Goal: Transaction & Acquisition: Purchase product/service

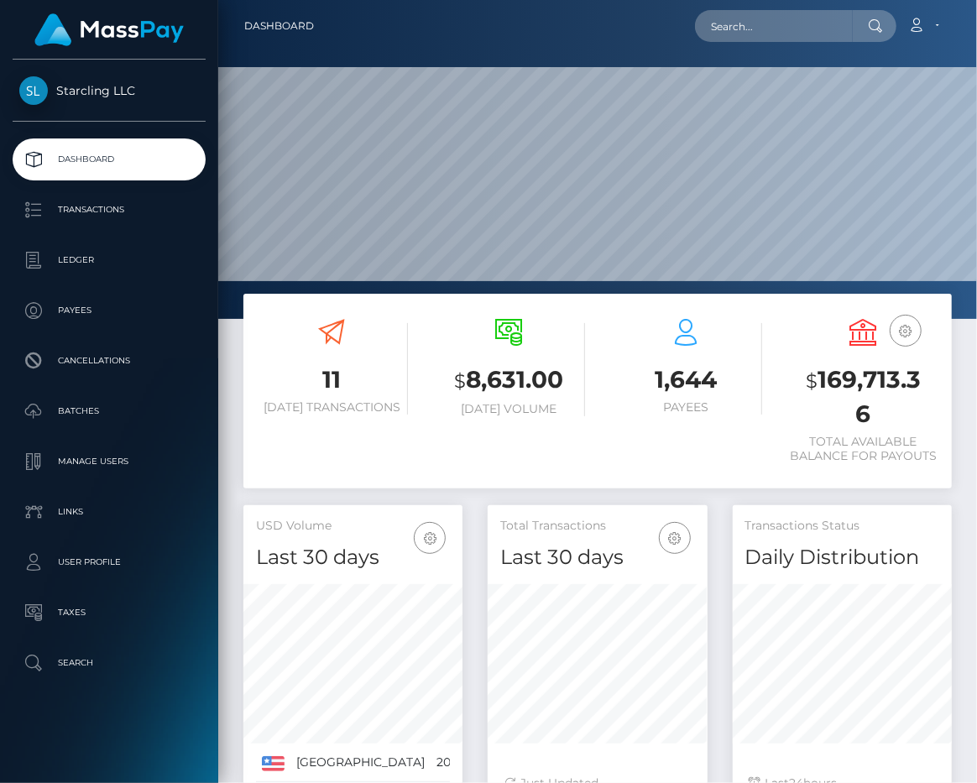
scroll to position [296, 219]
click at [418, 64] on div at bounding box center [597, 159] width 759 height 319
click at [107, 315] on p "Payees" at bounding box center [109, 310] width 180 height 25
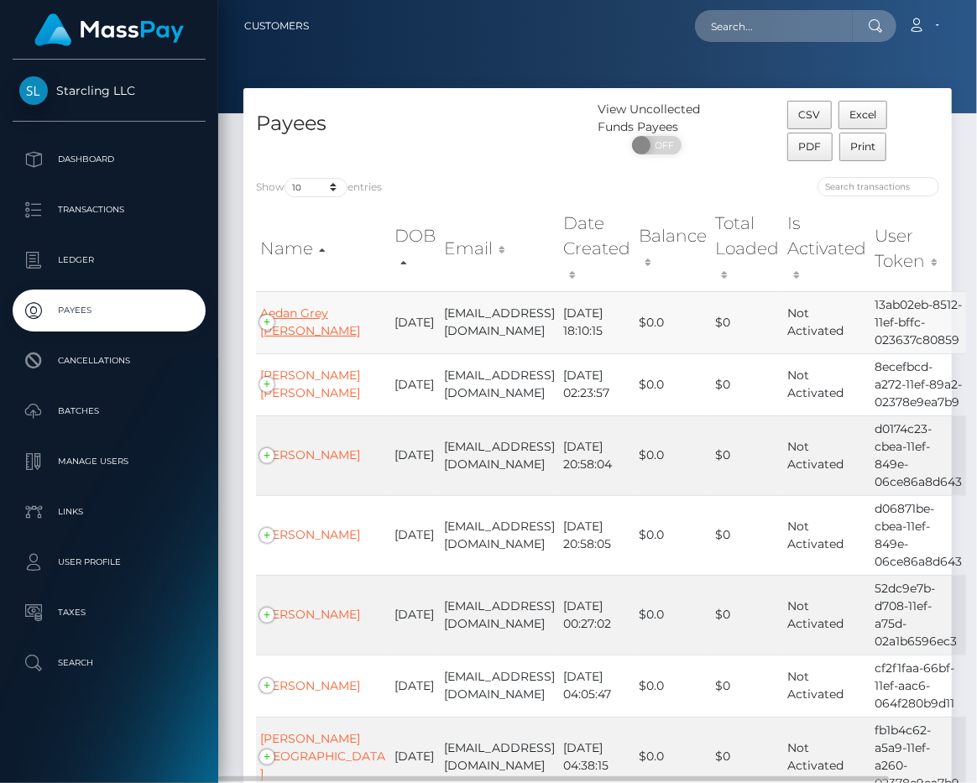
click at [299, 316] on link "Aedan Grey Bieller" at bounding box center [310, 321] width 100 height 33
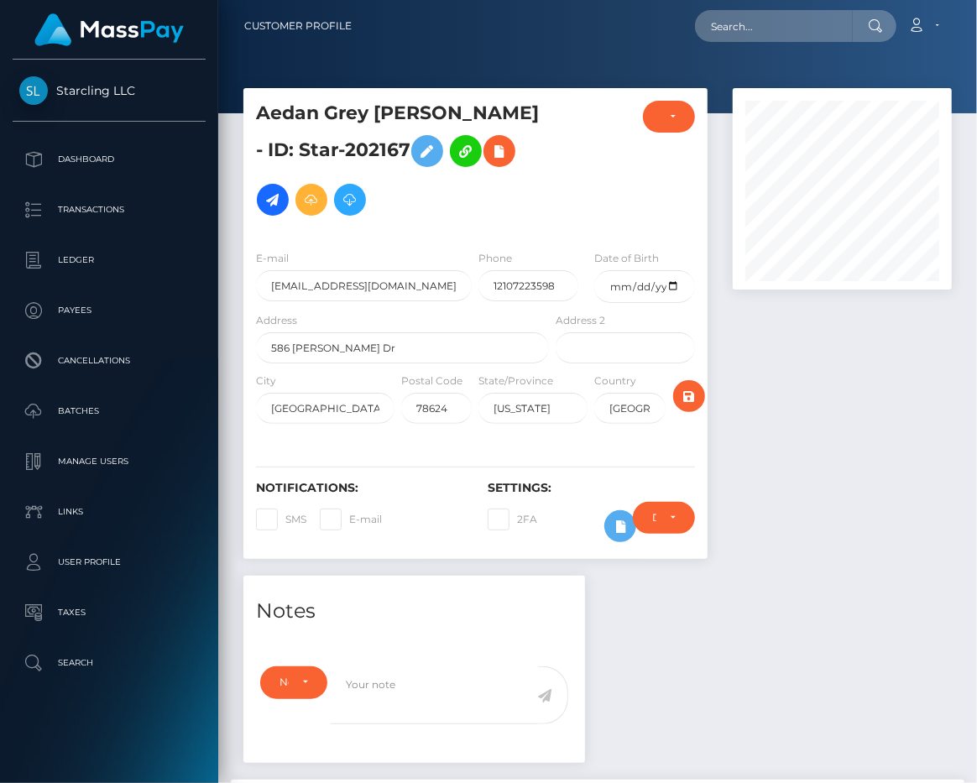
scroll to position [201, 219]
click at [283, 190] on icon at bounding box center [273, 200] width 20 height 21
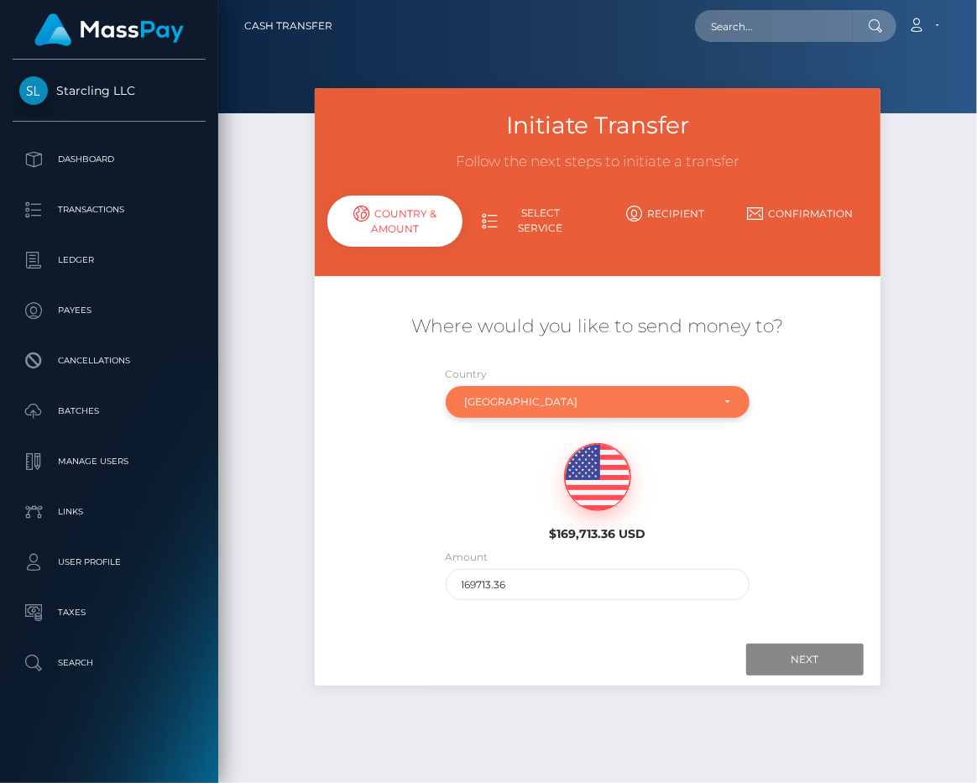
click at [503, 399] on div "[GEOGRAPHIC_DATA]" at bounding box center [588, 401] width 247 height 13
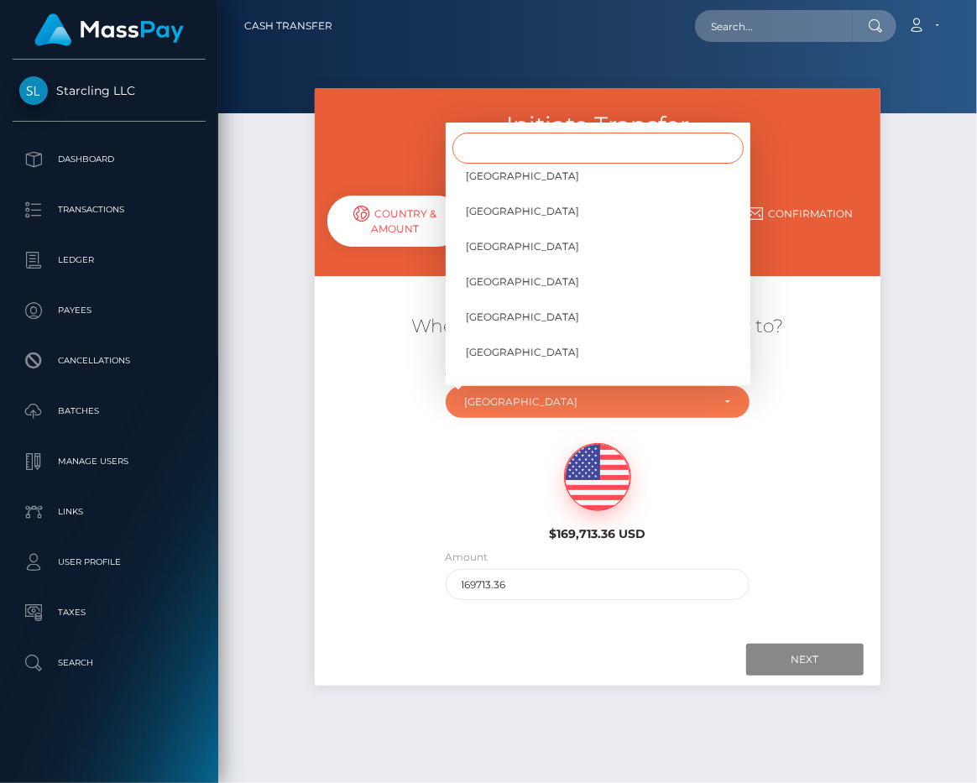
click at [522, 145] on input "Search" at bounding box center [597, 148] width 291 height 31
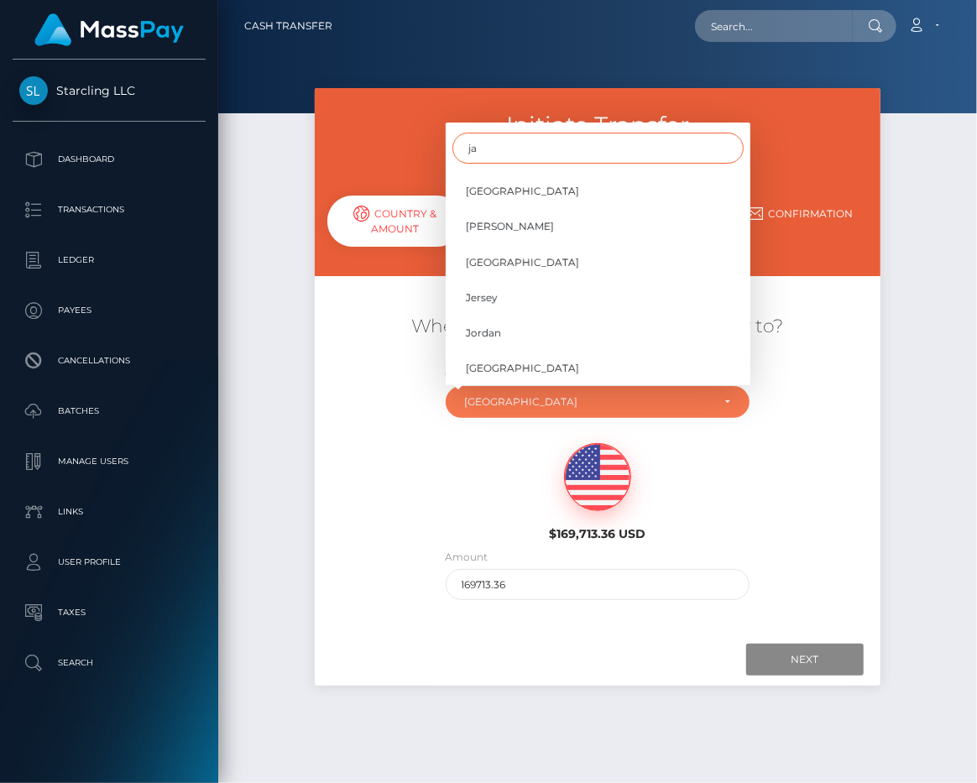
scroll to position [0, 0]
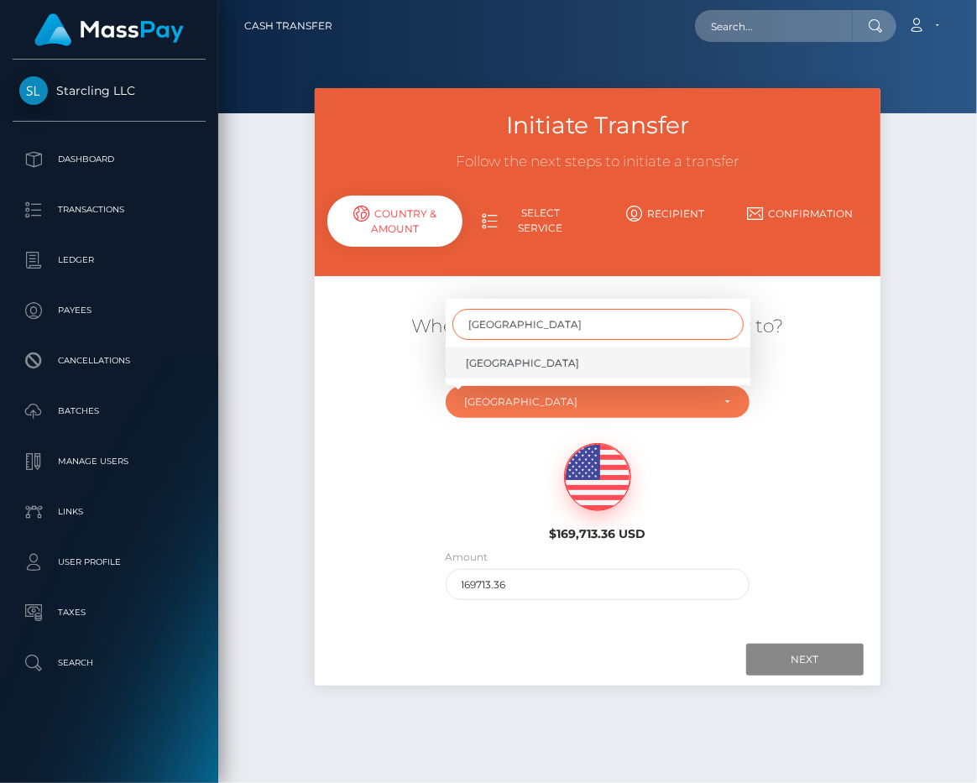
type input "japan"
click at [500, 355] on link "Japan" at bounding box center [598, 362] width 305 height 31
select select "JPN"
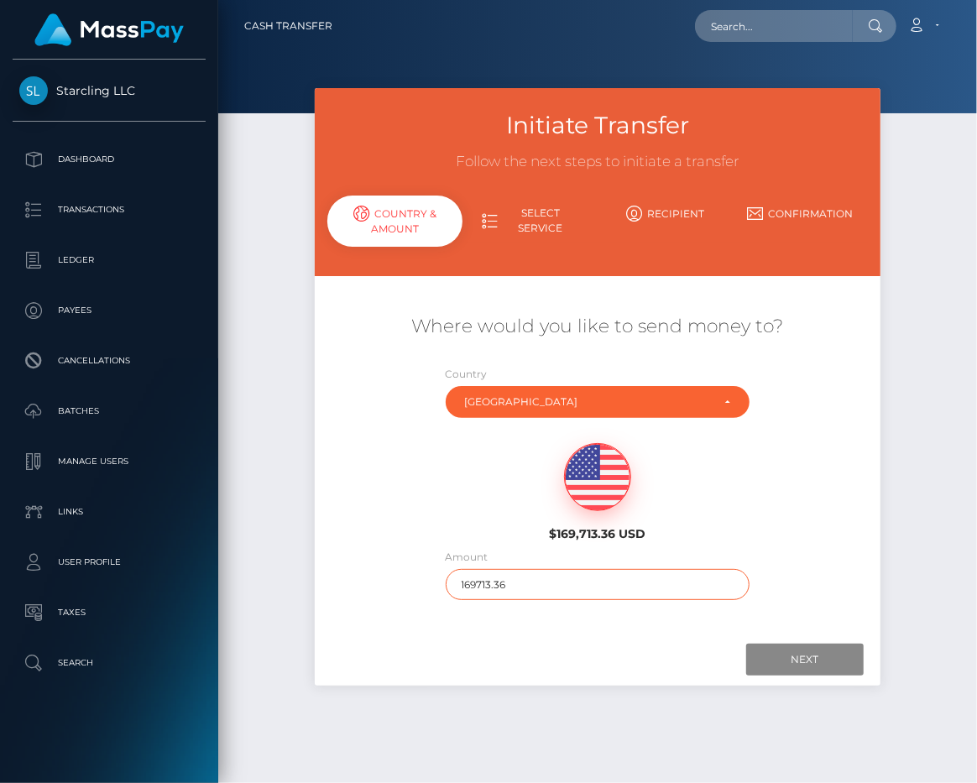
click at [519, 581] on input "169713.36" at bounding box center [598, 584] width 305 height 31
type input "500"
drag, startPoint x: 810, startPoint y: 621, endPoint x: 810, endPoint y: 630, distance: 9.2
click at [811, 623] on div "Where would you like to send money to? Country Abkhazia Afghanistan Albania Alg…" at bounding box center [597, 457] width 540 height 337
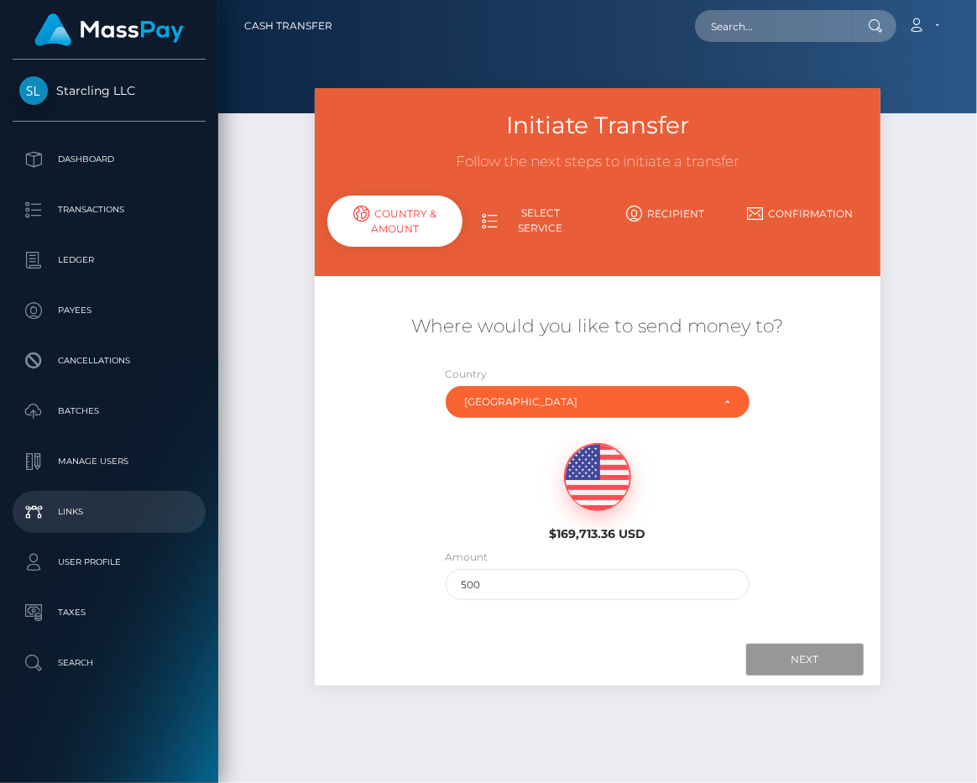
click at [804, 657] on input "Next" at bounding box center [804, 660] width 117 height 32
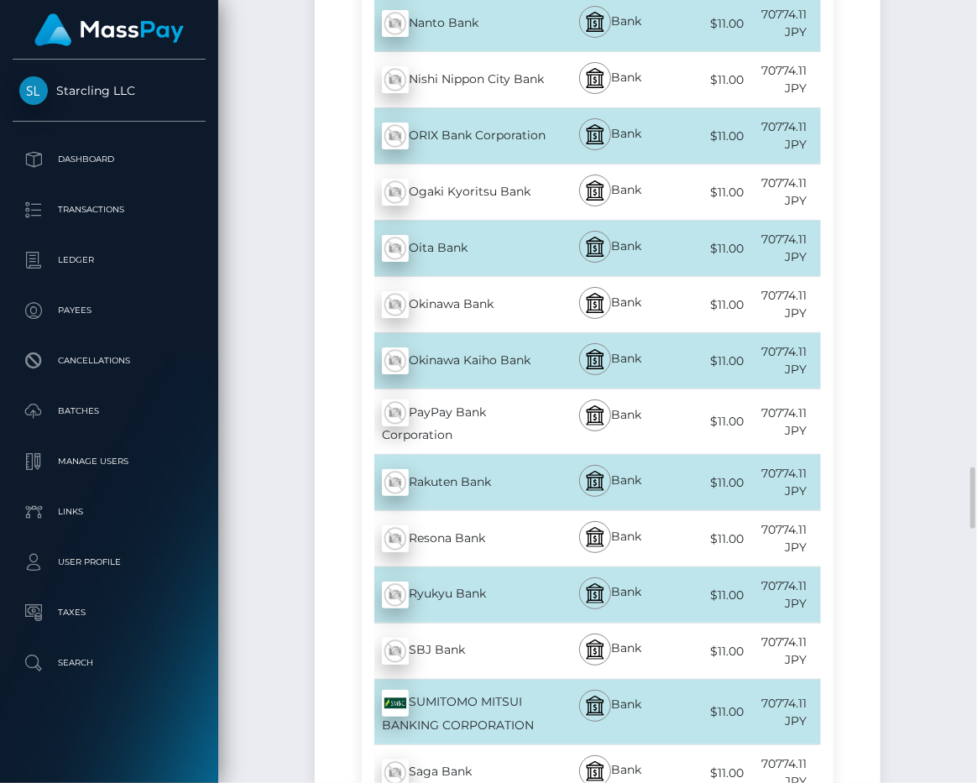
scroll to position [6562, 0]
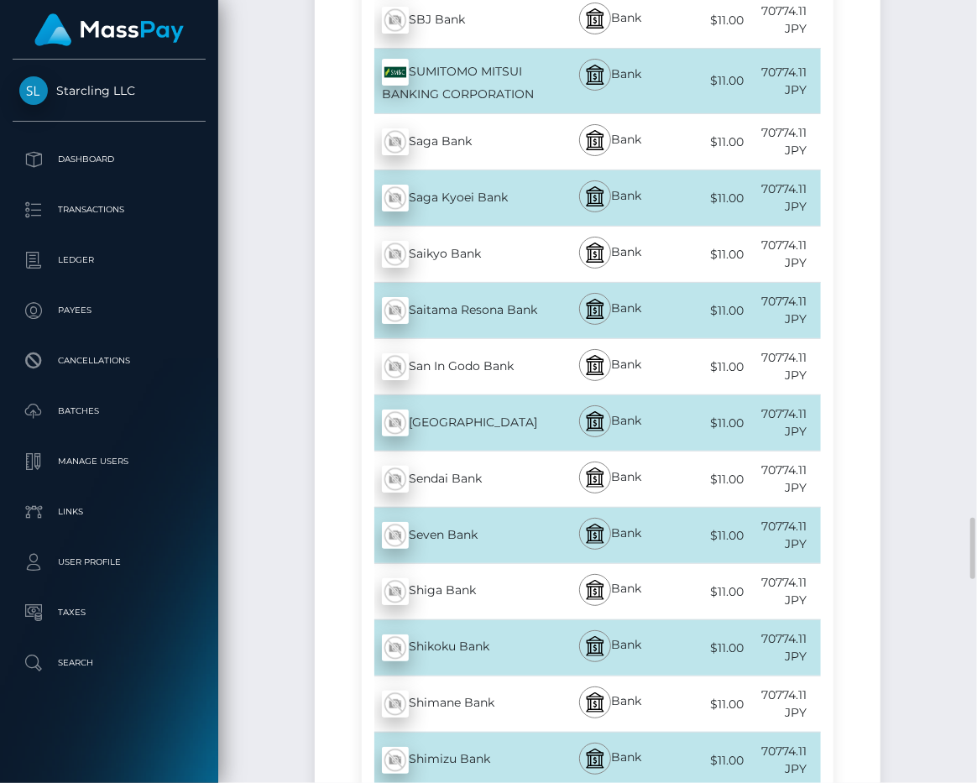
click at [453, 317] on div "Saitama Resona Bank - JPY" at bounding box center [457, 310] width 191 height 47
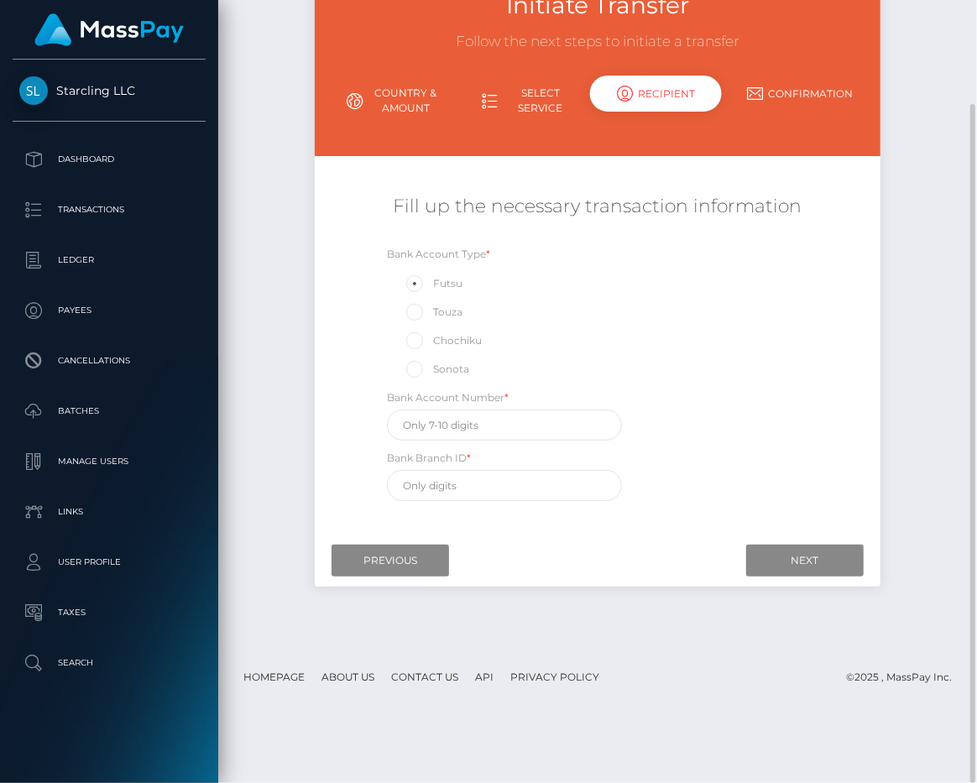
scroll to position [0, 0]
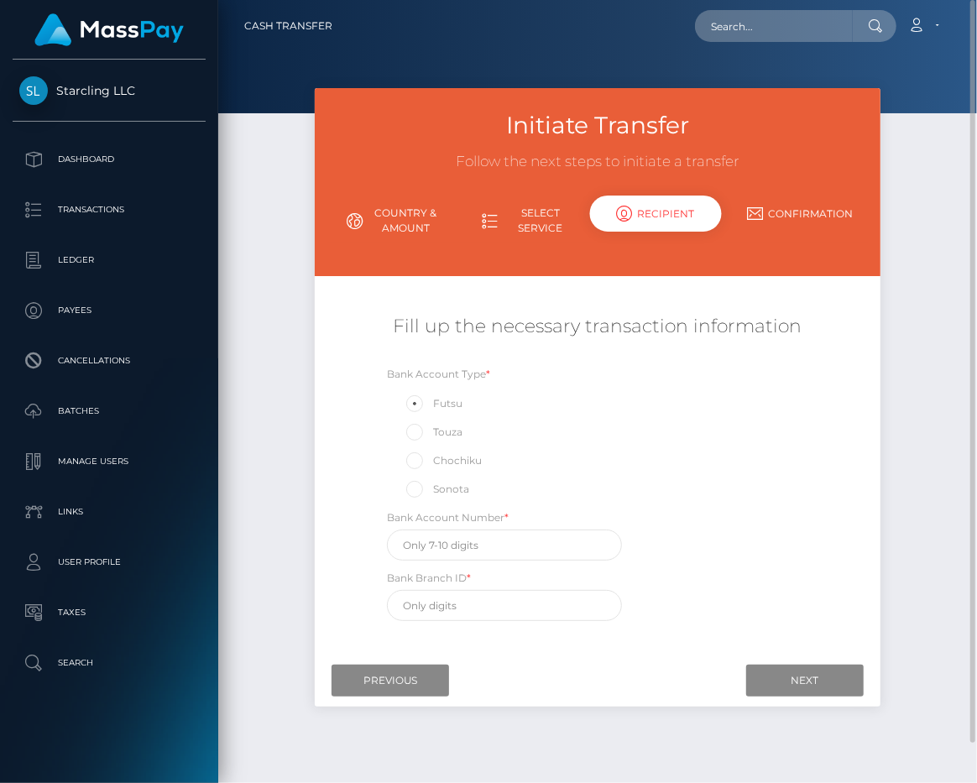
drag, startPoint x: 485, startPoint y: 494, endPoint x: 409, endPoint y: 404, distance: 118.5
click at [409, 404] on div "Bank Account Type * Futsu Touza Chochiku Sonota" at bounding box center [504, 432] width 235 height 135
click at [484, 394] on div "Futsu" at bounding box center [504, 404] width 235 height 22
drag, startPoint x: 467, startPoint y: 401, endPoint x: 433, endPoint y: 408, distance: 34.2
click at [433, 408] on div "Futsu" at bounding box center [504, 404] width 235 height 22
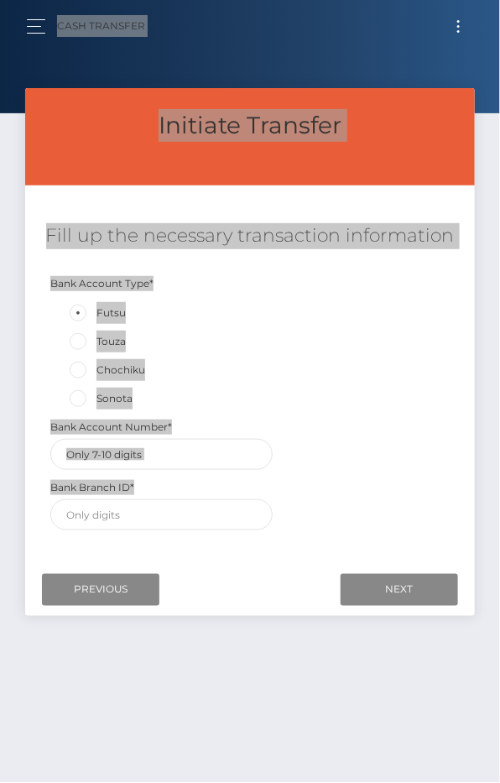
click at [500, 582] on html "Starcling LLC Dashboard Transactions Ledger Payees Cancellations" at bounding box center [250, 391] width 500 height 783
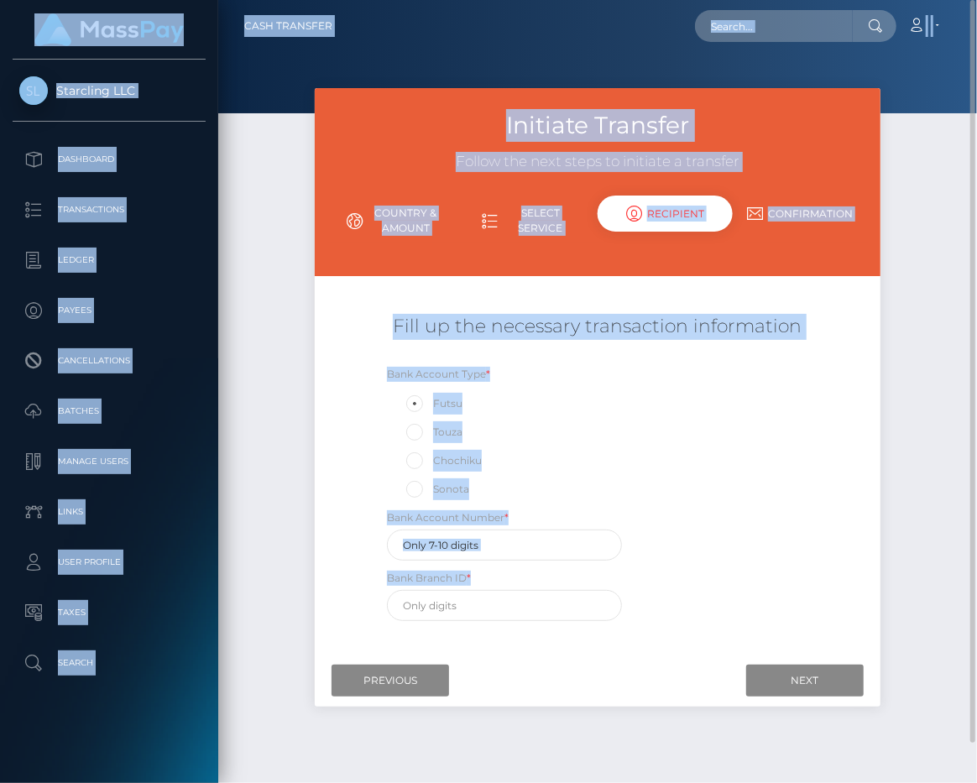
click at [500, 376] on div "Bank Account Type * Futsu Touza Chochiku Sonota" at bounding box center [504, 432] width 235 height 135
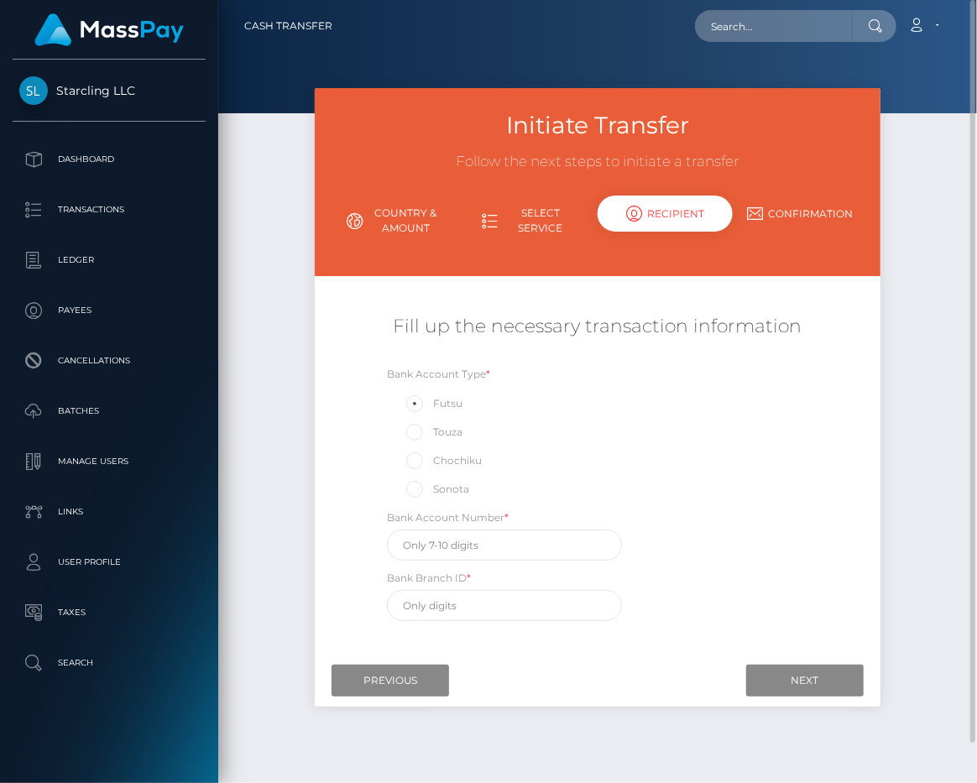
drag, startPoint x: 457, startPoint y: 404, endPoint x: 431, endPoint y: 405, distance: 26.1
click at [431, 405] on div "Futsu" at bounding box center [504, 404] width 235 height 22
click at [754, 417] on div "Bank Account Type * Futsu Touza Chochiku Sonota Bank Account Number * *" at bounding box center [597, 497] width 471 height 264
click at [765, 354] on div "Fill up the necessary transaction information" at bounding box center [597, 335] width 565 height 60
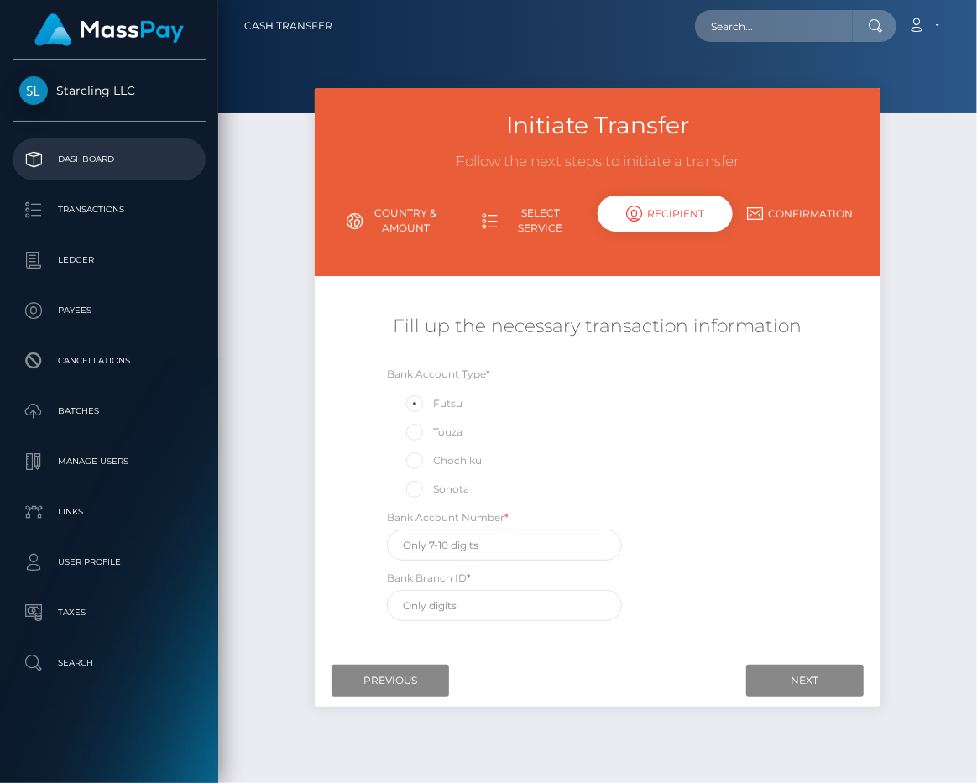
click at [60, 159] on p "Dashboard" at bounding box center [109, 159] width 180 height 25
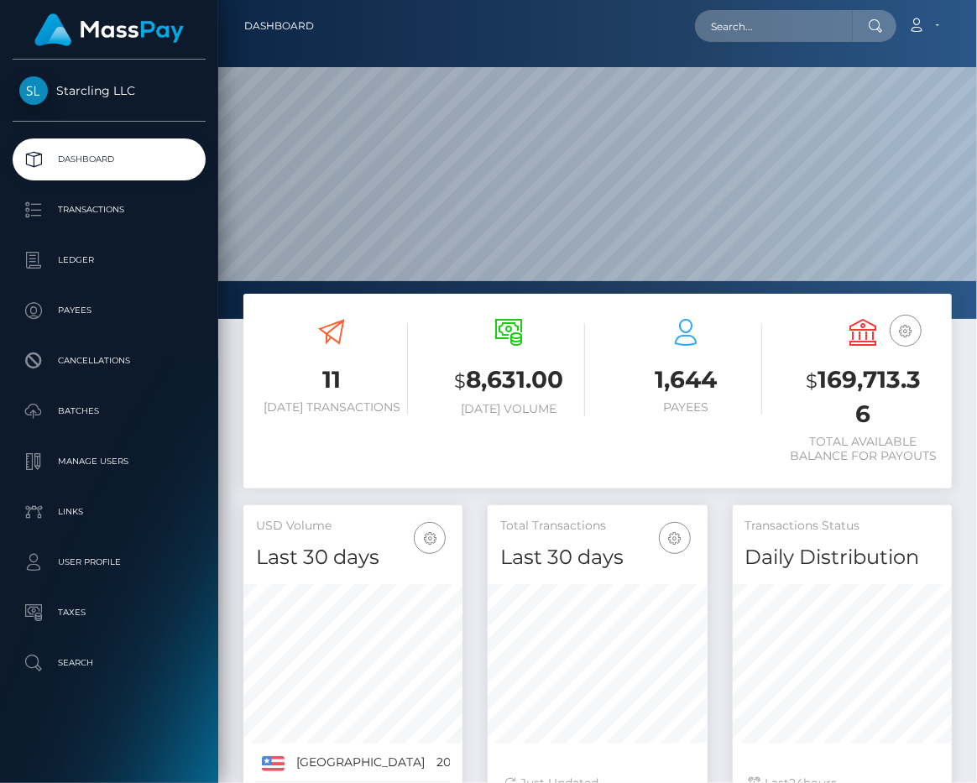
scroll to position [296, 219]
click at [103, 409] on p "Batches" at bounding box center [109, 411] width 180 height 25
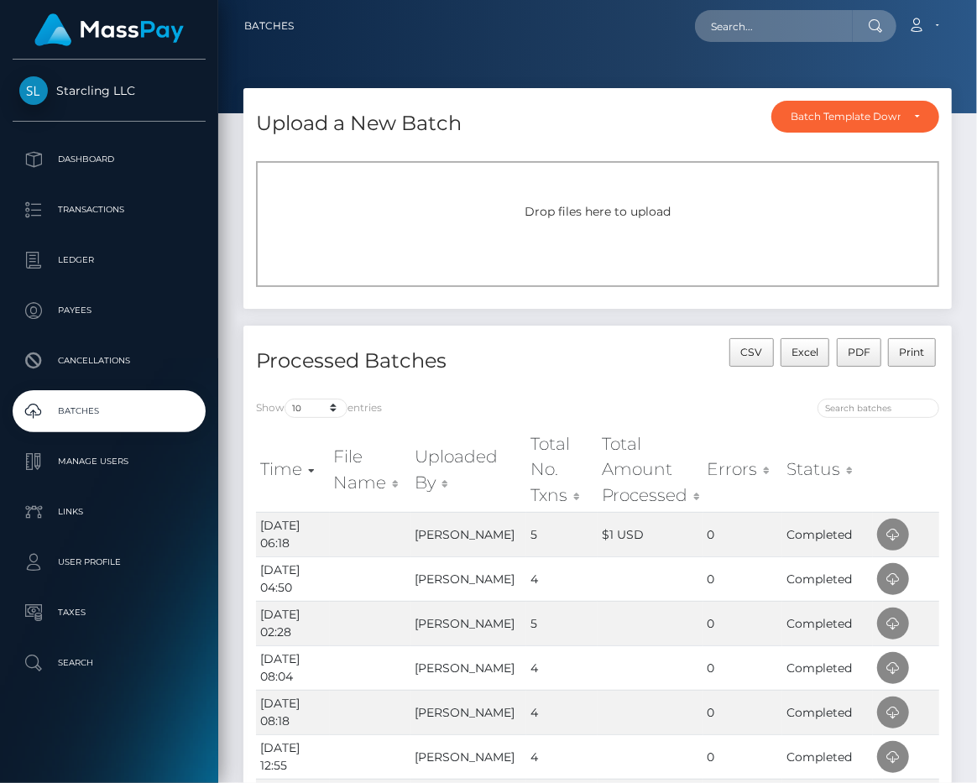
click at [418, 214] on div "Drop files here to upload" at bounding box center [597, 212] width 646 height 18
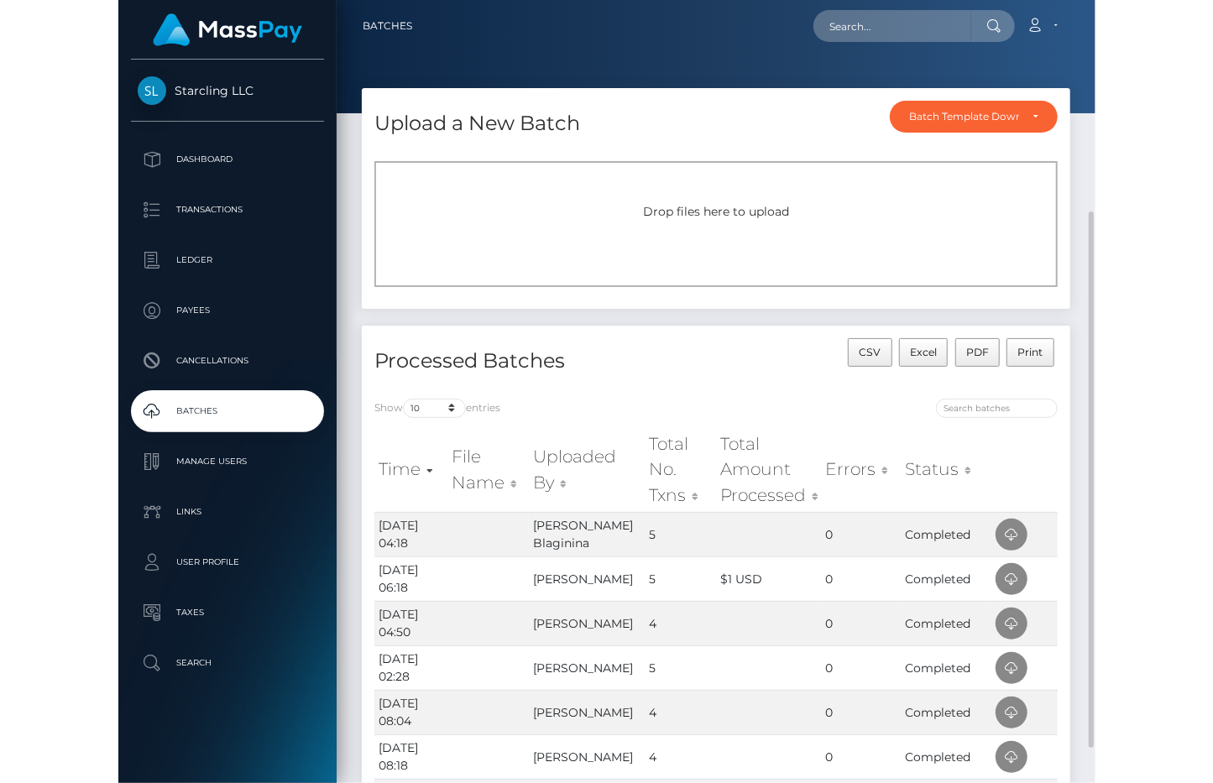
scroll to position [126, 0]
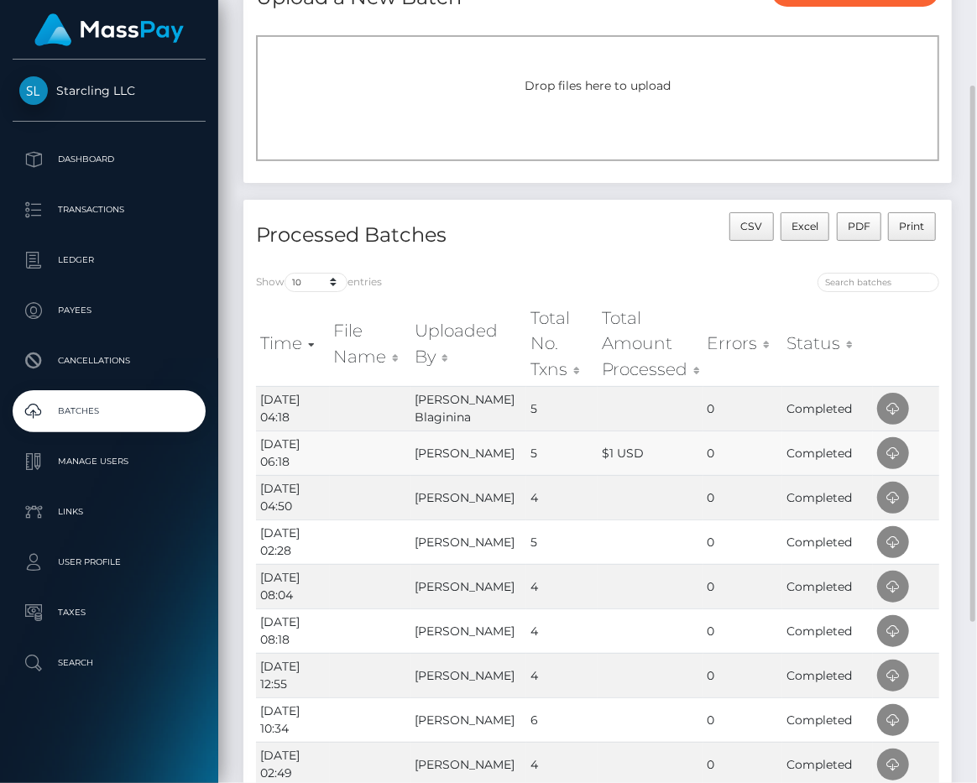
drag, startPoint x: 510, startPoint y: 1, endPoint x: 429, endPoint y: 465, distance: 471.2
click at [438, 466] on td "Ekaterina Okoshkina" at bounding box center [468, 453] width 116 height 44
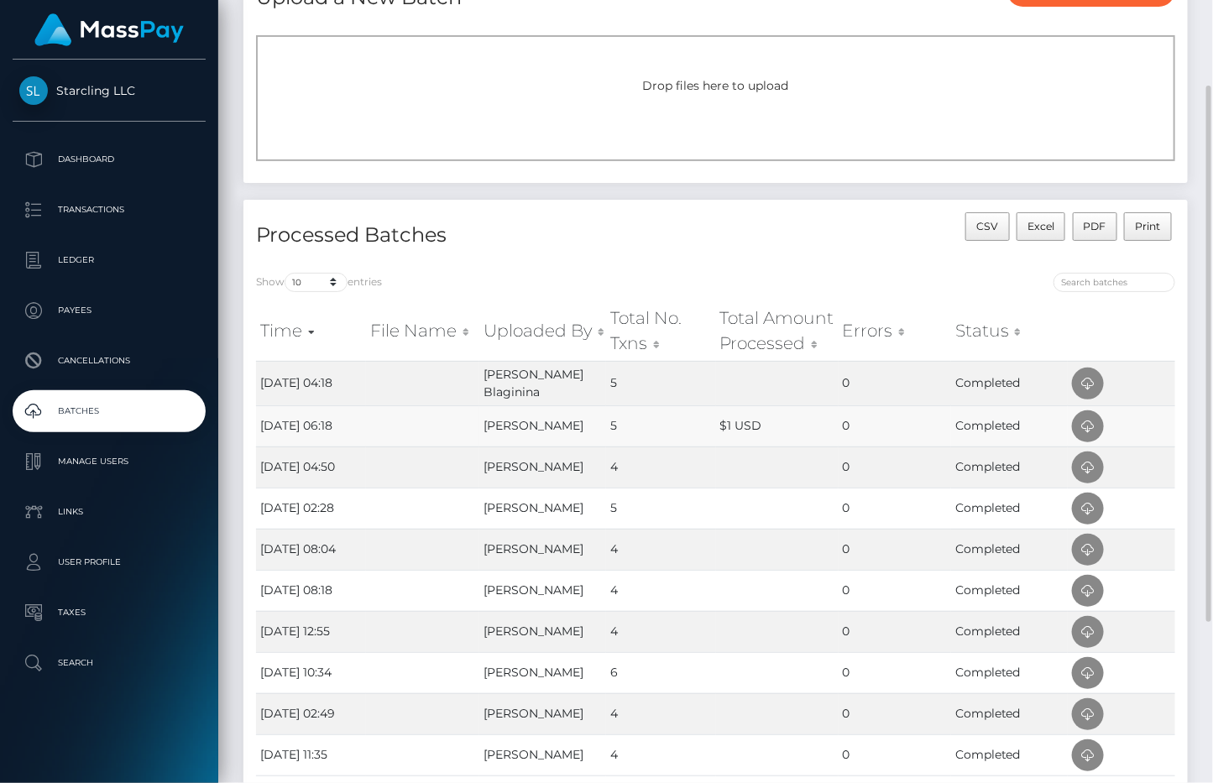
click at [625, 437] on td "5" at bounding box center [660, 425] width 109 height 41
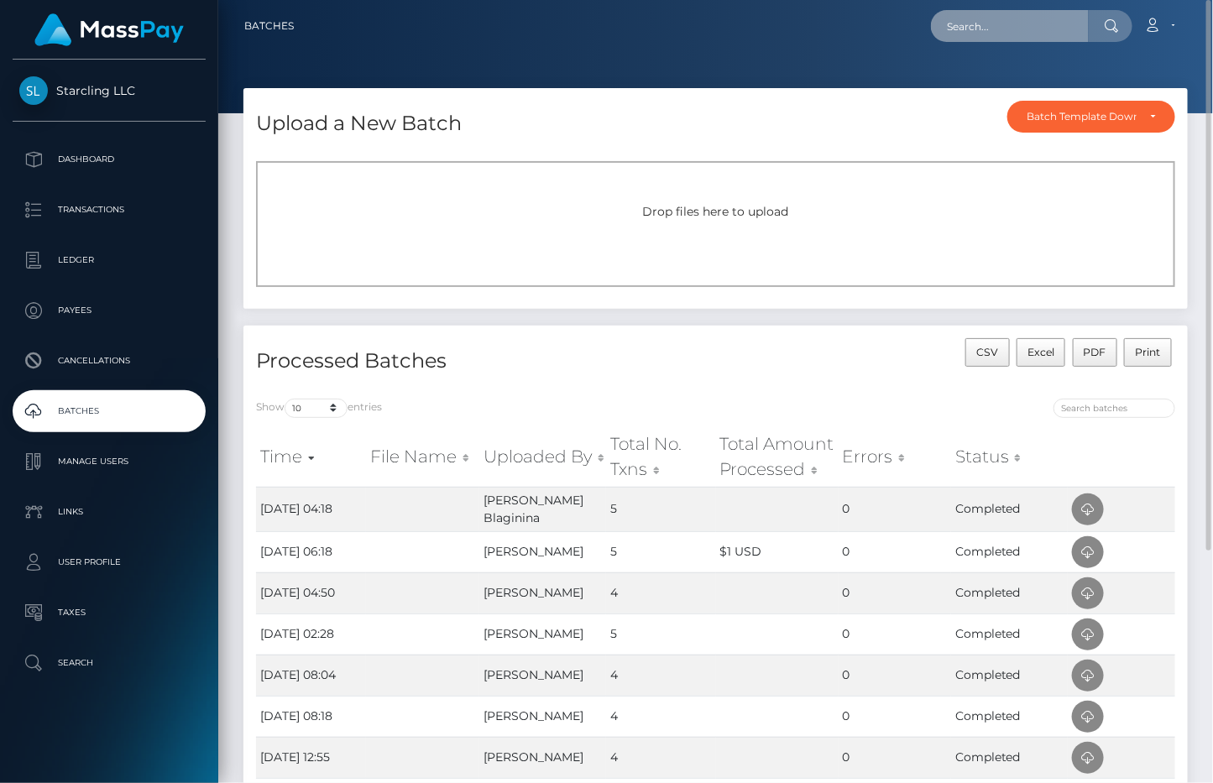
click at [976, 34] on input "text" at bounding box center [1010, 26] width 158 height 32
paste input "3199749"
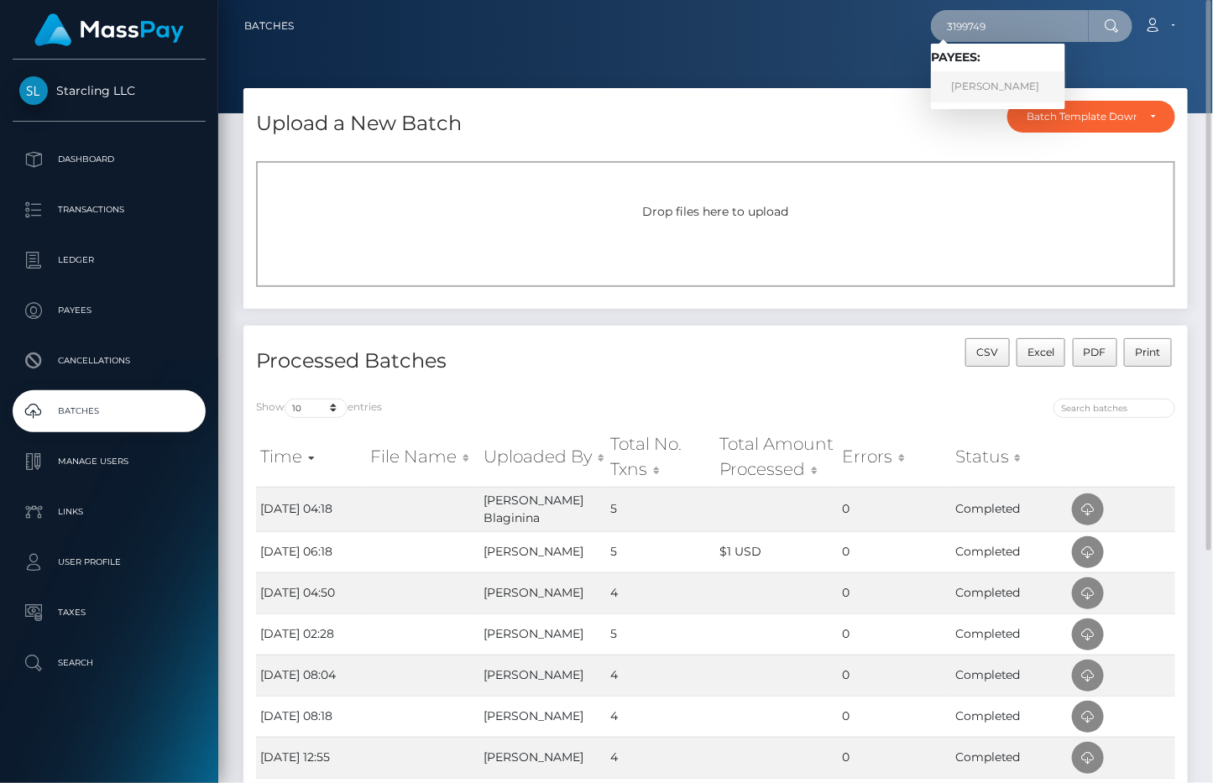
type input "3199749"
click at [976, 81] on link "JUNGWOO LEE" at bounding box center [998, 86] width 134 height 31
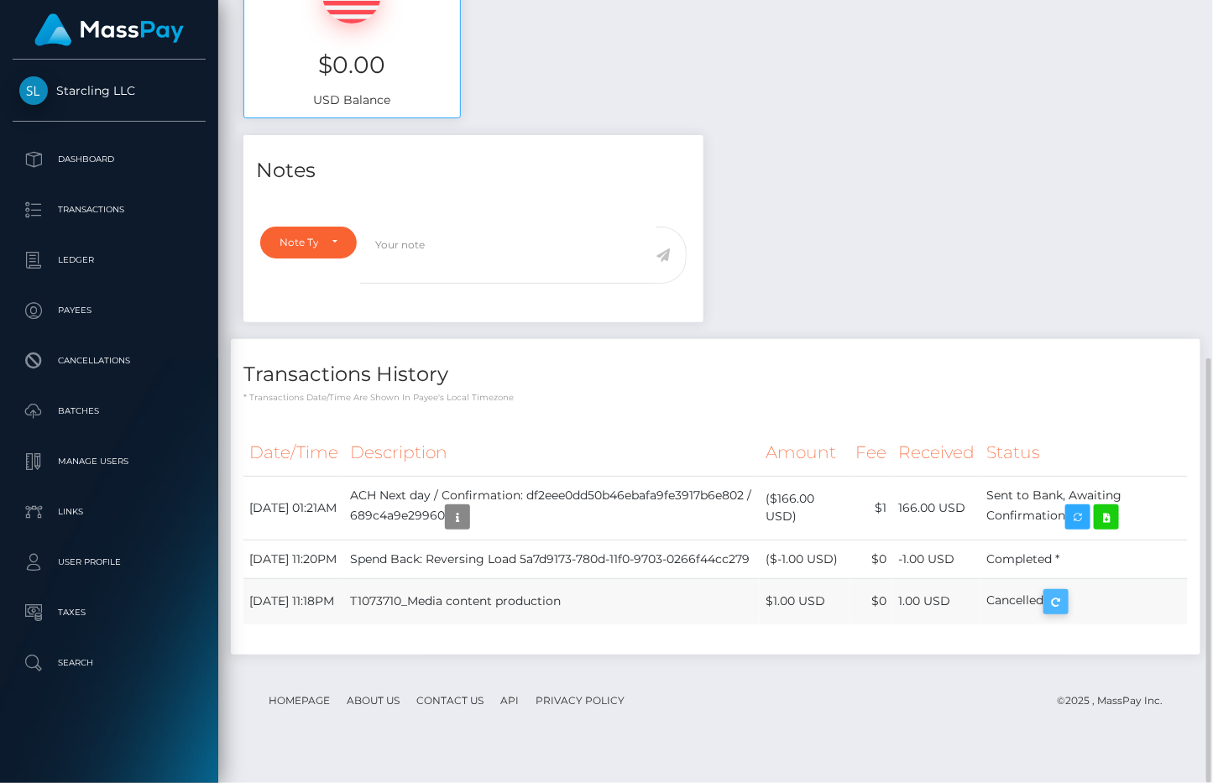
scroll to position [201, 298]
click at [106, 410] on p "Batches" at bounding box center [109, 411] width 180 height 25
drag, startPoint x: 1118, startPoint y: 163, endPoint x: 1082, endPoint y: 174, distance: 37.7
click at [1118, 163] on div "Notes Note Type Compliance Clear Compliance General Note Type" at bounding box center [715, 403] width 969 height 536
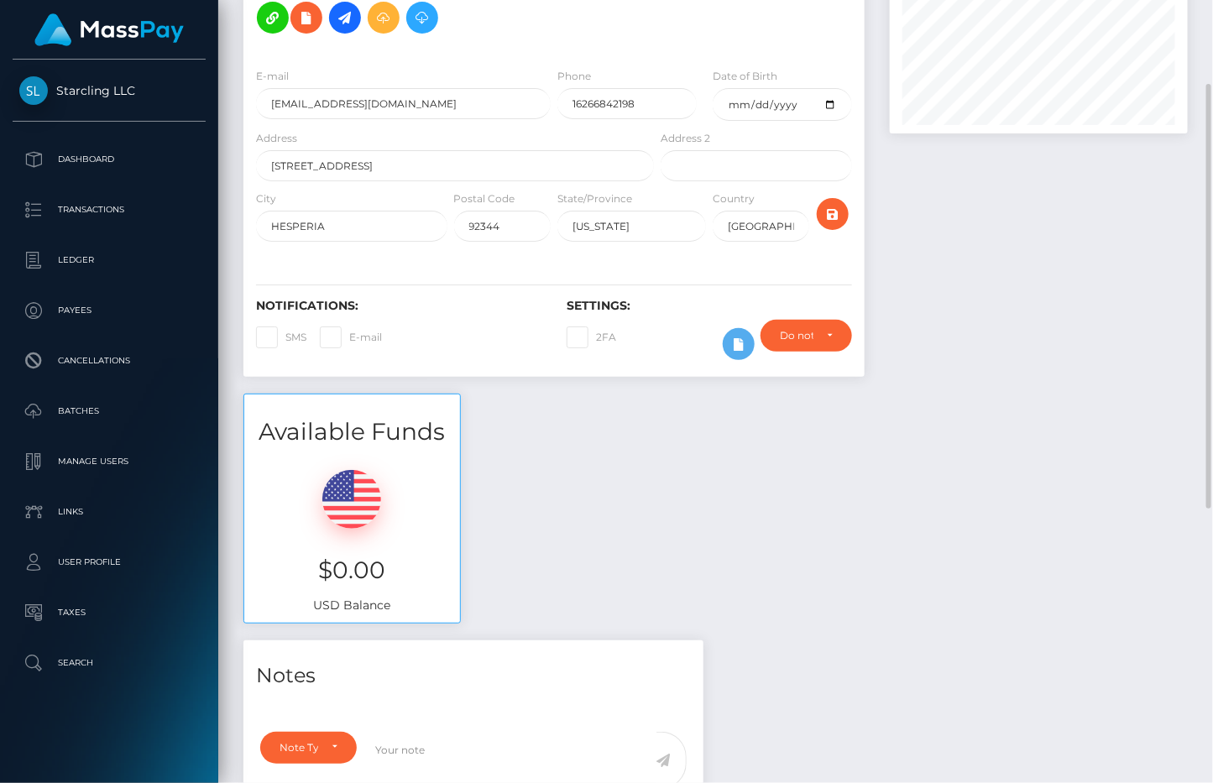
scroll to position [30, 0]
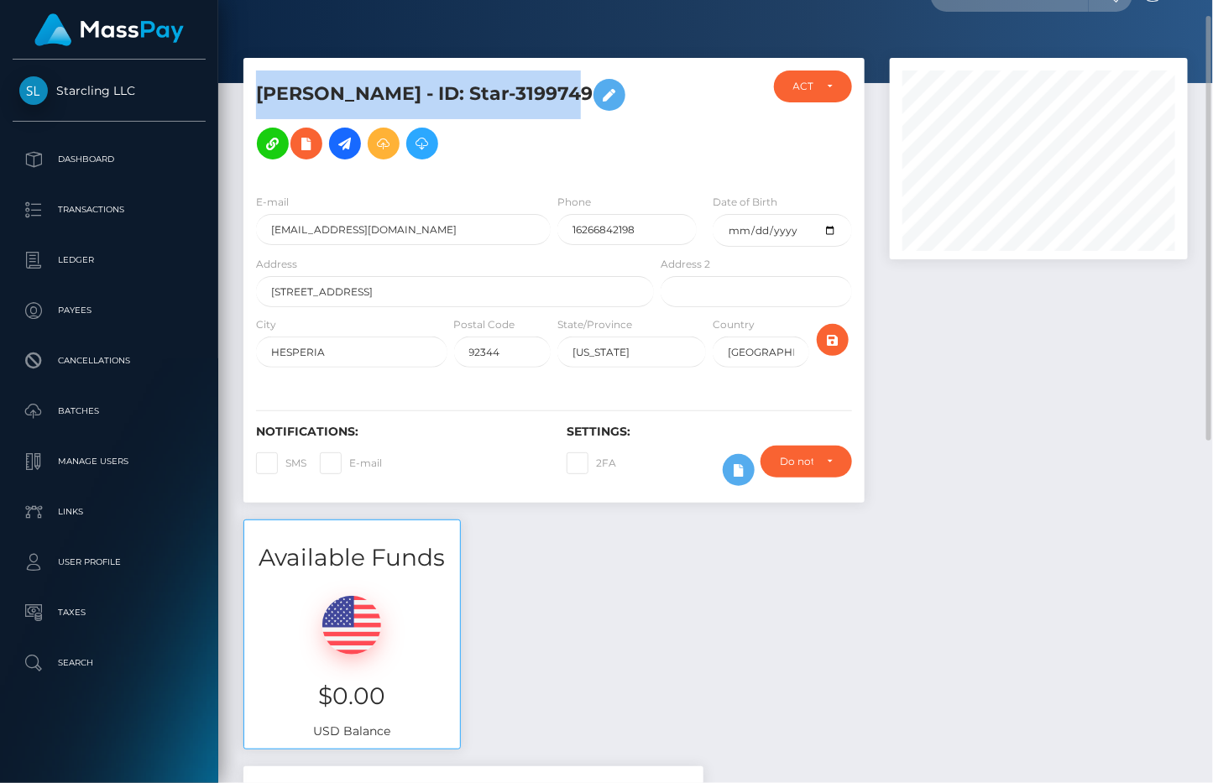
drag, startPoint x: 572, startPoint y: 94, endPoint x: 246, endPoint y: 91, distance: 325.6
click at [246, 91] on div "JUNGWOO LEE - ID: Star-3199749" at bounding box center [450, 125] width 414 height 110
copy h5 "JUNGWOO LEE - ID: Star-3199749"
click at [97, 157] on p "Dashboard" at bounding box center [109, 159] width 180 height 25
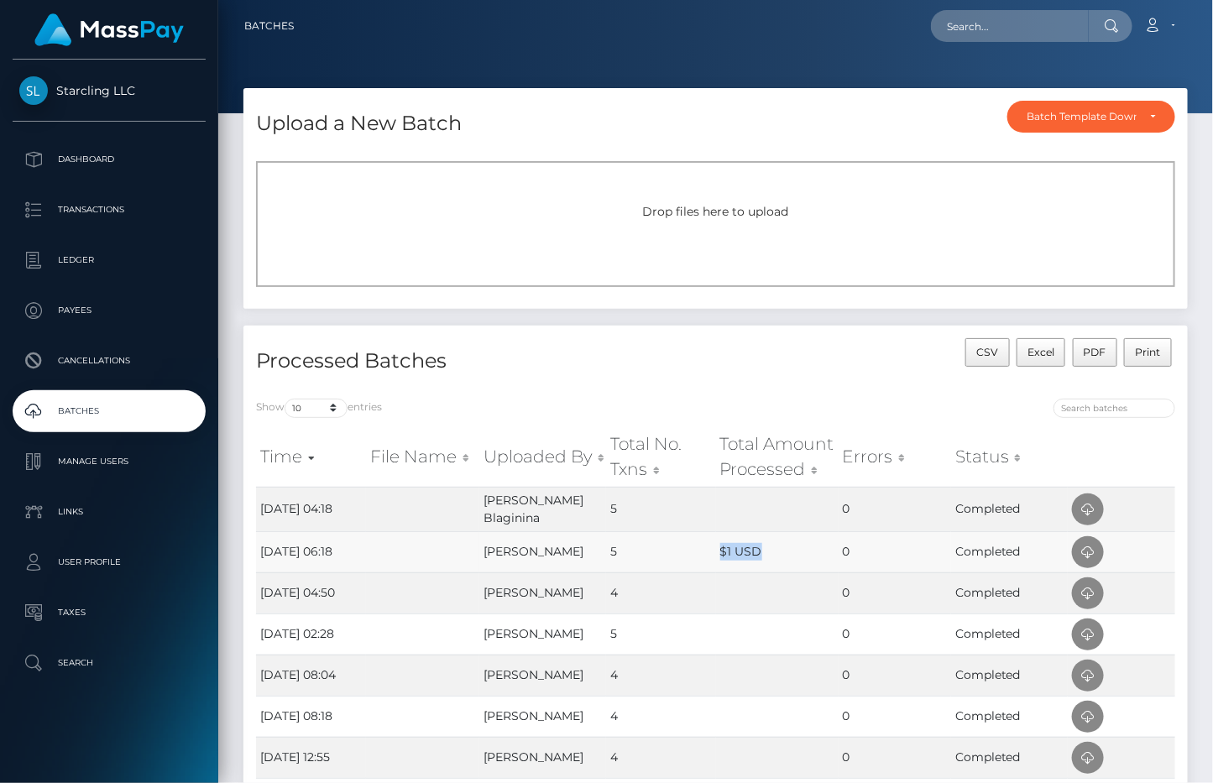
drag, startPoint x: 718, startPoint y: 544, endPoint x: 704, endPoint y: 544, distance: 13.4
click at [704, 544] on tr "13th Aug 25 06:18 Ekaterina Okoshkina 5 $1 USD 0 Completed" at bounding box center [715, 551] width 919 height 41
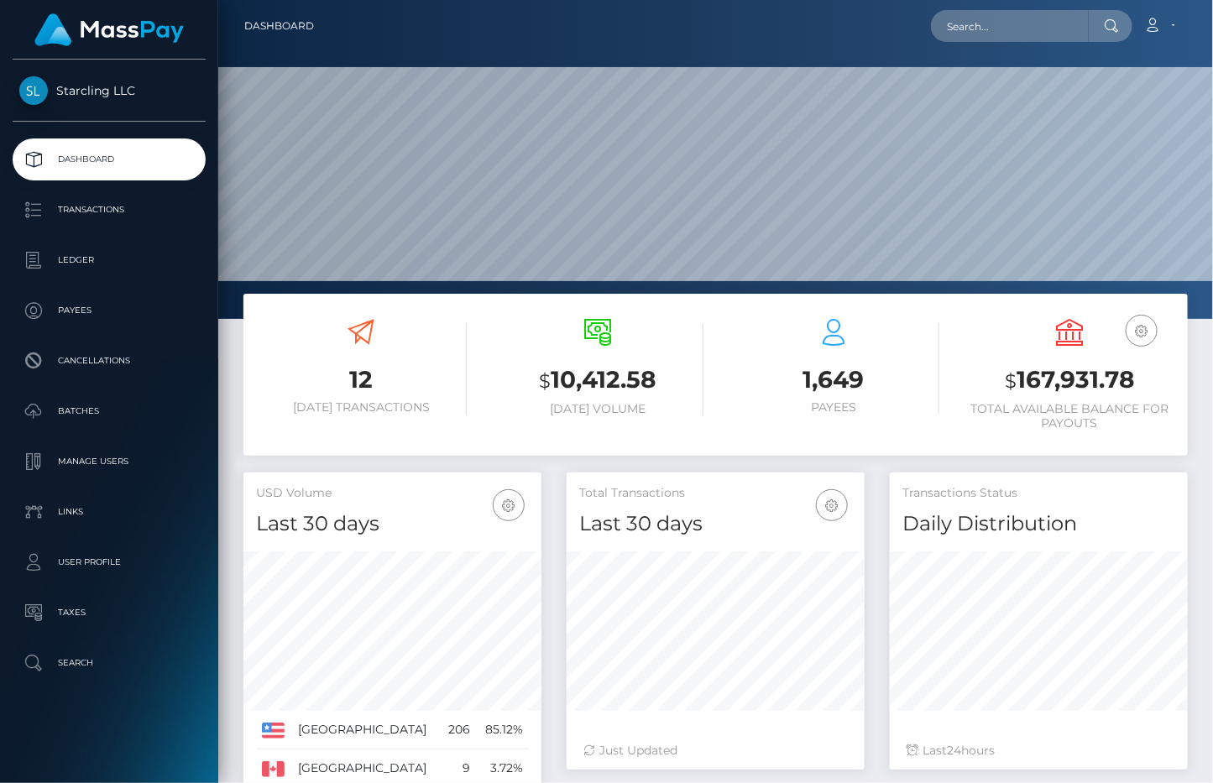
scroll to position [296, 298]
click at [994, 32] on input "text" at bounding box center [1010, 26] width 158 height 32
paste input "3199749"
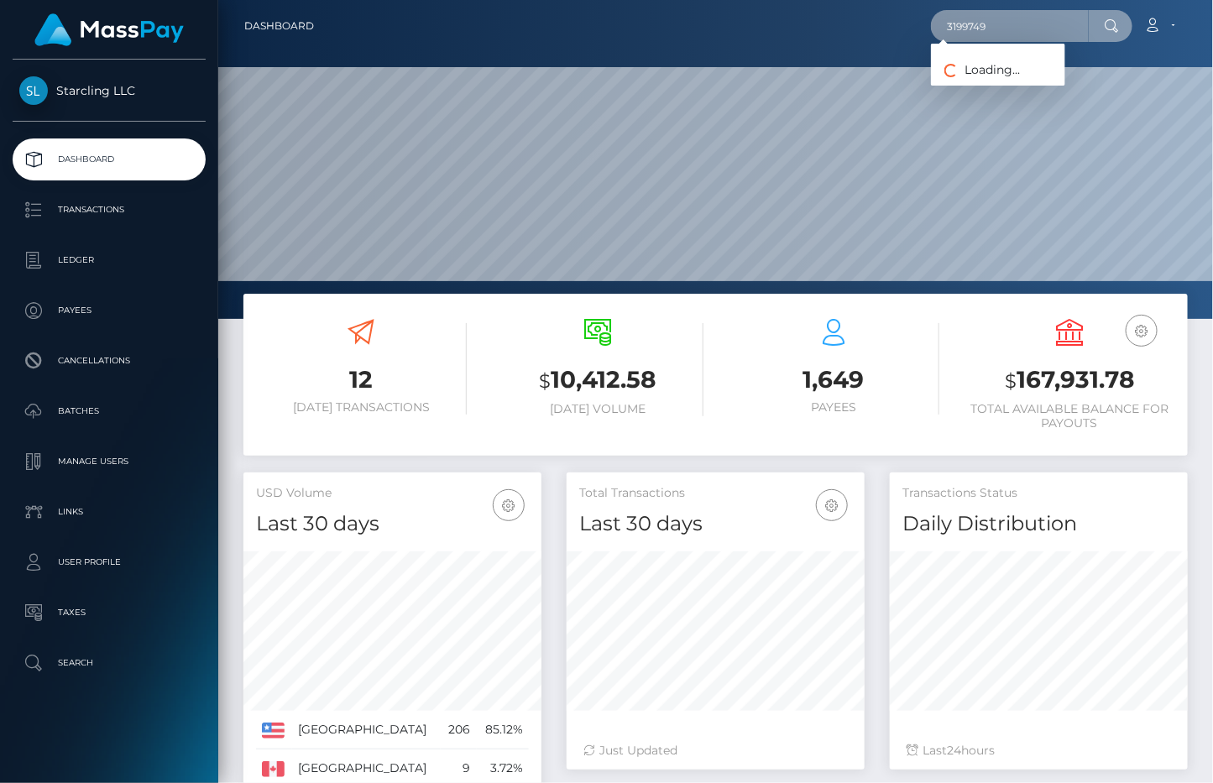
type input "3199749"
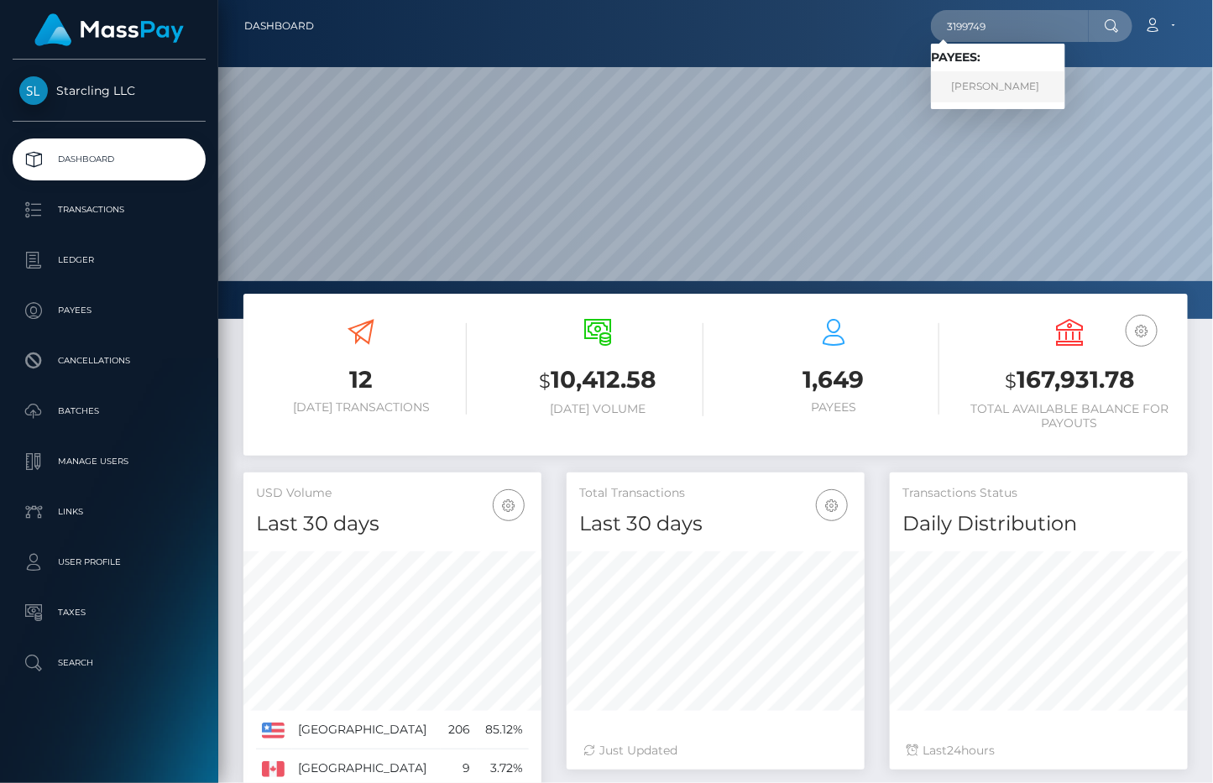
click at [971, 87] on link "JUNGWOO LEE" at bounding box center [998, 86] width 134 height 31
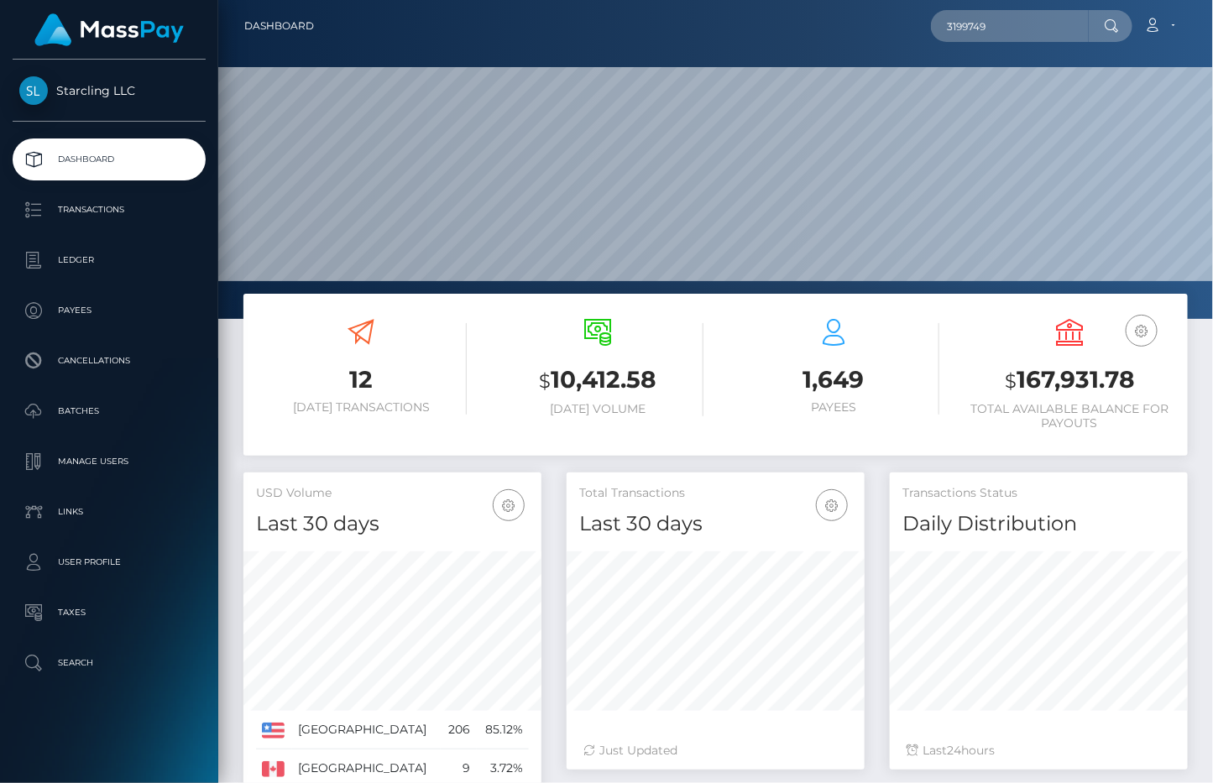
scroll to position [326, 0]
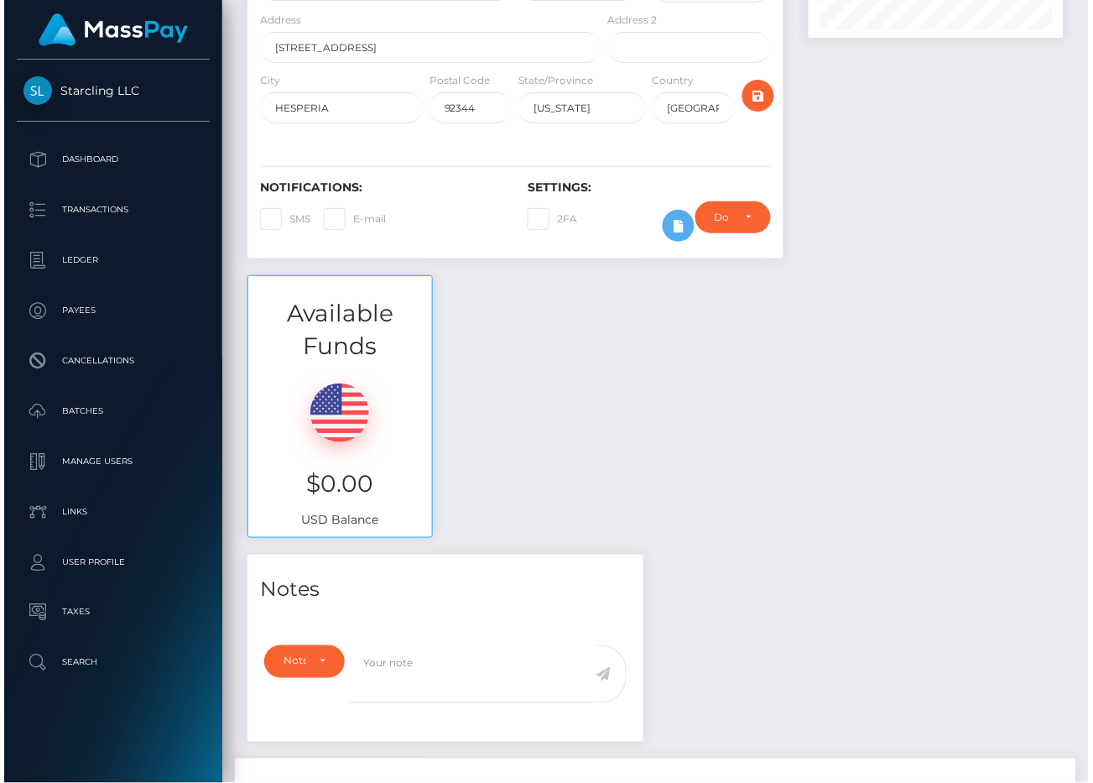
scroll to position [201, 258]
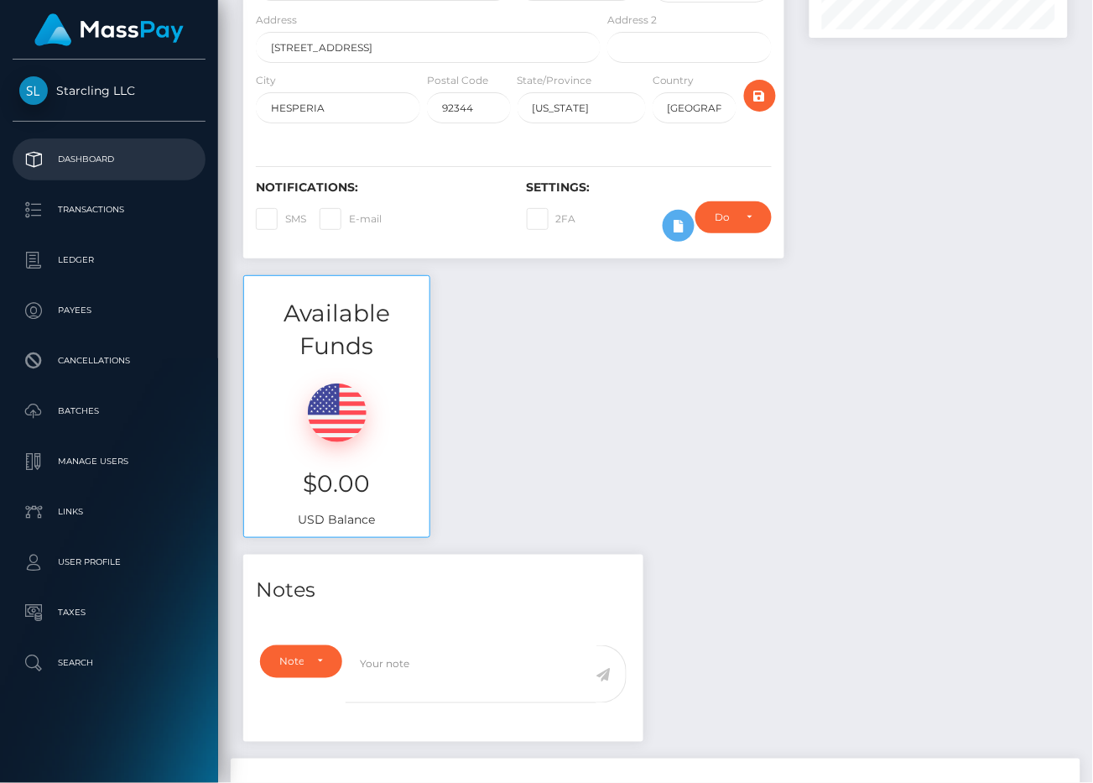
click at [48, 177] on link "Dashboard" at bounding box center [109, 159] width 193 height 42
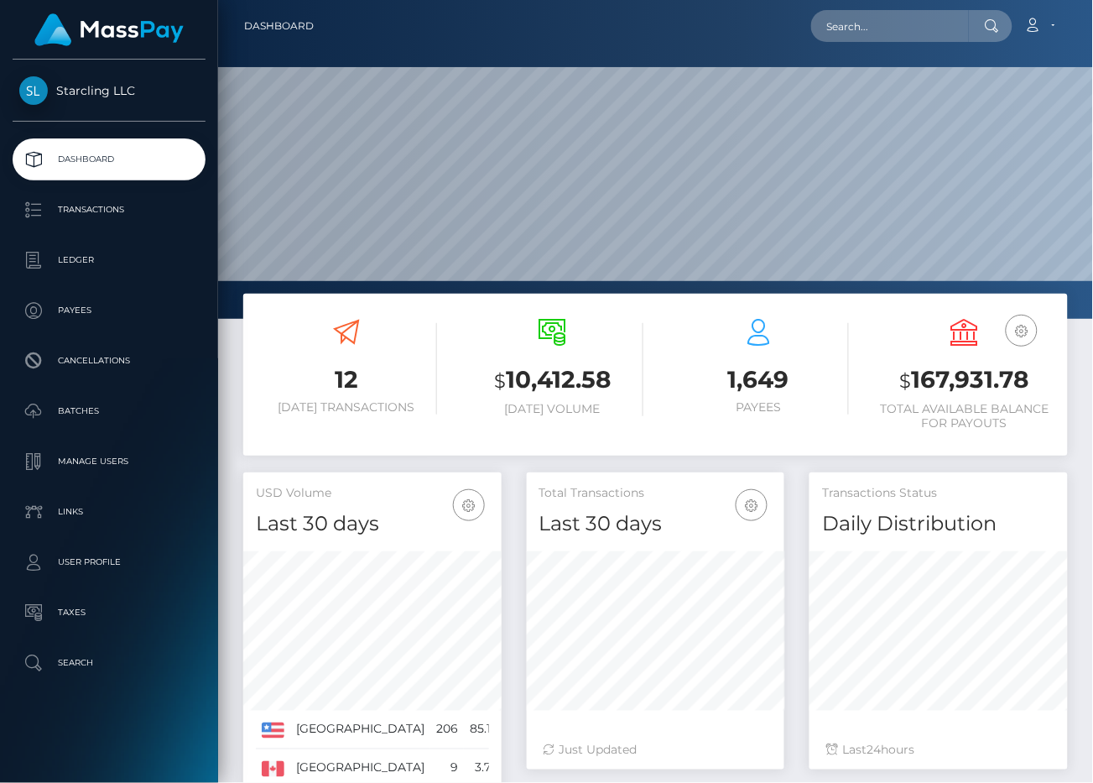
scroll to position [296, 258]
click at [889, 29] on input "text" at bounding box center [891, 26] width 158 height 32
paste input "2270513"
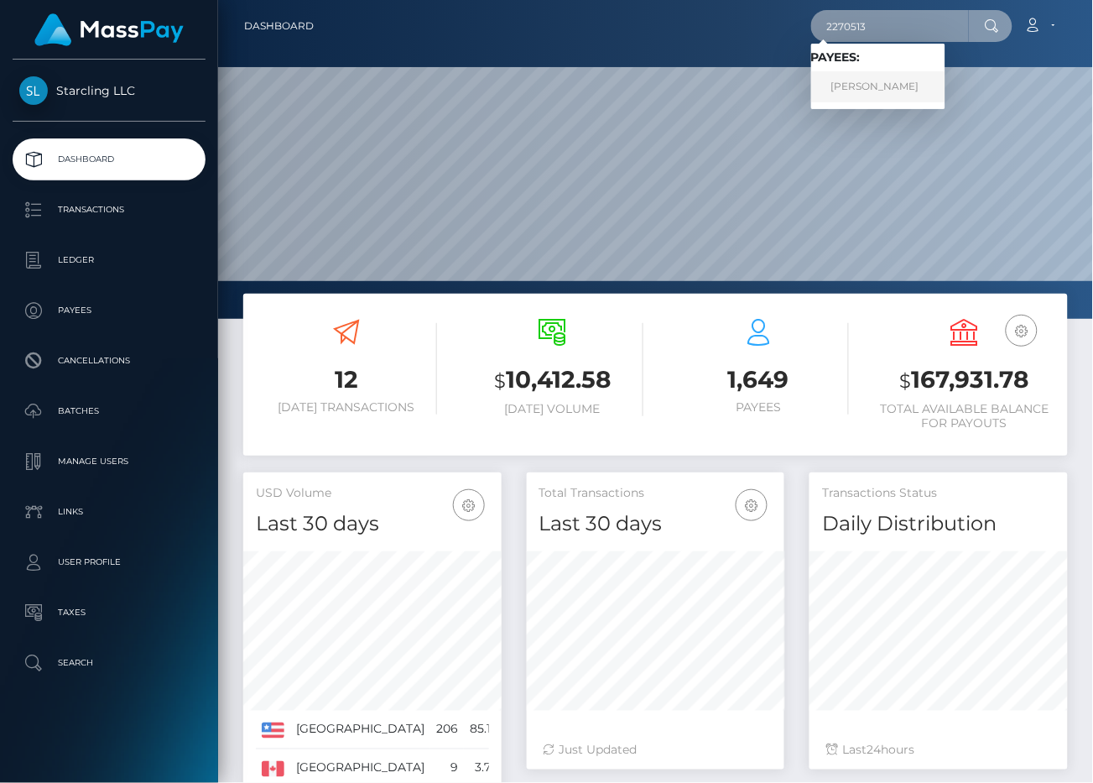
type input "2270513"
click at [879, 91] on link "[PERSON_NAME]" at bounding box center [879, 86] width 134 height 31
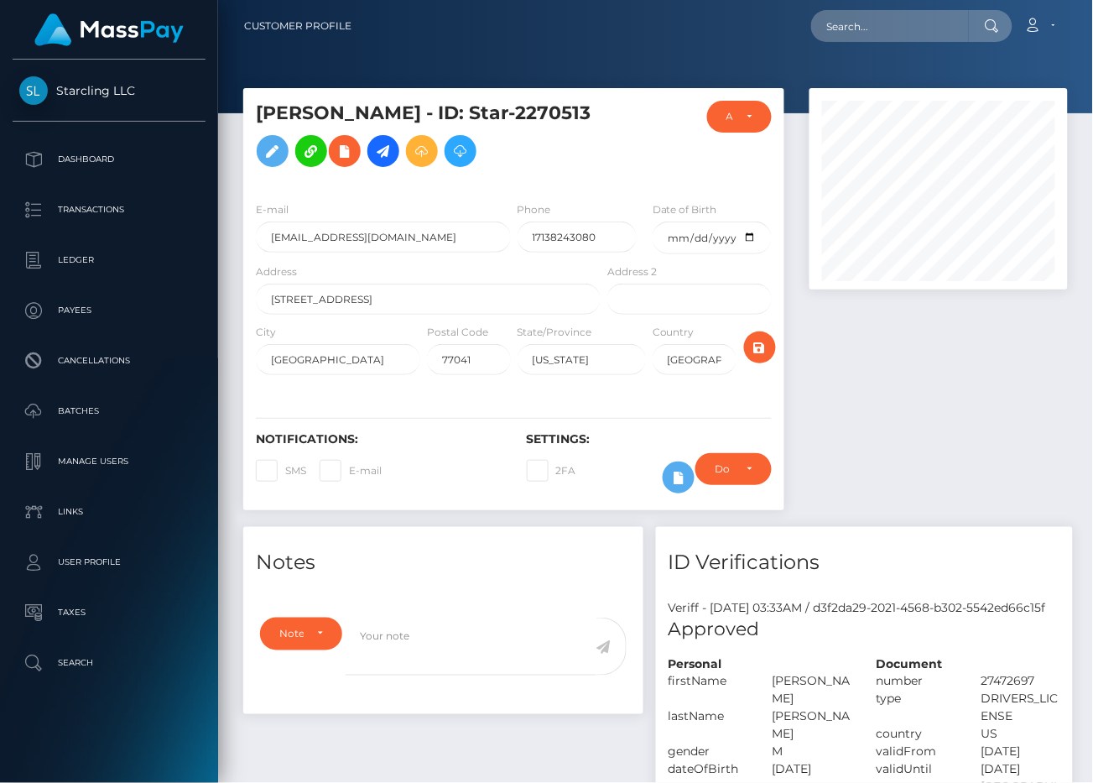
scroll to position [201, 258]
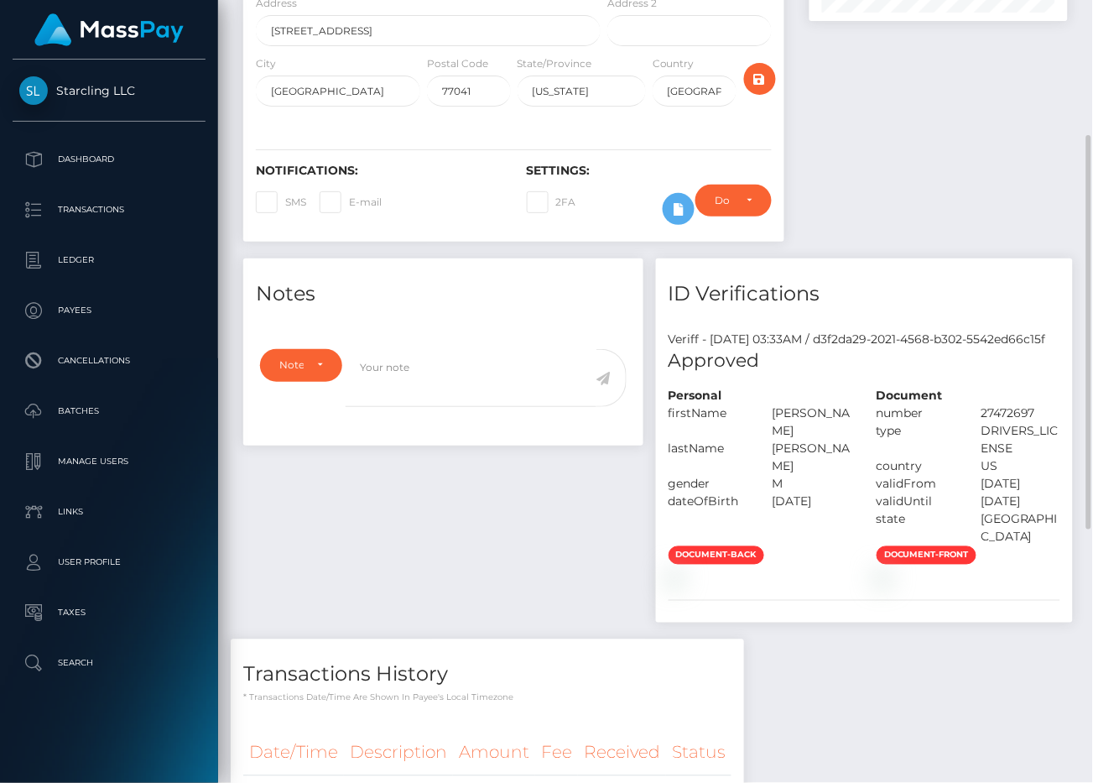
scroll to position [0, 0]
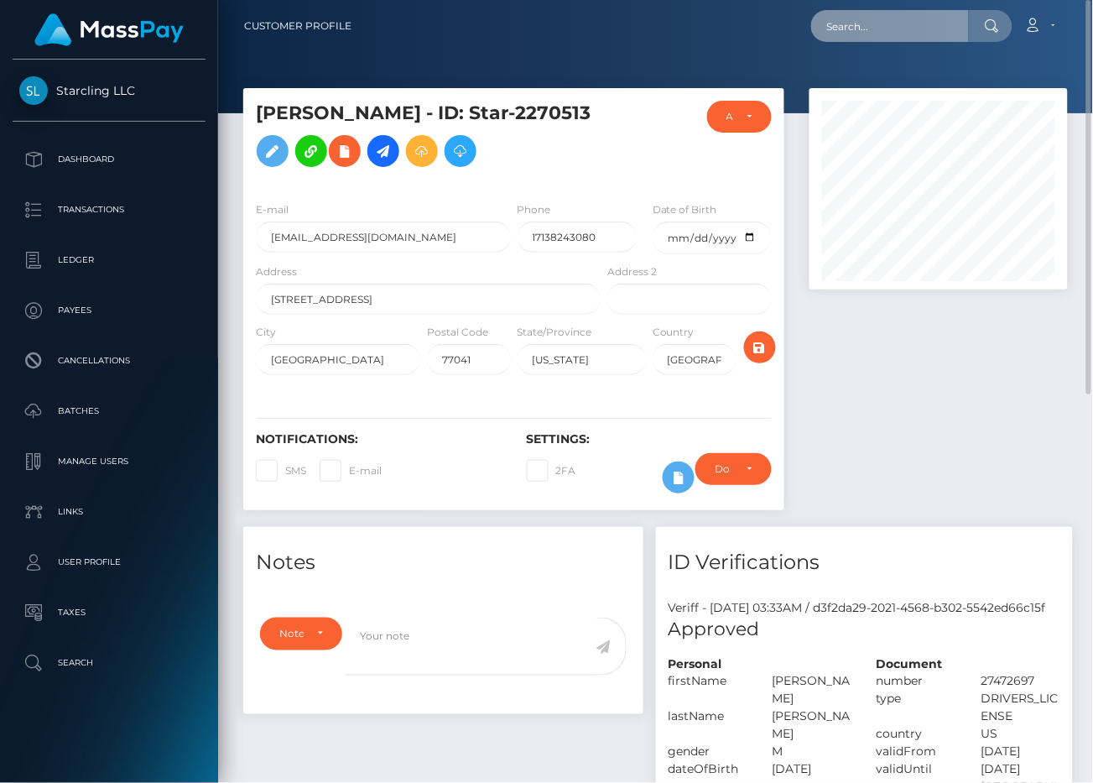
click at [890, 36] on input "text" at bounding box center [891, 26] width 158 height 32
paste input "2518483"
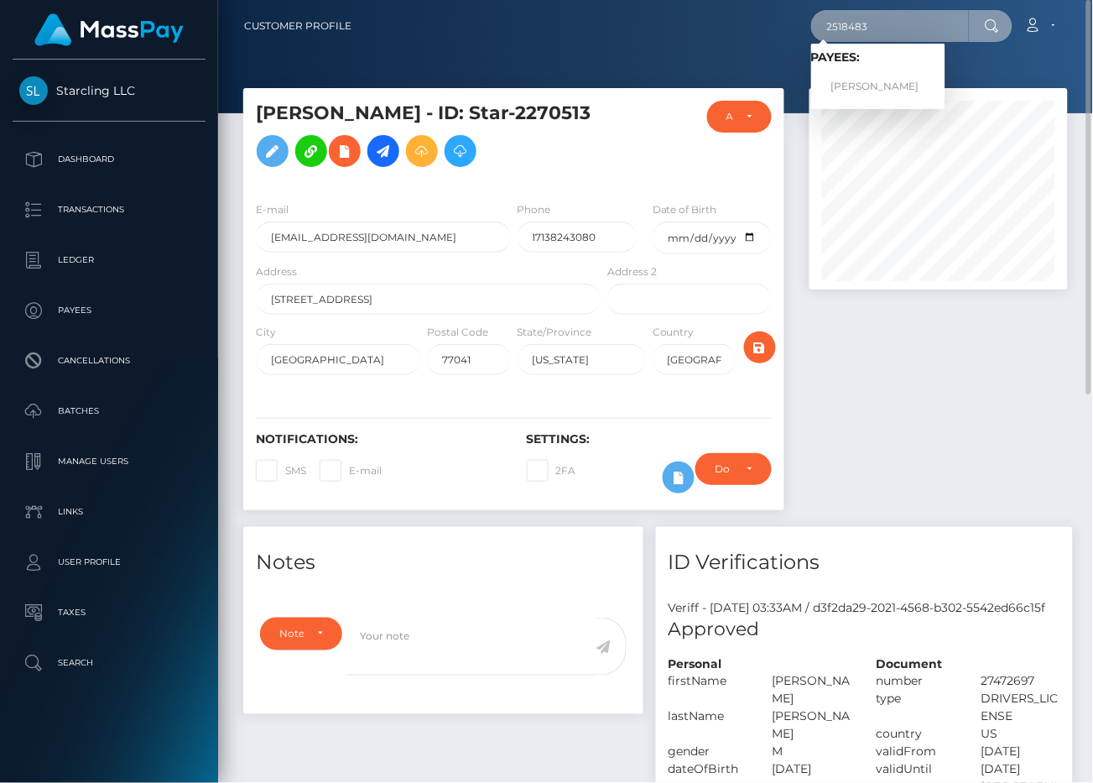
type input "2518483"
click at [883, 93] on link "[PERSON_NAME]" at bounding box center [879, 86] width 134 height 31
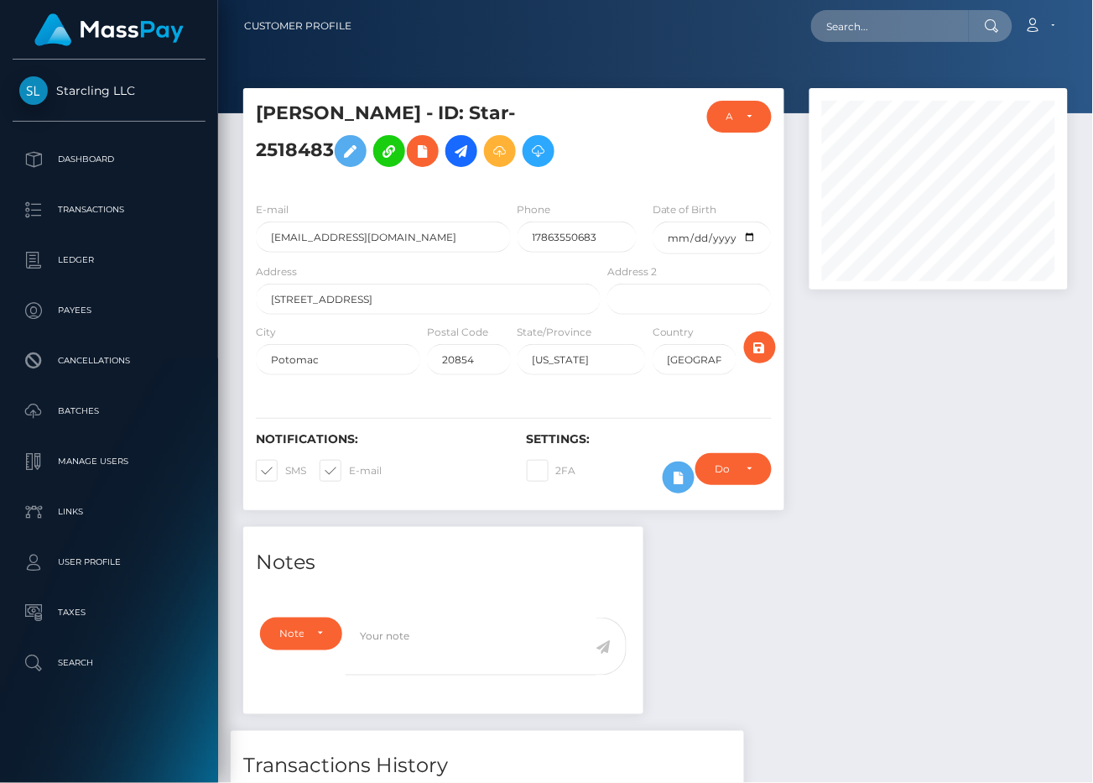
scroll to position [201, 258]
click at [531, 66] on div at bounding box center [655, 56] width 875 height 113
click at [476, 112] on h5 "[PERSON_NAME] - ID: Star-2518483" at bounding box center [424, 138] width 336 height 75
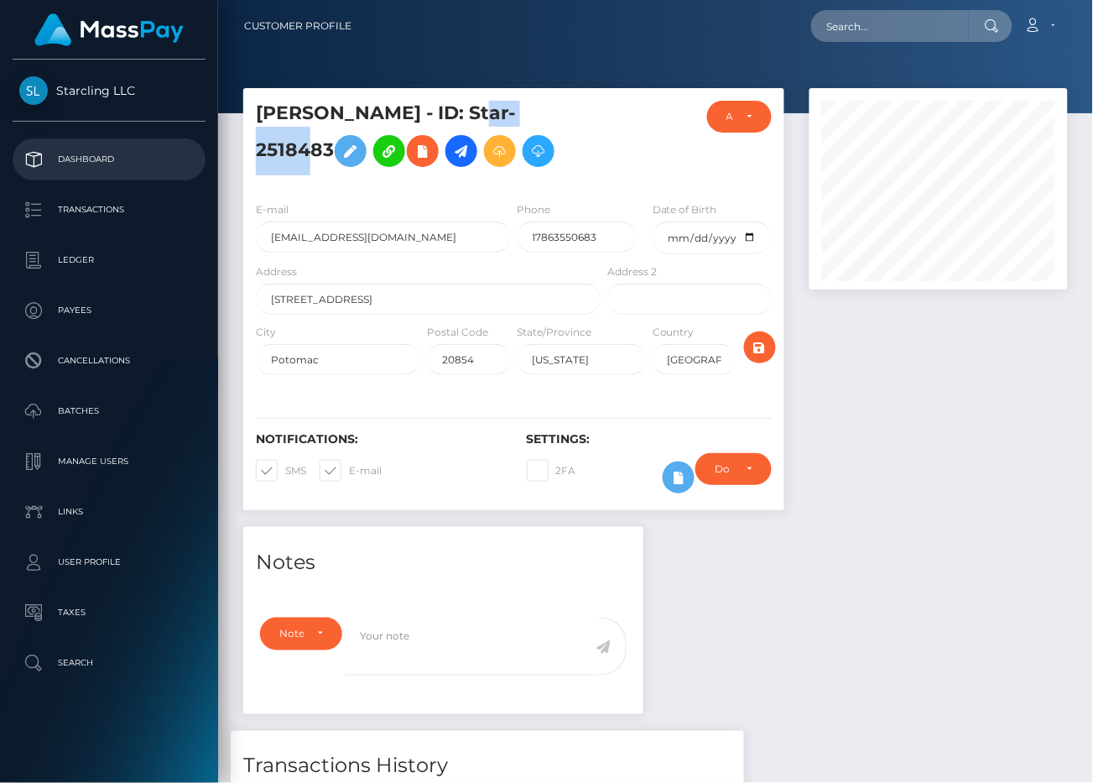
copy h5 "2518483"
click at [116, 150] on p "Dashboard" at bounding box center [109, 159] width 180 height 25
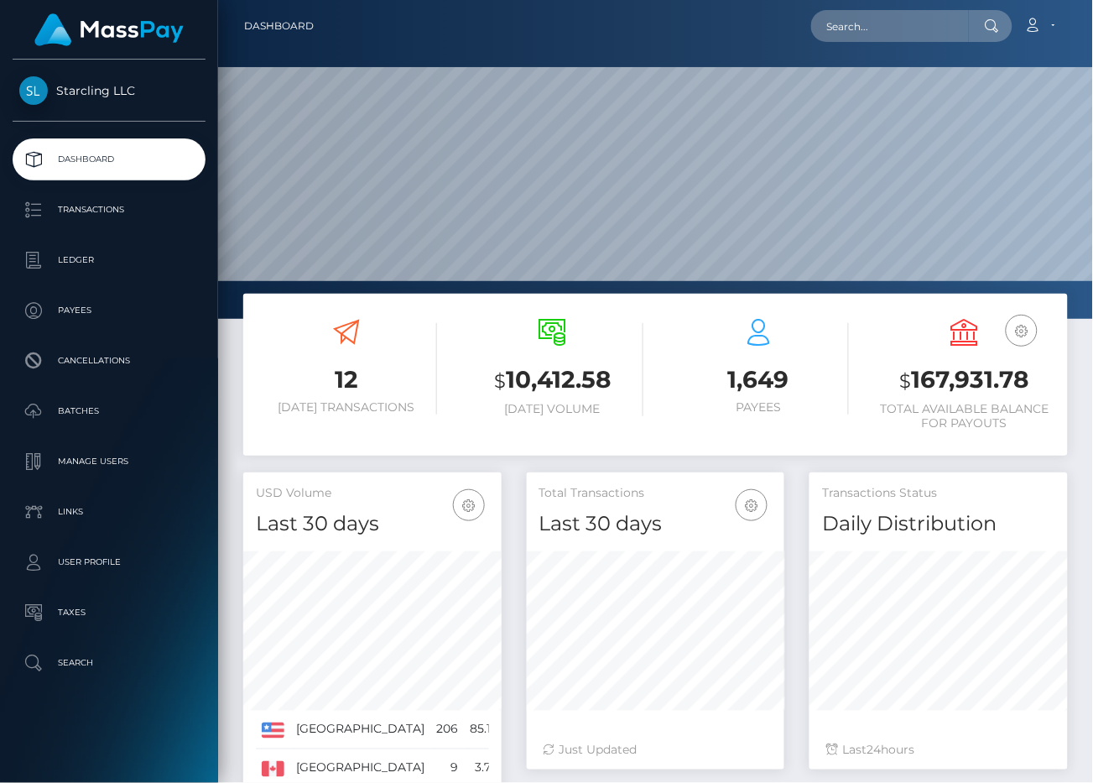
scroll to position [296, 258]
click at [860, 37] on input "text" at bounding box center [891, 26] width 158 height 32
paste input "2518483"
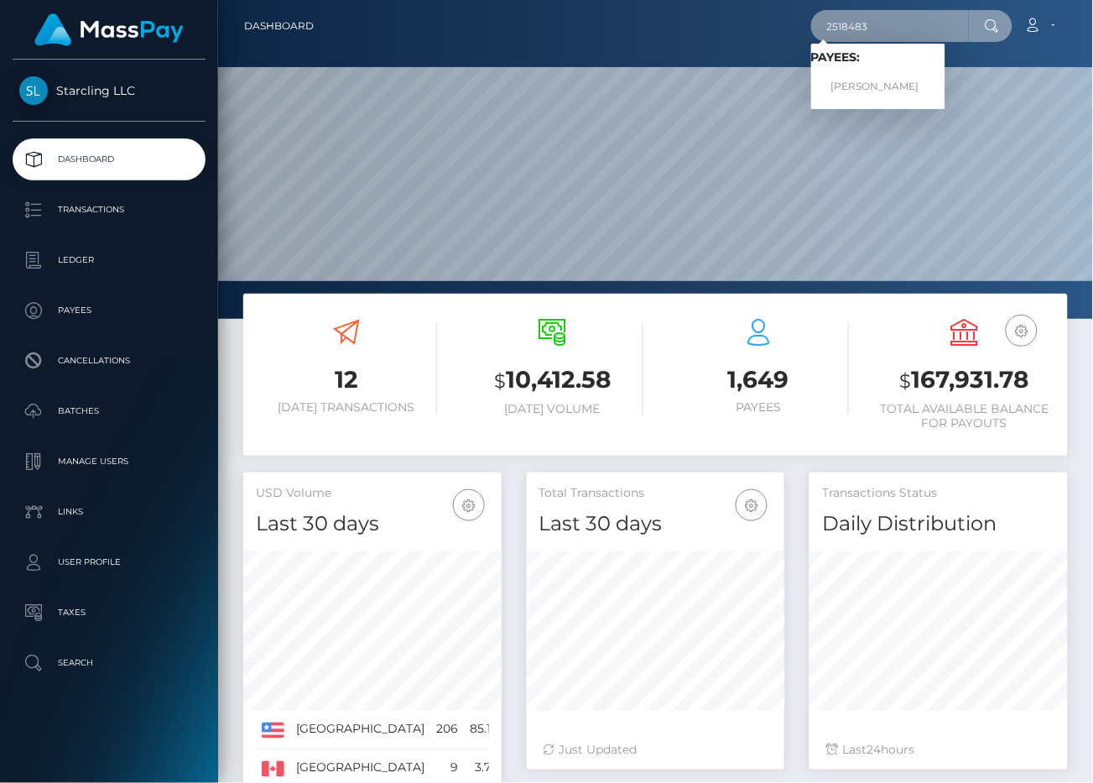
type input "2518483"
click at [867, 86] on link "[PERSON_NAME]" at bounding box center [879, 86] width 134 height 31
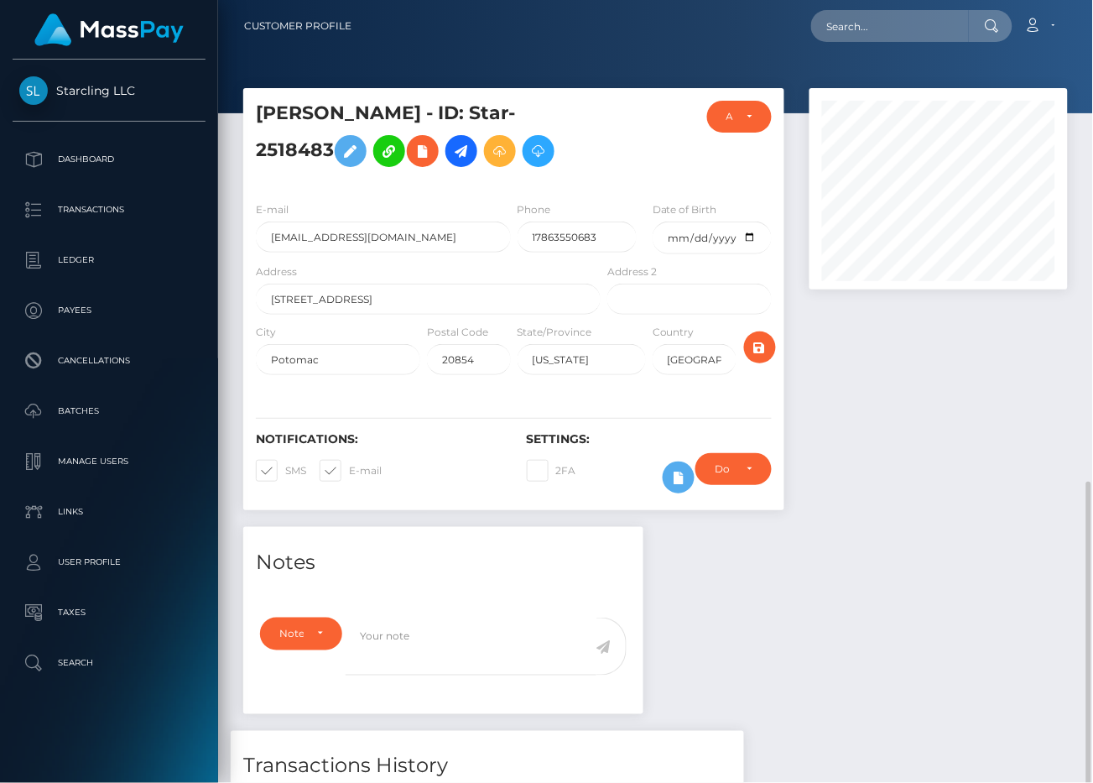
scroll to position [201, 258]
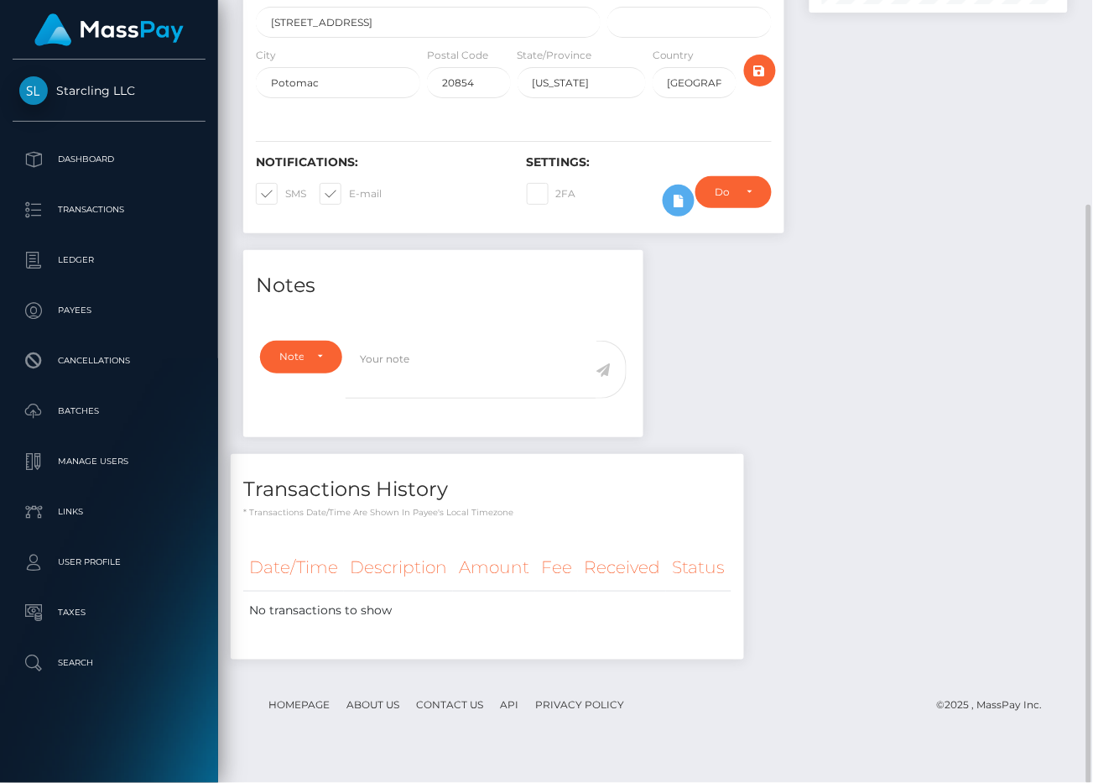
click at [349, 200] on span at bounding box center [349, 193] width 0 height 13
click at [349, 194] on input "E-mail" at bounding box center [354, 188] width 11 height 11
checkbox input "false"
click at [285, 200] on span at bounding box center [285, 193] width 0 height 13
click at [285, 194] on input "SMS" at bounding box center [290, 188] width 11 height 11
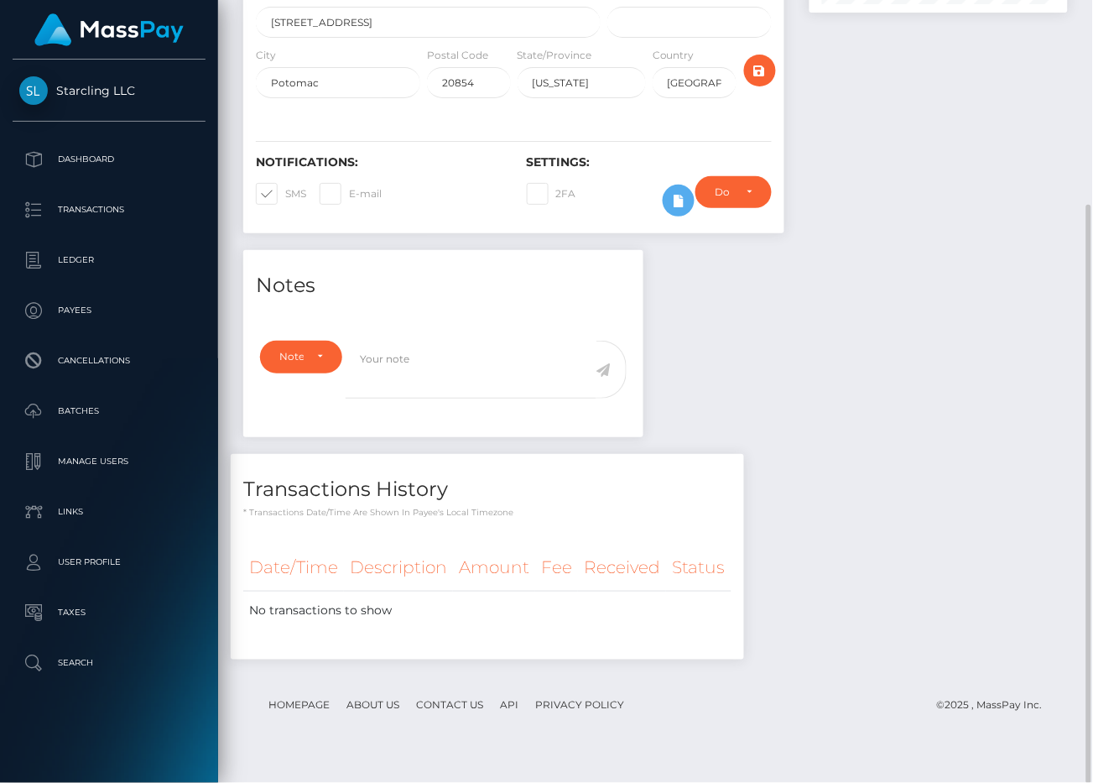
checkbox input "false"
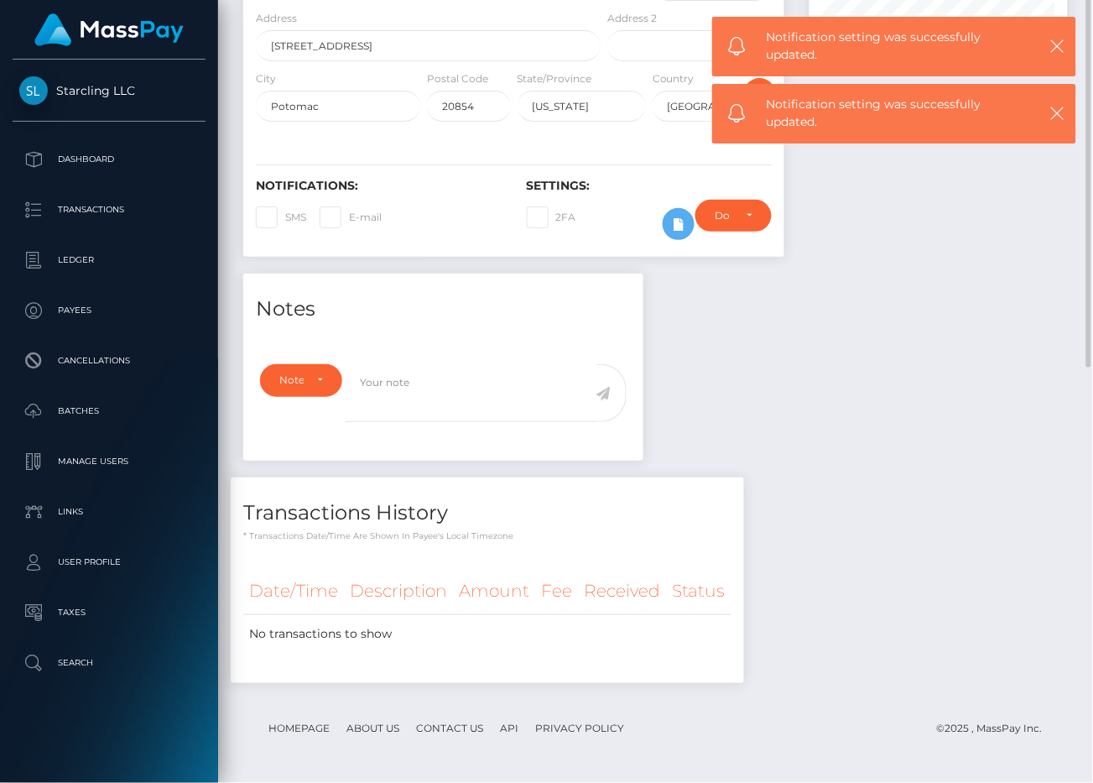
scroll to position [0, 0]
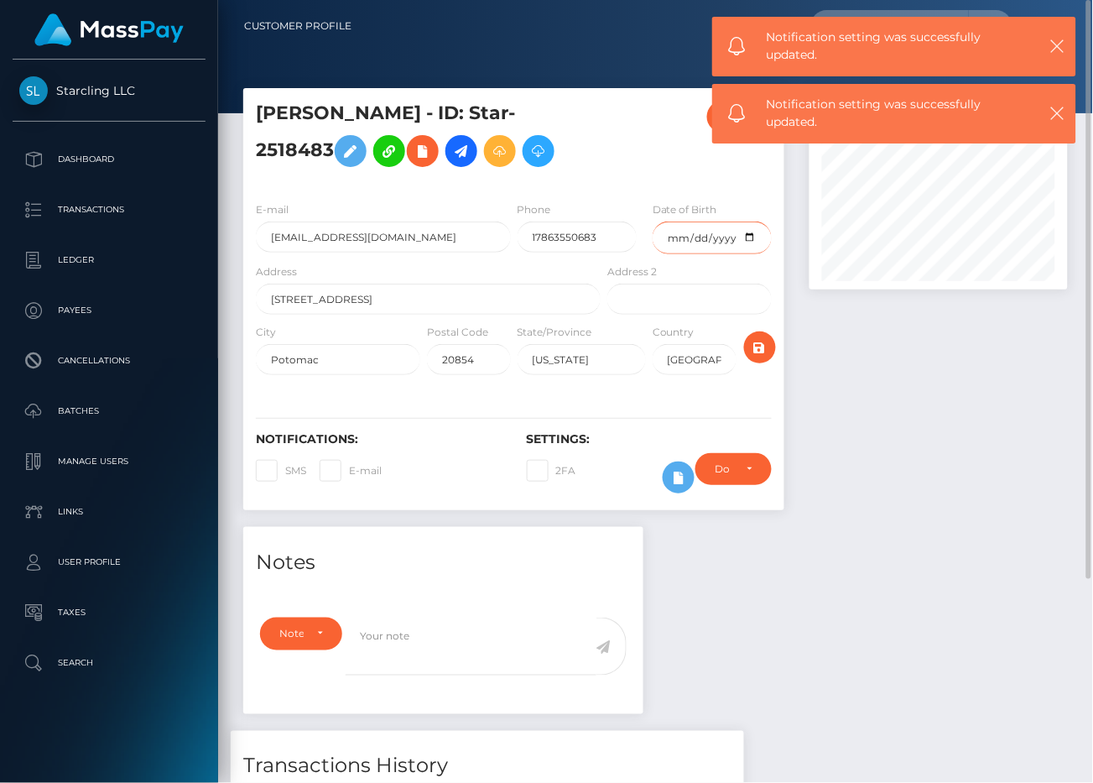
click at [677, 254] on input "date" at bounding box center [712, 238] width 119 height 33
type input "1983-12-29"
click at [835, 365] on div at bounding box center [939, 307] width 284 height 439
click at [755, 358] on icon "submit" at bounding box center [760, 347] width 20 height 21
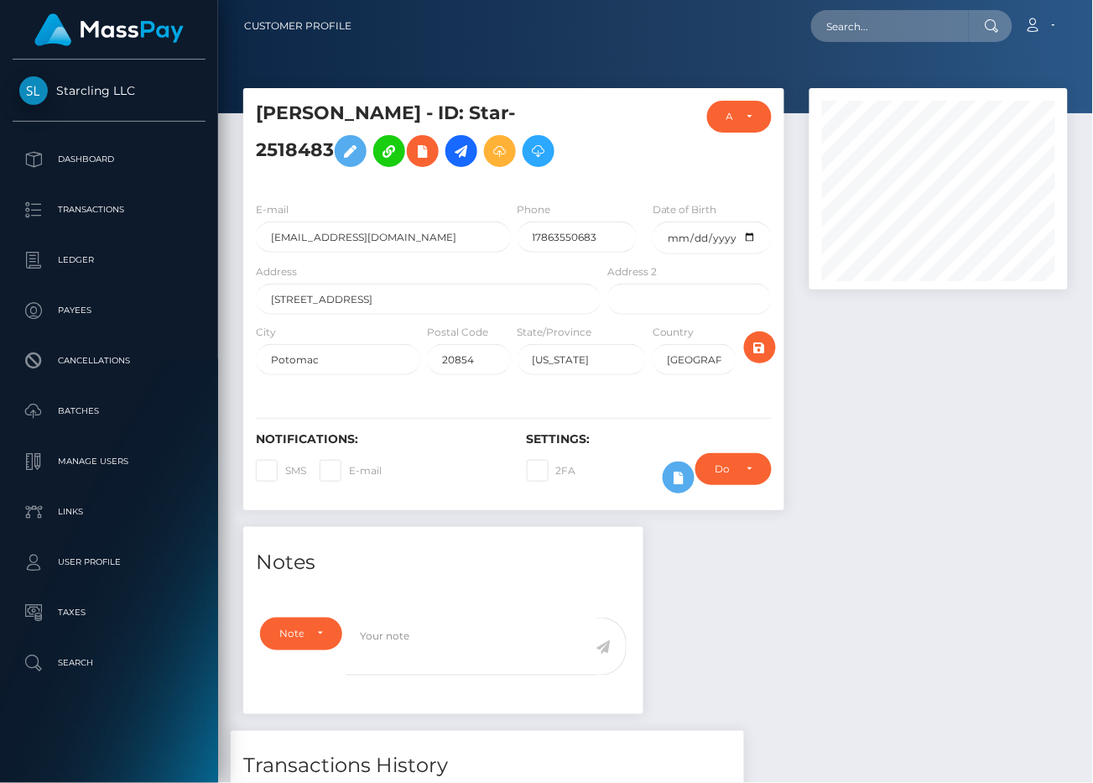
scroll to position [201, 258]
click at [451, 162] on icon at bounding box center [461, 151] width 20 height 21
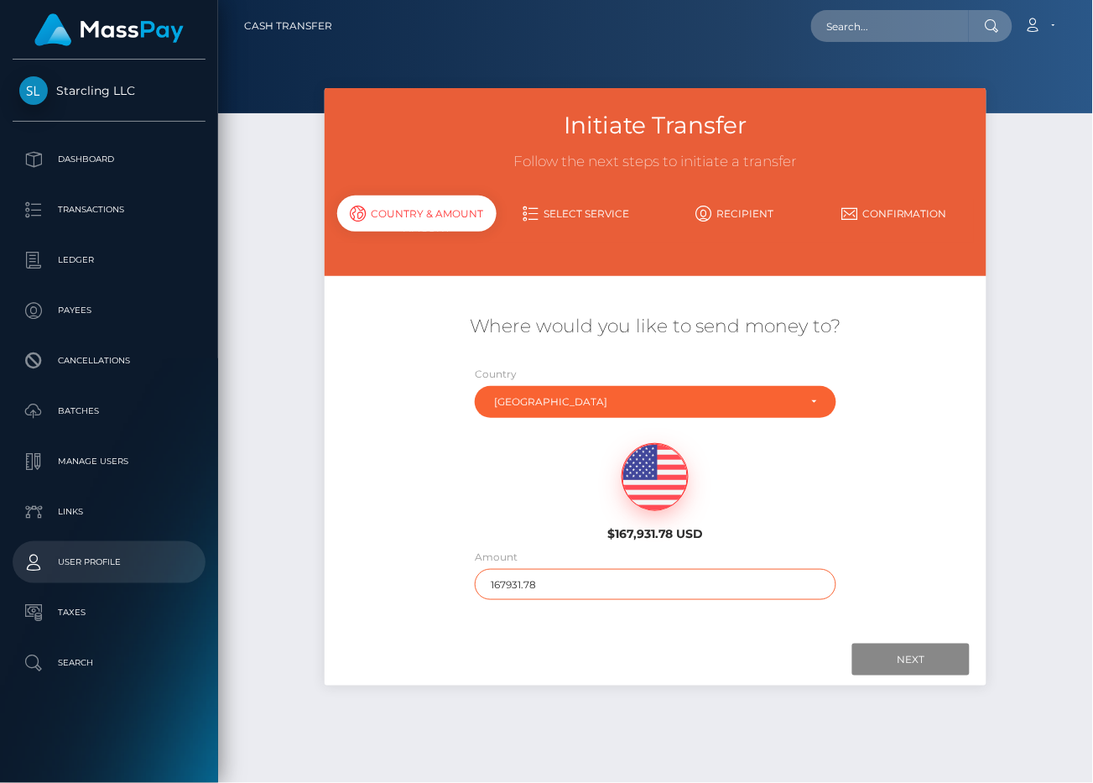
drag, startPoint x: 564, startPoint y: 574, endPoint x: 211, endPoint y: 577, distance: 353.3
click at [211, 577] on div "Starcling LLC Dashboard Transactions Ledger Payees Cancellations Links" at bounding box center [546, 391] width 1093 height 783
type input "720"
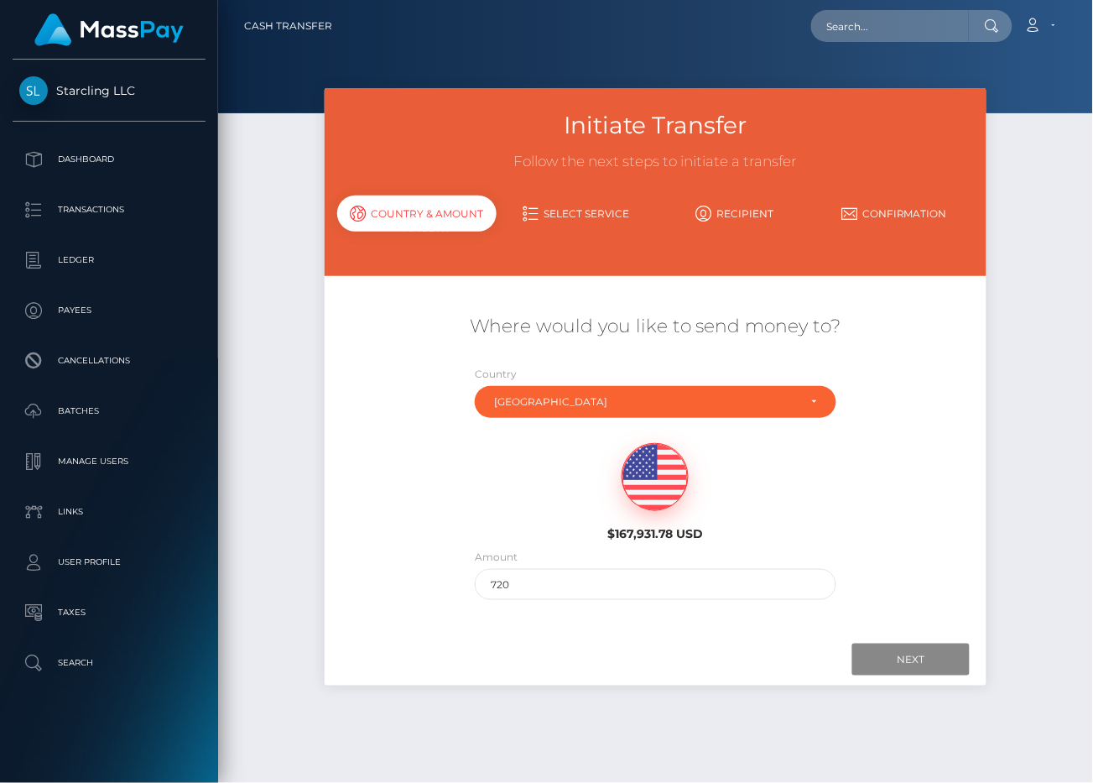
click at [342, 653] on div at bounding box center [656, 660] width 629 height 32
click at [878, 656] on input "Next" at bounding box center [911, 660] width 117 height 32
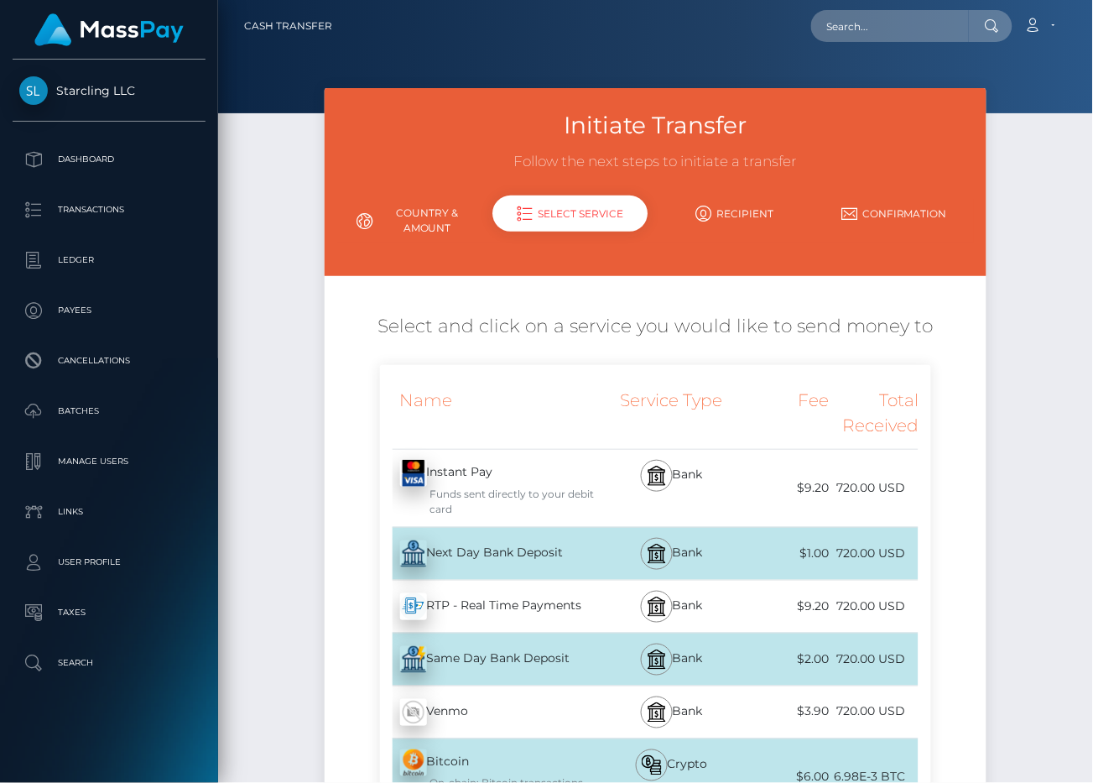
drag, startPoint x: 413, startPoint y: 554, endPoint x: 1, endPoint y: 382, distance: 446.5
click at [414, 554] on img at bounding box center [413, 553] width 27 height 27
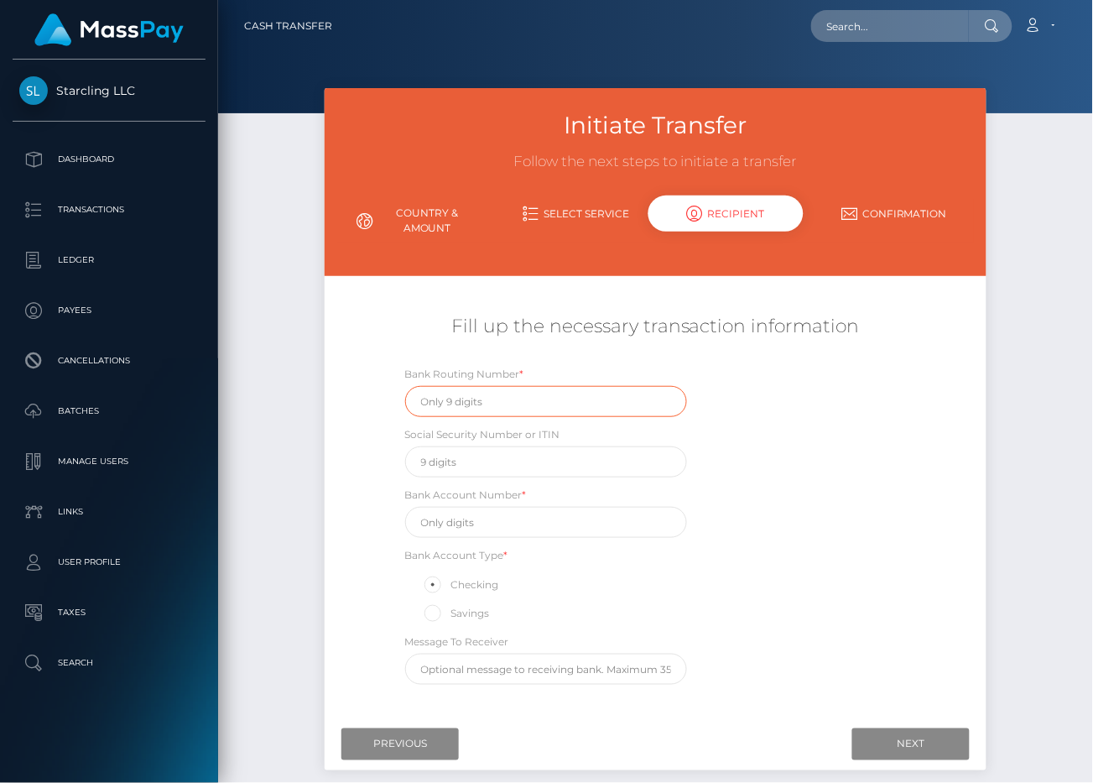
click at [510, 396] on input "text" at bounding box center [546, 401] width 282 height 31
paste input "055002707"
type input "055002707"
click at [461, 525] on input "text" at bounding box center [546, 522] width 282 height 31
paste input "1000269307723"
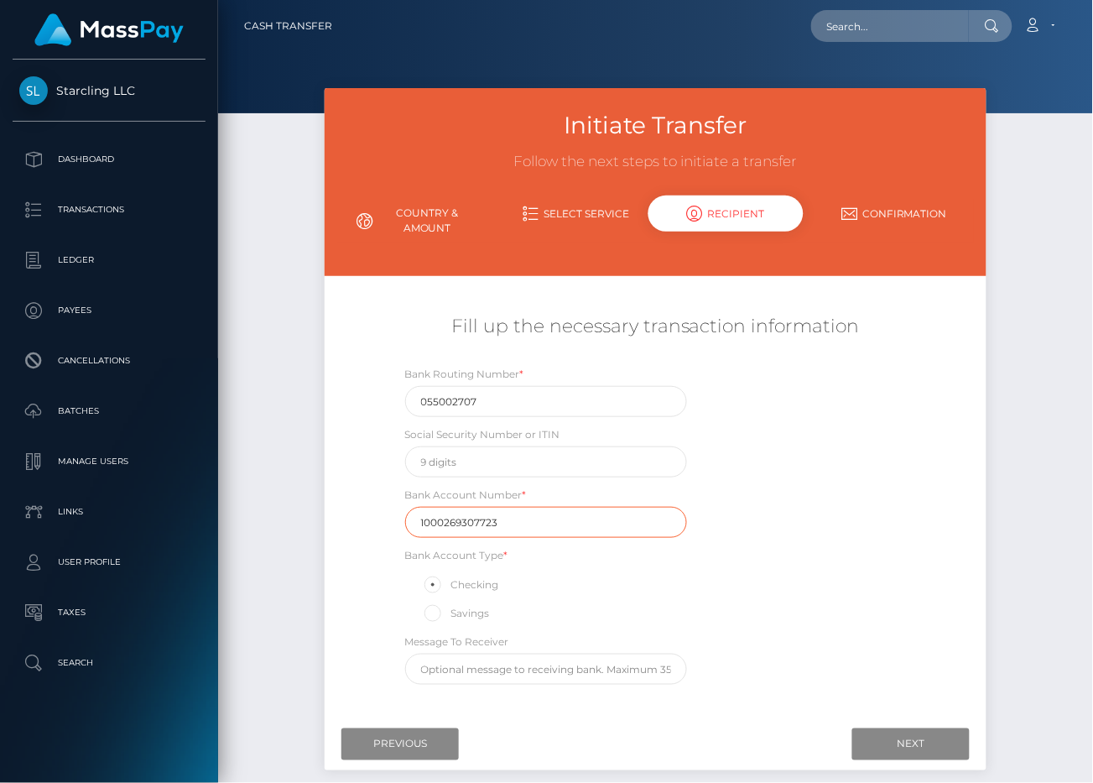
type input "1000269307723"
click at [748, 527] on div "Bank Routing Number * 055002707 Social Security Number or ITIN Bank Account Num…" at bounding box center [656, 529] width 552 height 328
click at [921, 740] on input "Next" at bounding box center [911, 744] width 117 height 32
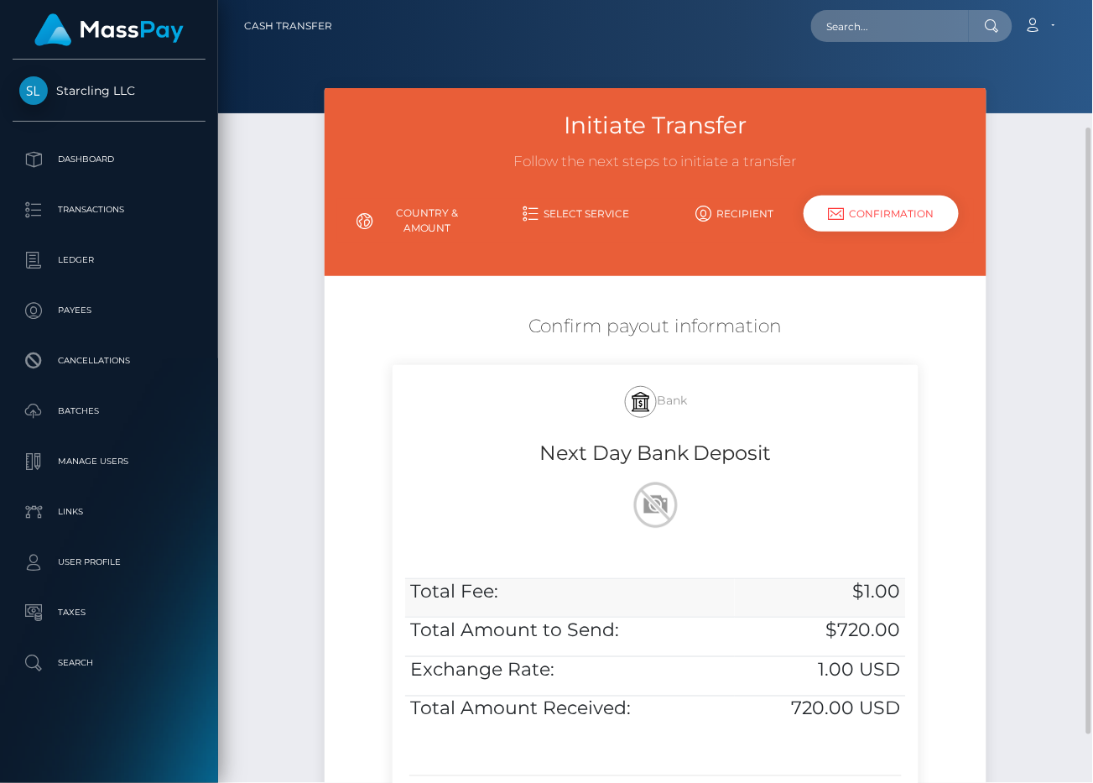
scroll to position [228, 0]
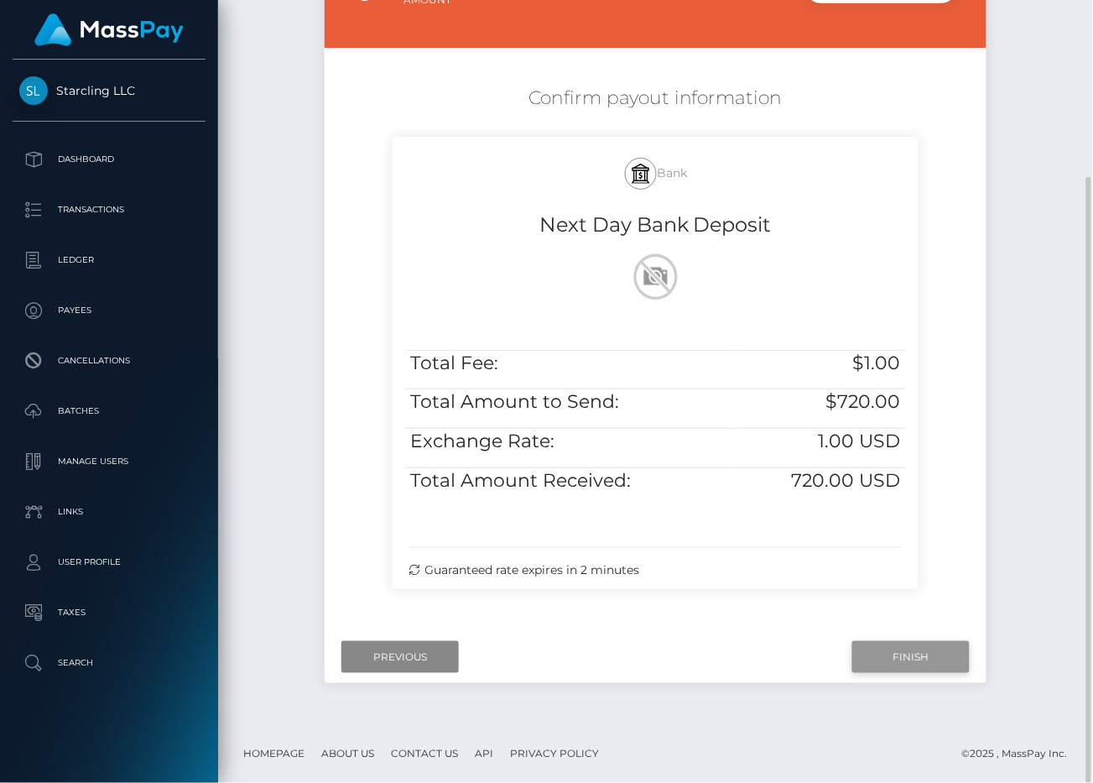
click at [883, 655] on input "Finish" at bounding box center [911, 657] width 117 height 32
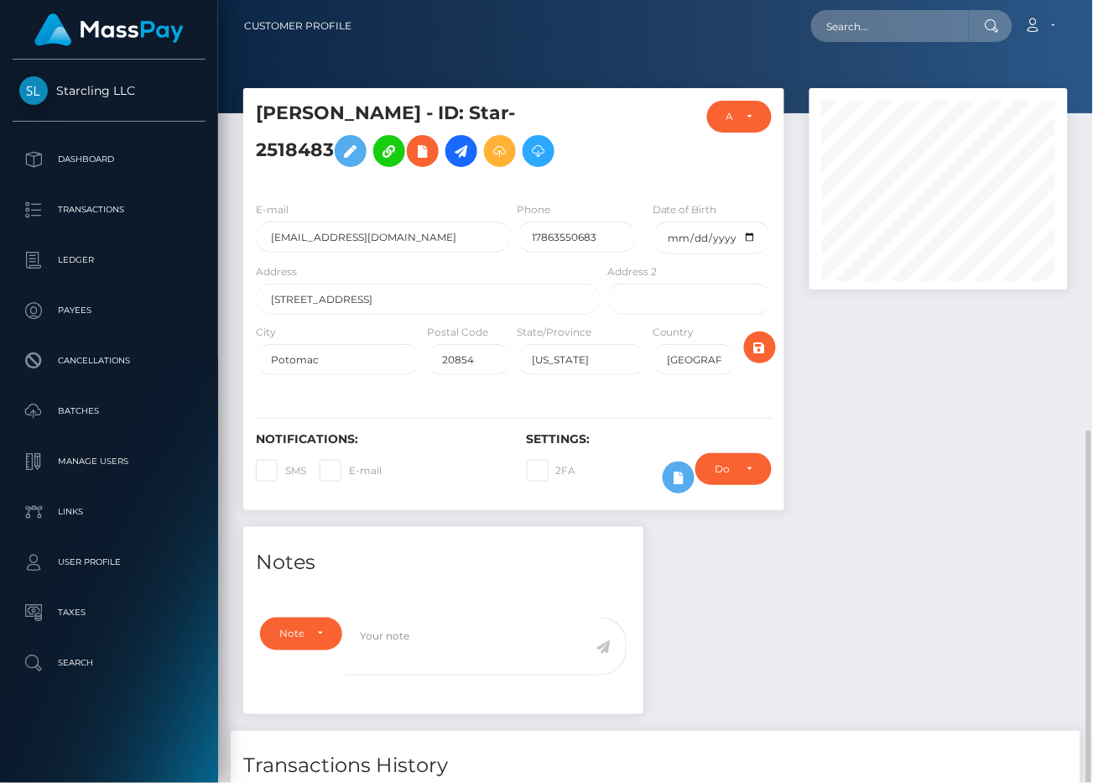
scroll to position [252, 0]
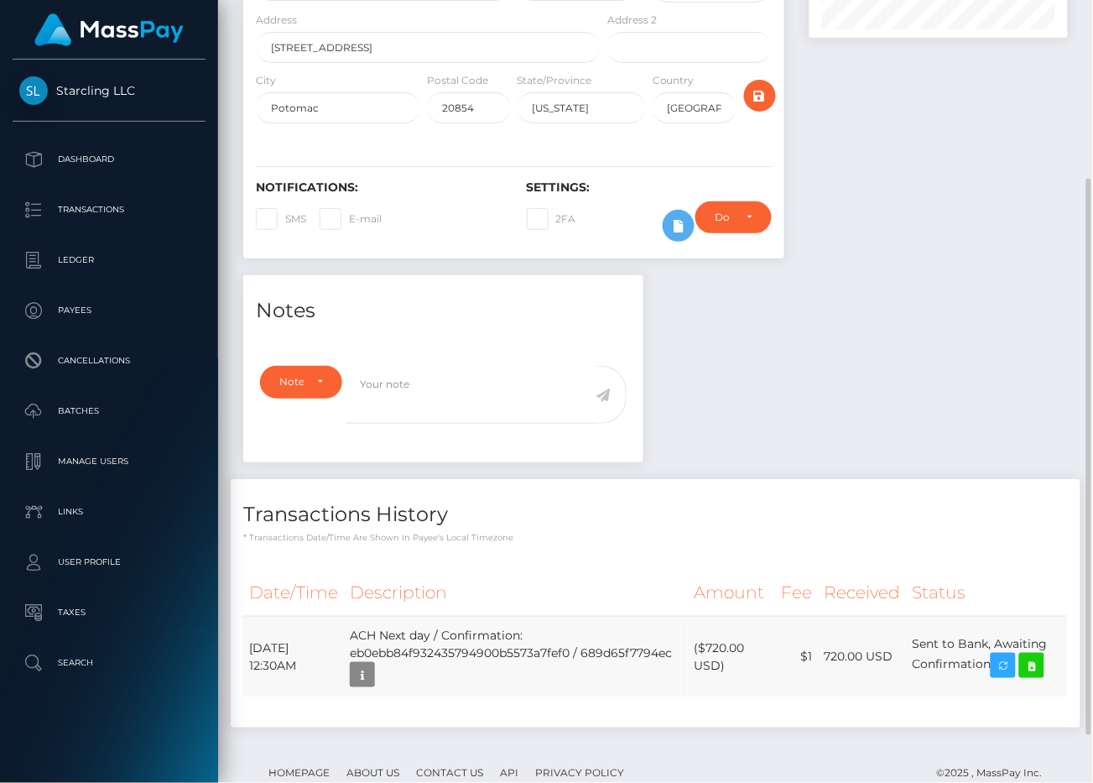
drag, startPoint x: 476, startPoint y: 665, endPoint x: 303, endPoint y: 668, distance: 172.9
click at [476, 668] on td "ACH Next day / Confirmation: eb0ebb84f932435794900b5573a7fef0 / 689d65f7794ec" at bounding box center [516, 656] width 344 height 81
drag, startPoint x: 253, startPoint y: 665, endPoint x: 685, endPoint y: 665, distance: 431.4
click at [853, 665] on tr "August 14, 2025 12:30AM ACH Next day / Confirmation: eb0ebb84f932435794900b5573…" at bounding box center [655, 656] width 825 height 81
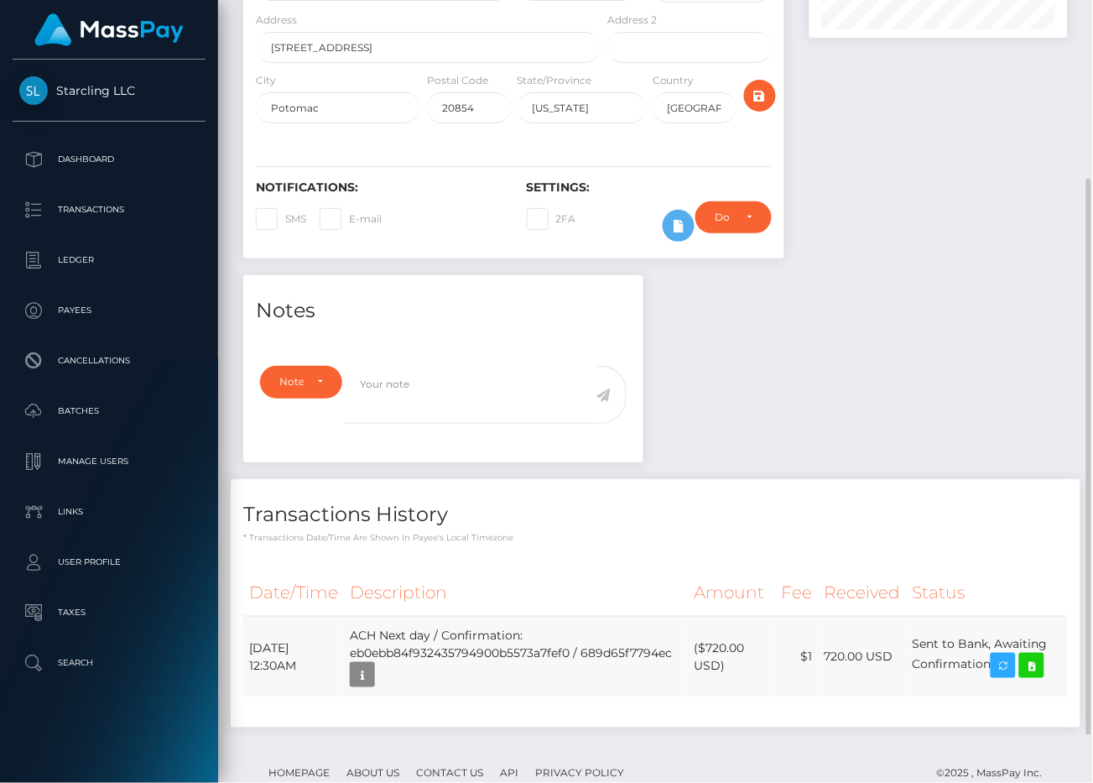
drag, startPoint x: 249, startPoint y: 666, endPoint x: 994, endPoint y: 701, distance: 746.0
click at [994, 697] on tr "August 14, 2025 12:30AM ACH Next day / Confirmation: eb0ebb84f932435794900b5573…" at bounding box center [655, 656] width 825 height 81
copy tr "August 14, 2025 12:30AM ACH Next day / Confirmation: eb0ebb84f932435794900b5573…"
click at [983, 438] on div "Notes Note Type Compliance Clear Compliance General Note Type" at bounding box center [656, 509] width 850 height 469
click at [1042, 676] on icon at bounding box center [1032, 665] width 20 height 21
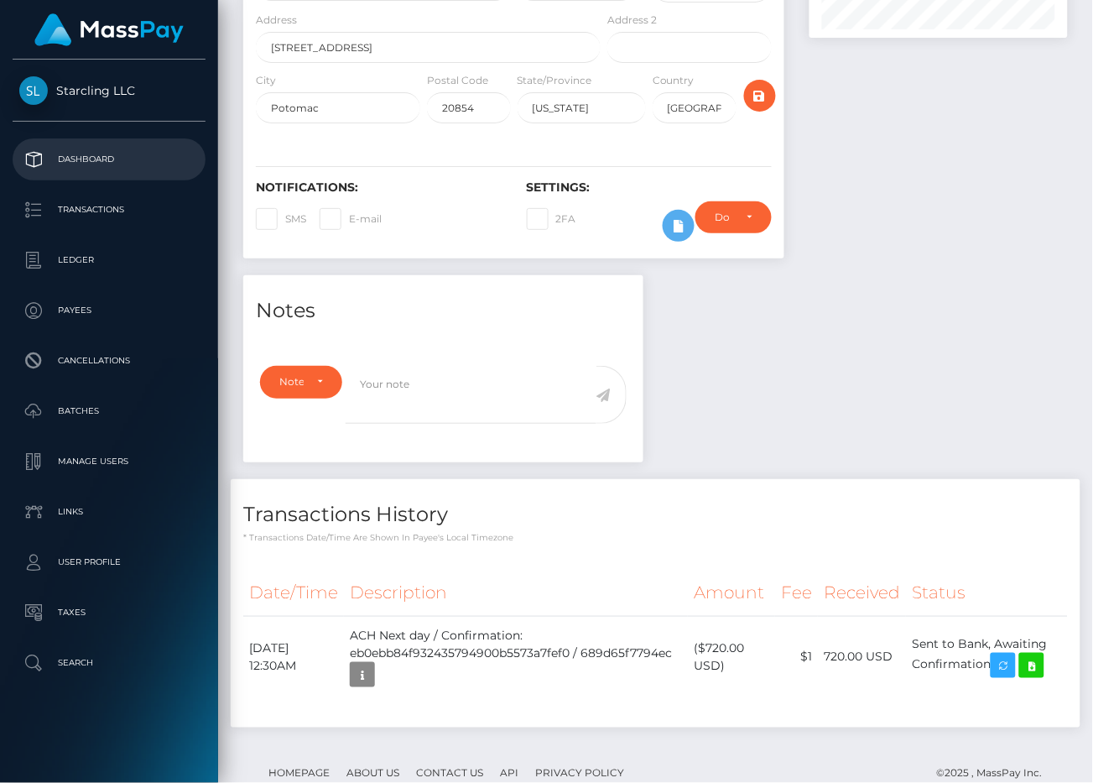
click at [121, 164] on p "Dashboard" at bounding box center [109, 159] width 180 height 25
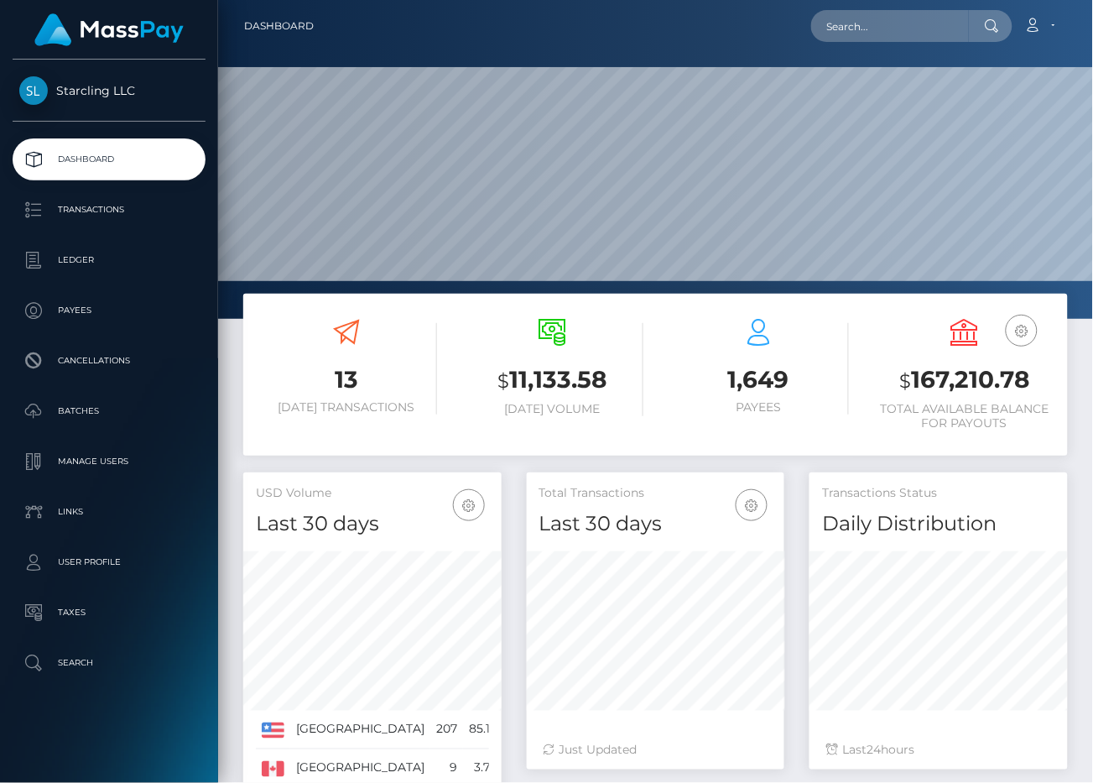
scroll to position [538, 258]
click at [854, 24] on input "text" at bounding box center [891, 26] width 158 height 32
paste input "2096654"
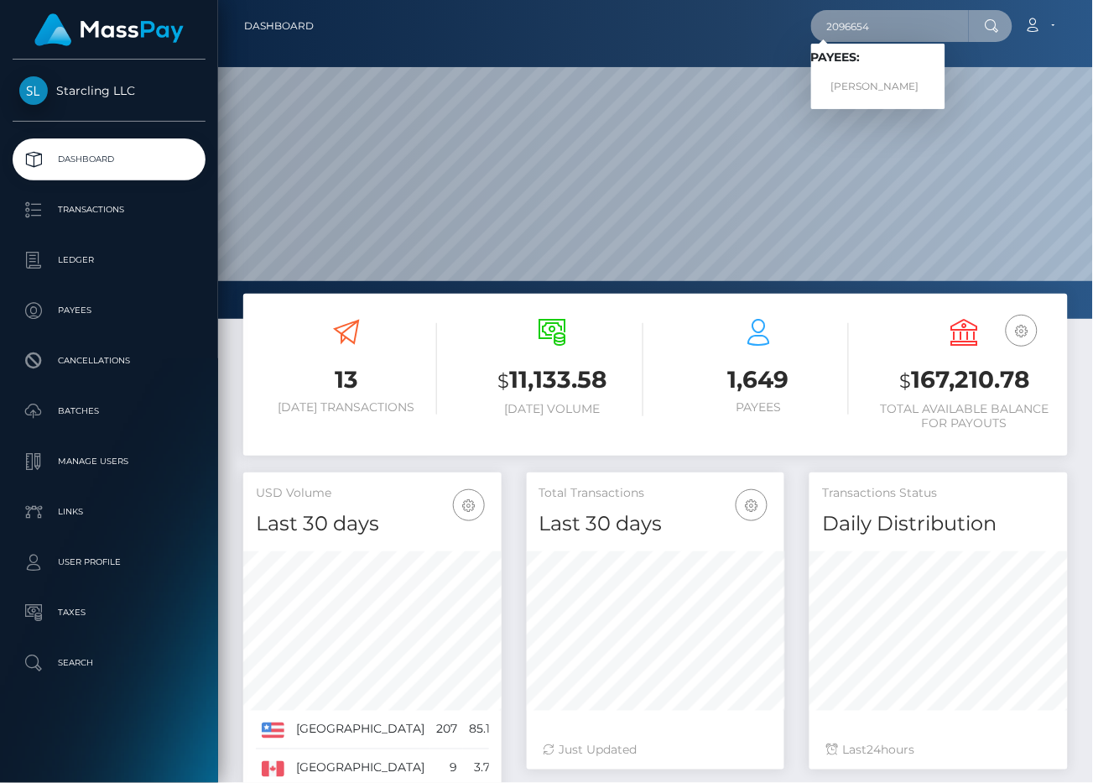
type input "2096654"
click at [869, 85] on link "[PERSON_NAME]" at bounding box center [879, 86] width 134 height 31
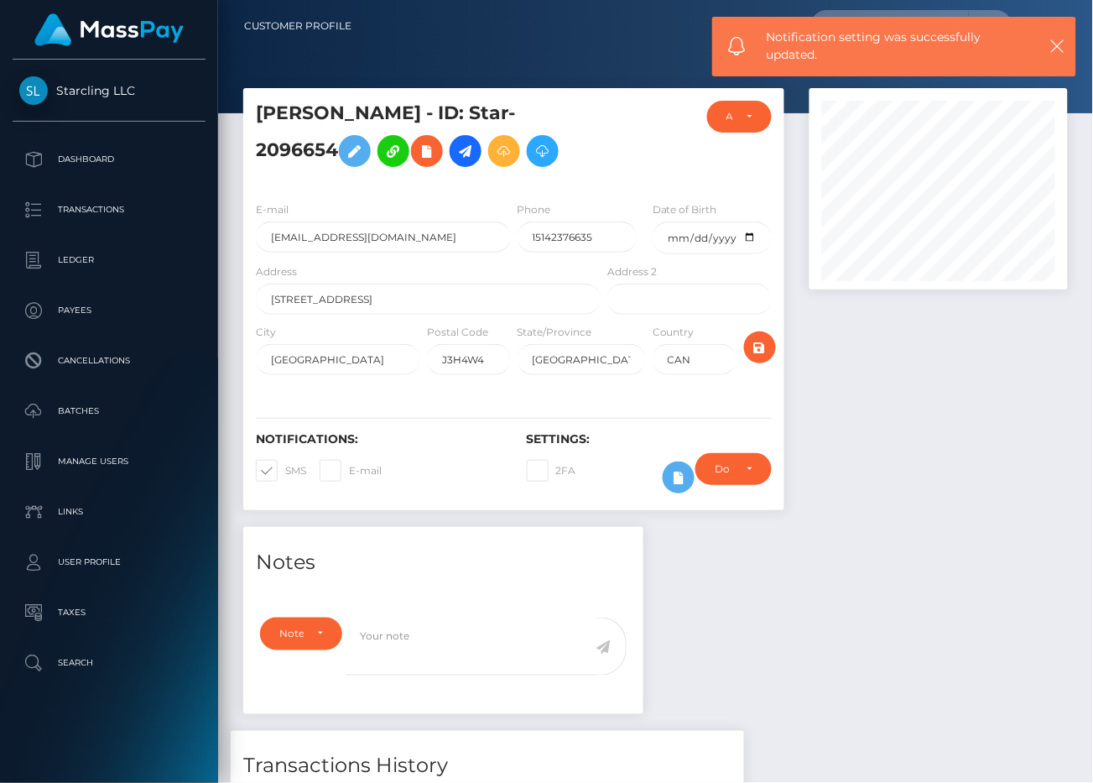
scroll to position [201, 258]
click at [285, 469] on span at bounding box center [285, 470] width 0 height 13
click at [285, 469] on input "SMS" at bounding box center [290, 465] width 11 height 11
checkbox input "false"
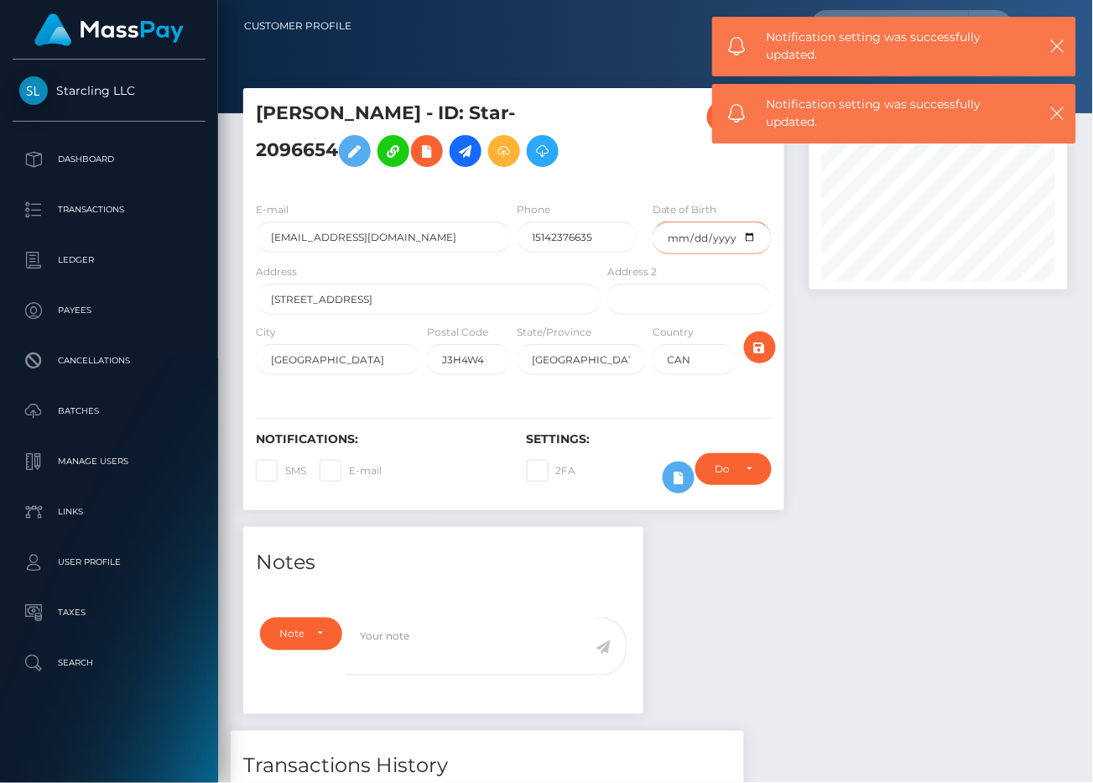
click at [672, 240] on input "date" at bounding box center [712, 238] width 119 height 33
type input "[DATE]"
click at [904, 367] on div at bounding box center [939, 307] width 284 height 439
click at [754, 356] on icon "submit" at bounding box center [760, 347] width 20 height 21
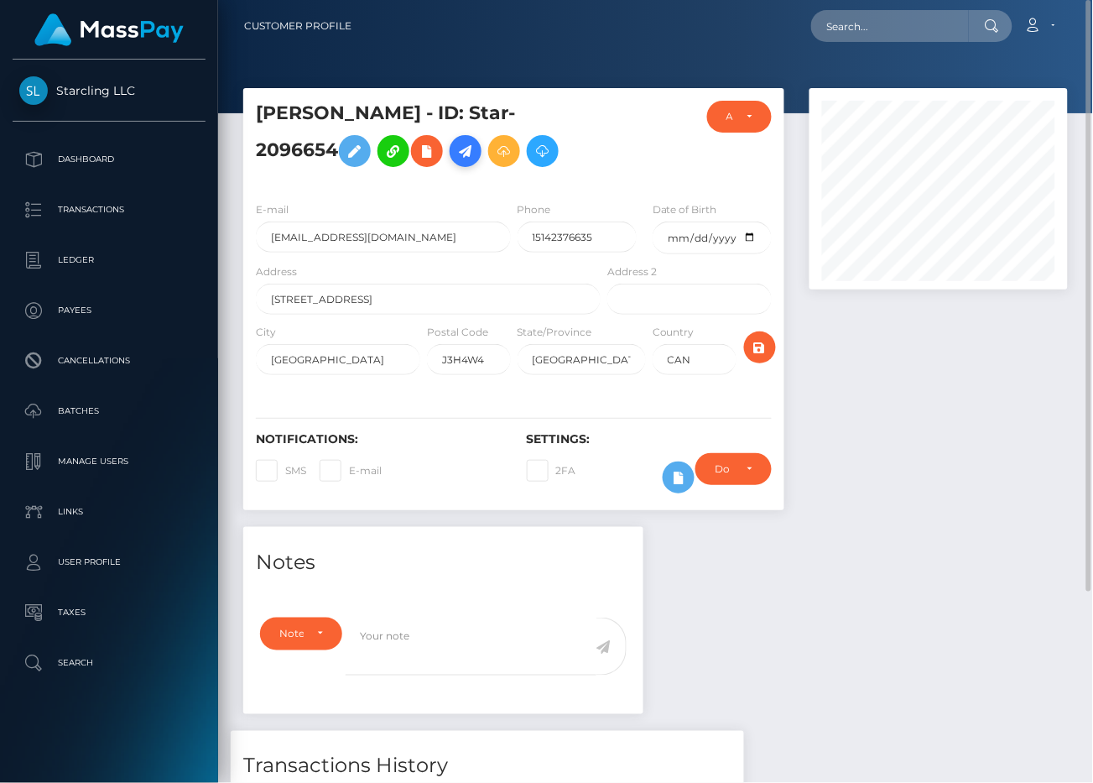
click at [470, 144] on icon at bounding box center [466, 151] width 20 height 21
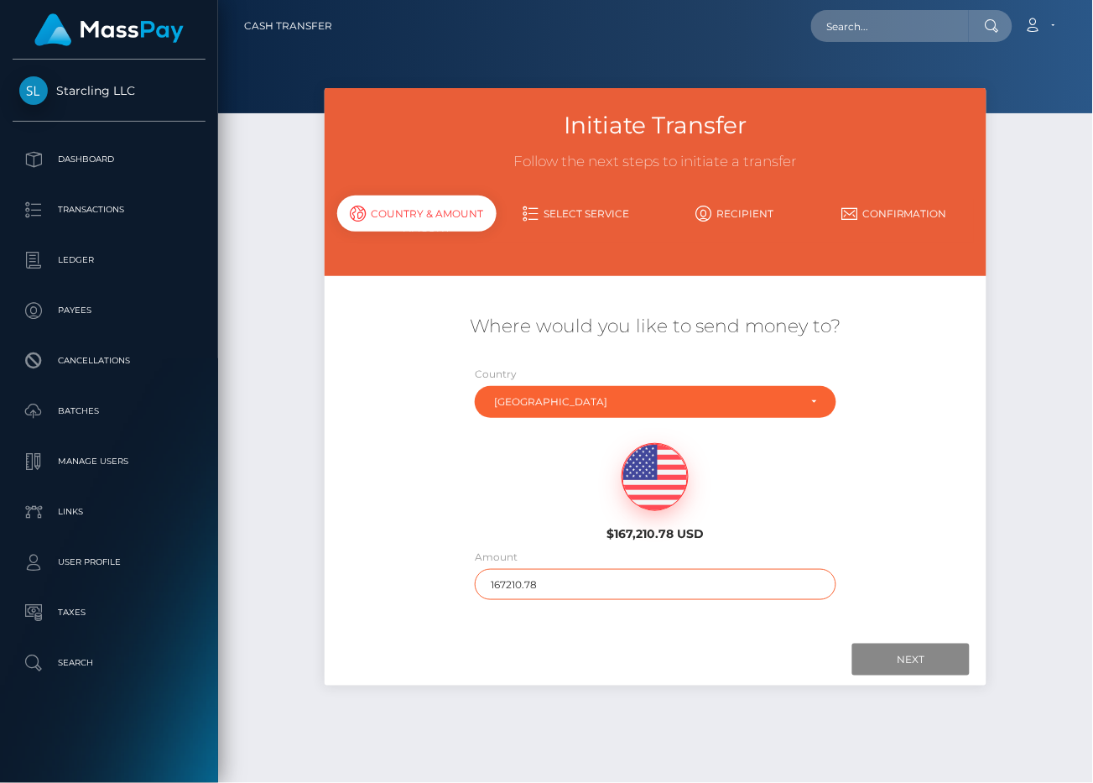
click at [551, 581] on input "167210.78" at bounding box center [655, 584] width 361 height 31
click at [617, 650] on div at bounding box center [656, 660] width 629 height 32
click at [912, 650] on input "Next" at bounding box center [911, 660] width 117 height 32
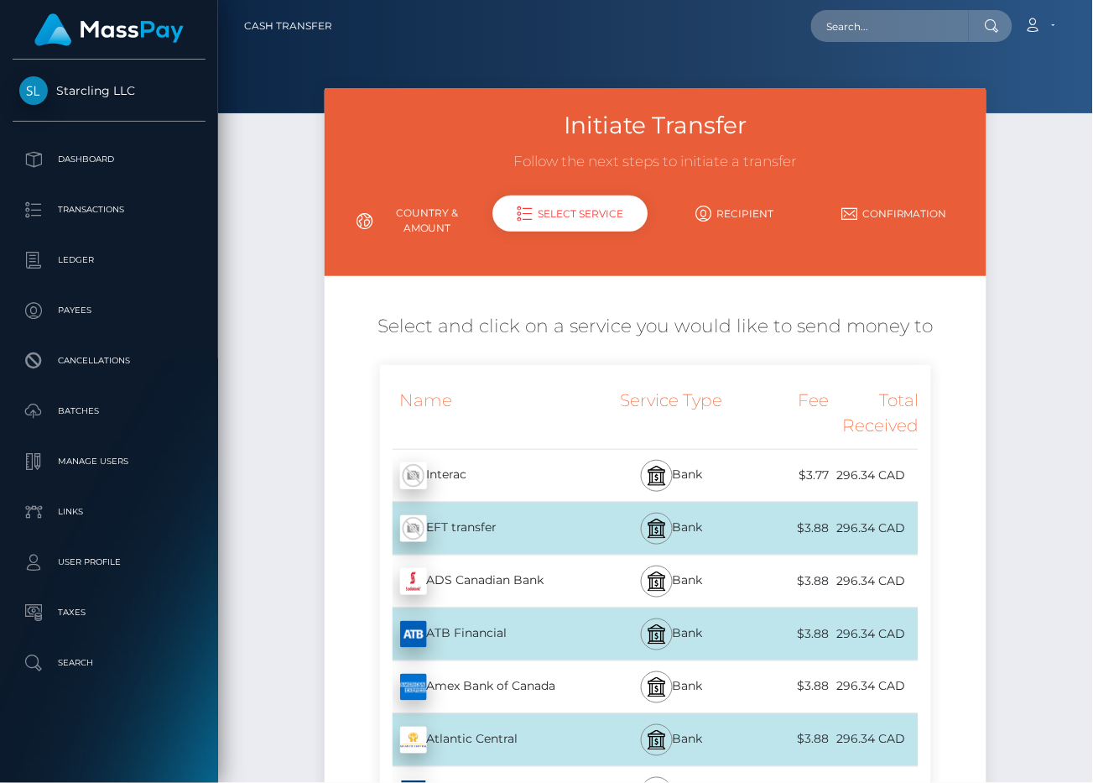
click at [381, 232] on link "Country & Amount" at bounding box center [416, 221] width 159 height 44
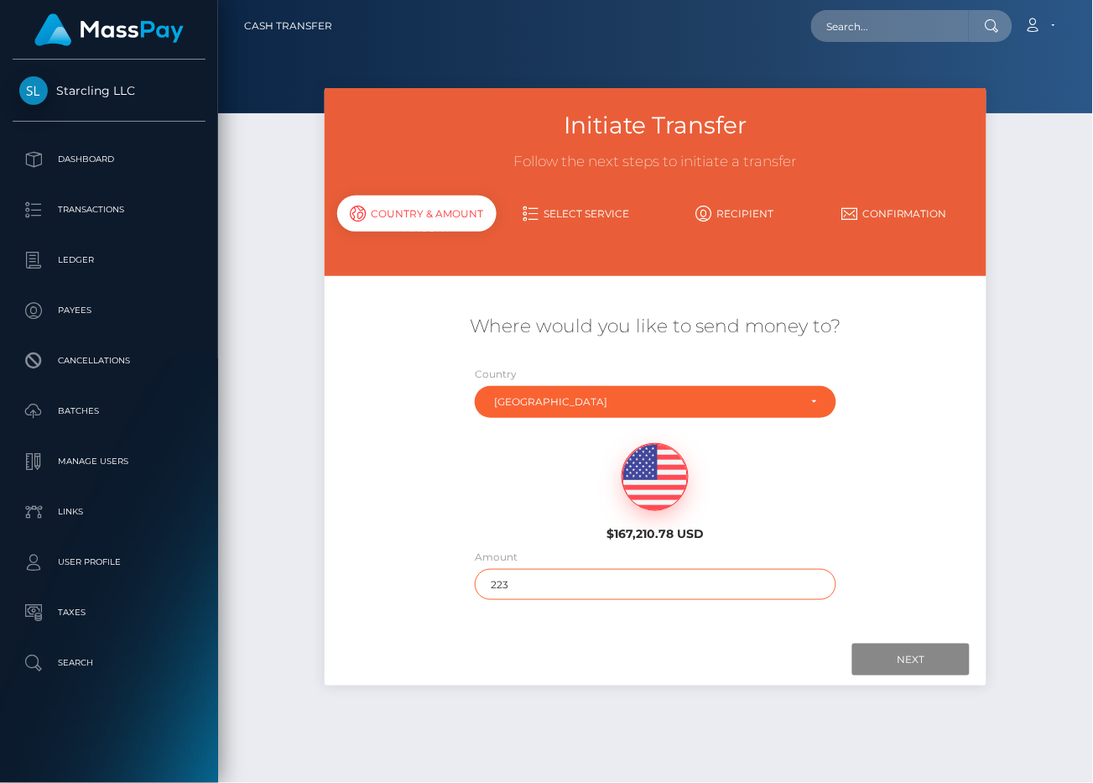
click at [516, 580] on input "223" at bounding box center [655, 584] width 361 height 31
type input "220"
click at [574, 613] on div "Where would you like to send money to? Country Abkhazia Afghanistan Albania Alg…" at bounding box center [655, 457] width 637 height 337
click at [911, 673] on input "Next" at bounding box center [911, 660] width 117 height 32
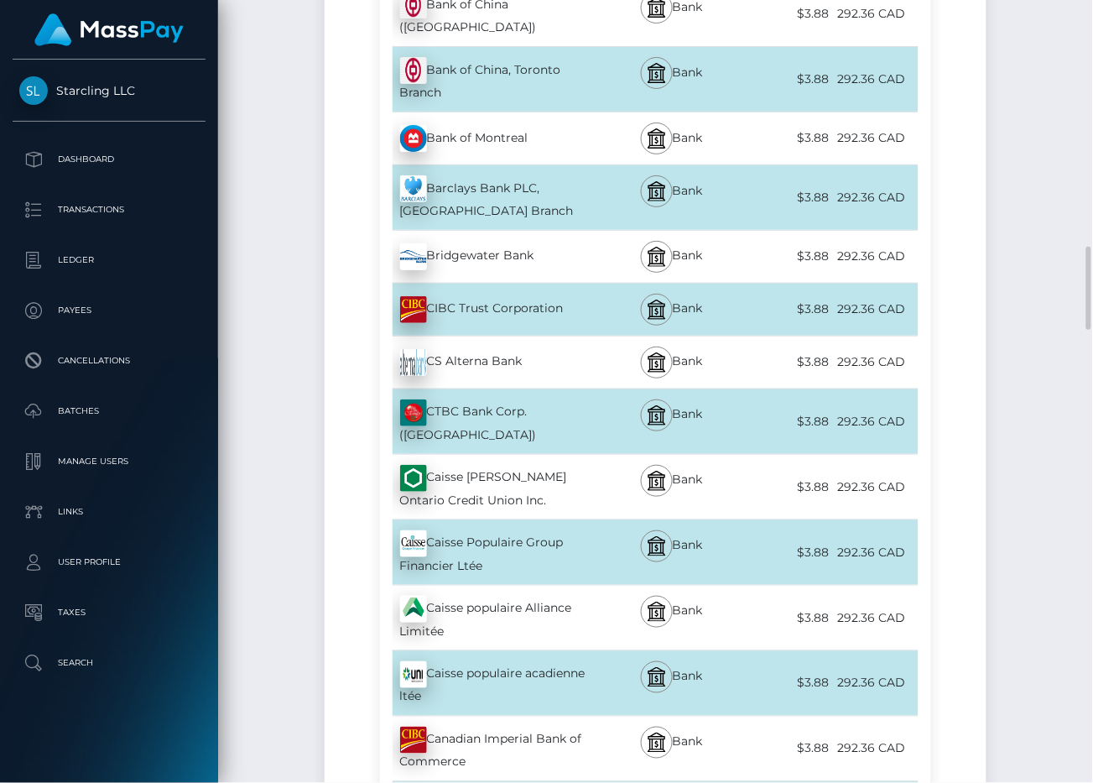
scroll to position [1262, 0]
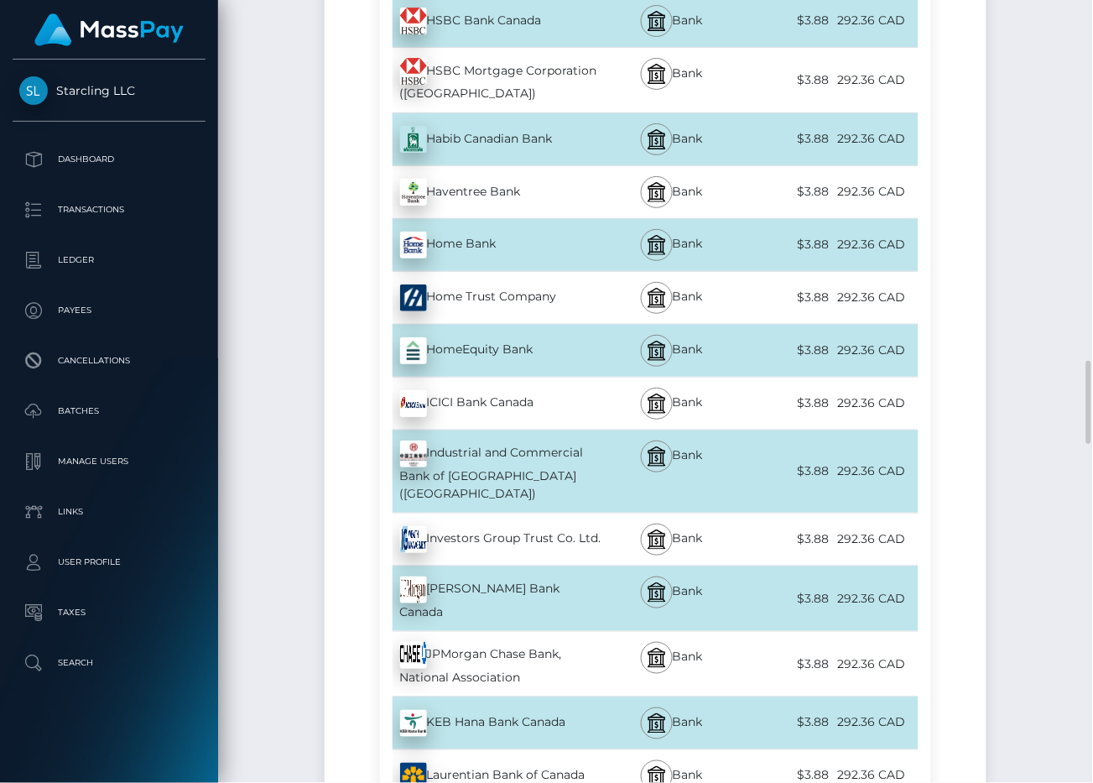
scroll to position [3030, 0]
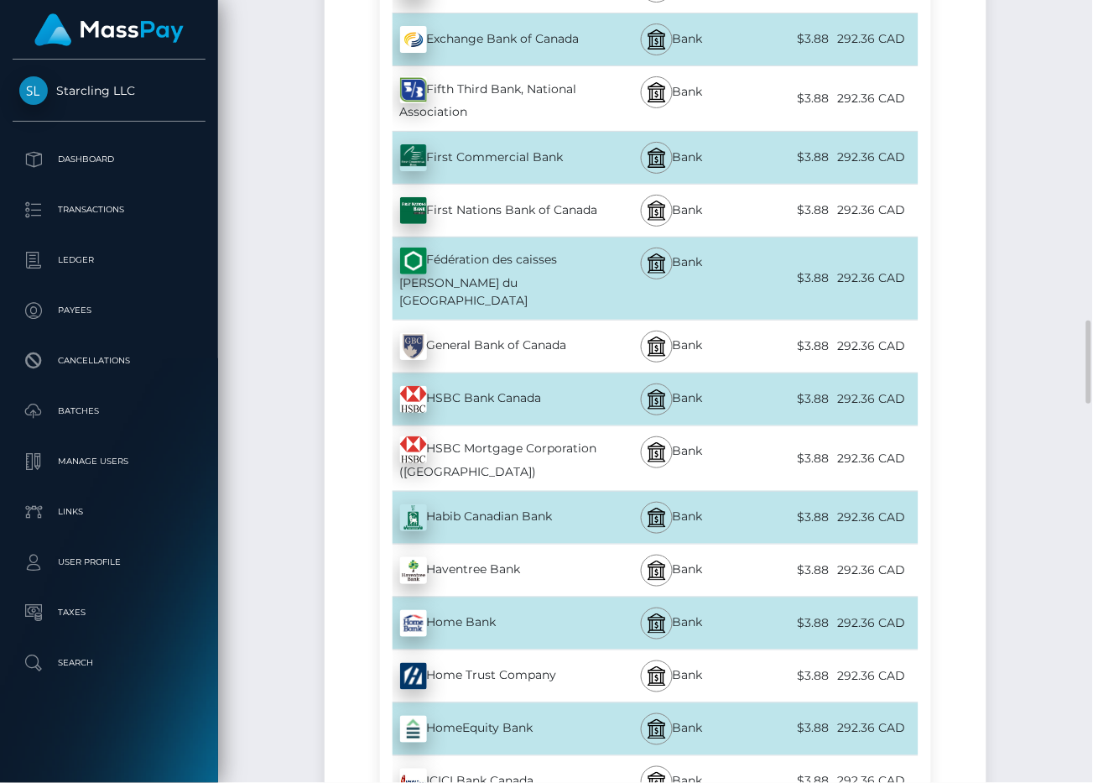
click at [488, 249] on div "Fédération des caisses Desjardins du Quebec - CAD" at bounding box center [492, 278] width 225 height 82
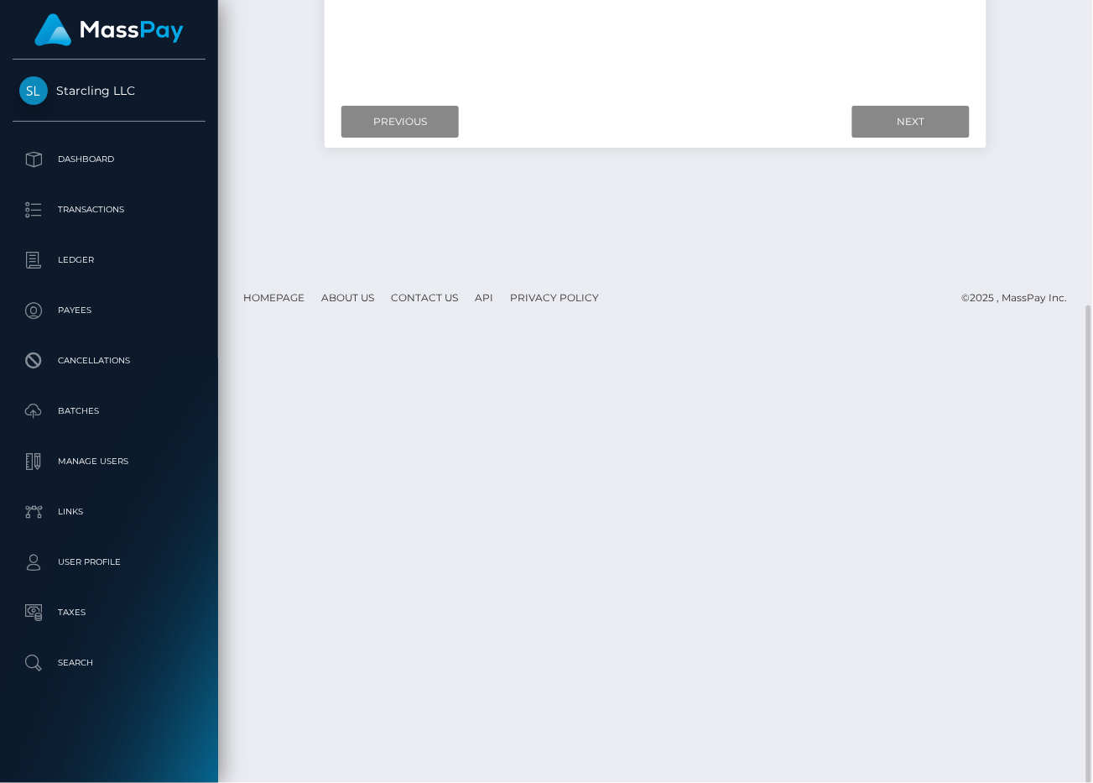
scroll to position [0, 0]
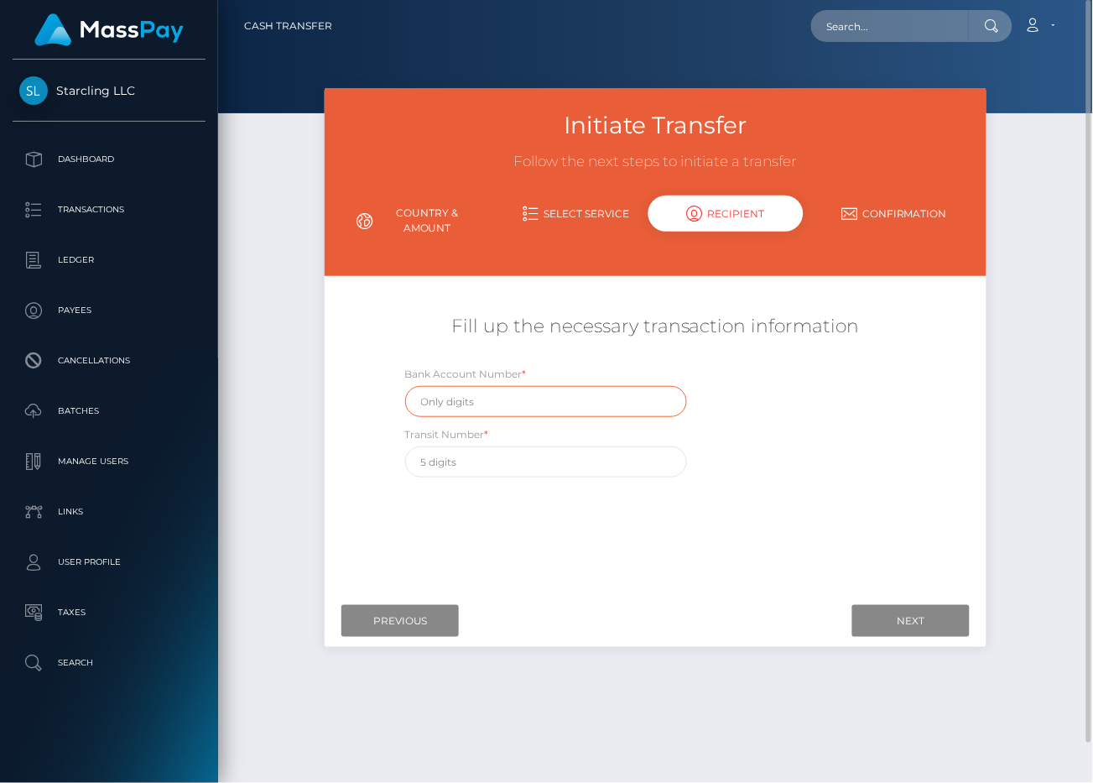
drag, startPoint x: 488, startPoint y: 402, endPoint x: 400, endPoint y: 343, distance: 105.2
click at [486, 402] on input "text" at bounding box center [546, 401] width 282 height 31
paste input "5107701"
type input "5107701"
click at [399, 342] on div "Fill up the necessary transaction information" at bounding box center [656, 335] width 662 height 60
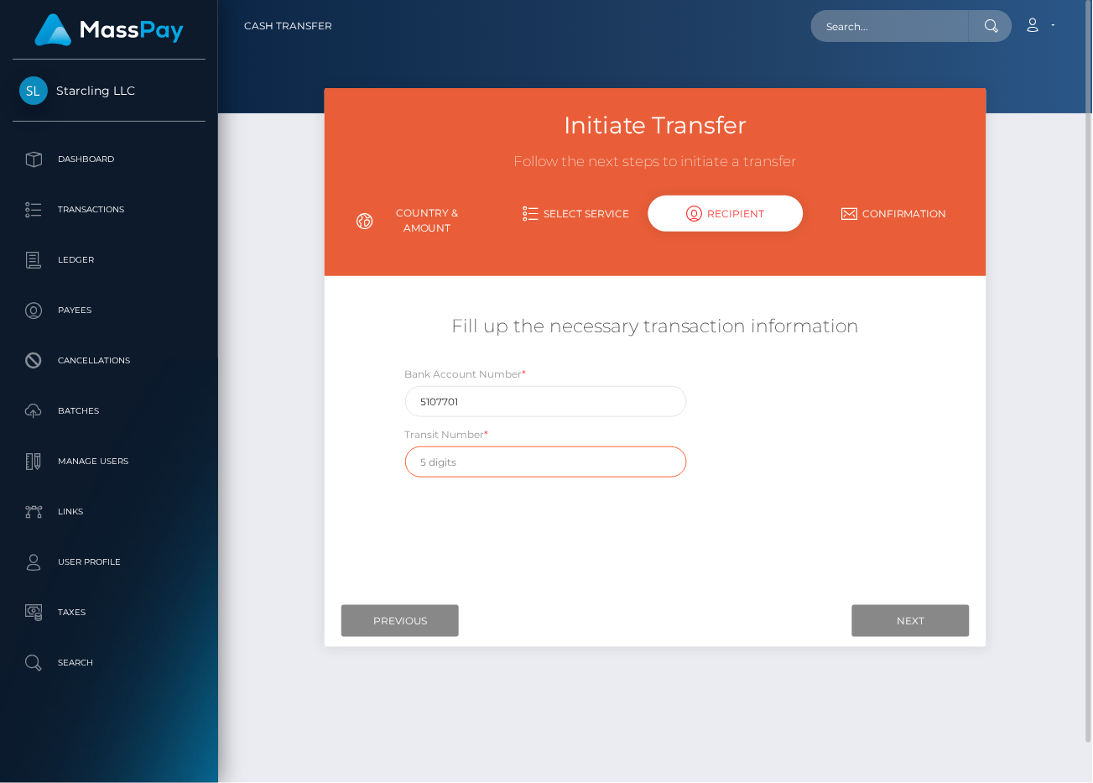
click at [570, 452] on input "text" at bounding box center [546, 461] width 282 height 31
paste input "90040"
type input "90040"
click at [855, 452] on div "Bank Account Number * 5107701 Transit Number * 90040" at bounding box center [656, 425] width 552 height 121
click at [898, 608] on input "Next" at bounding box center [911, 621] width 117 height 32
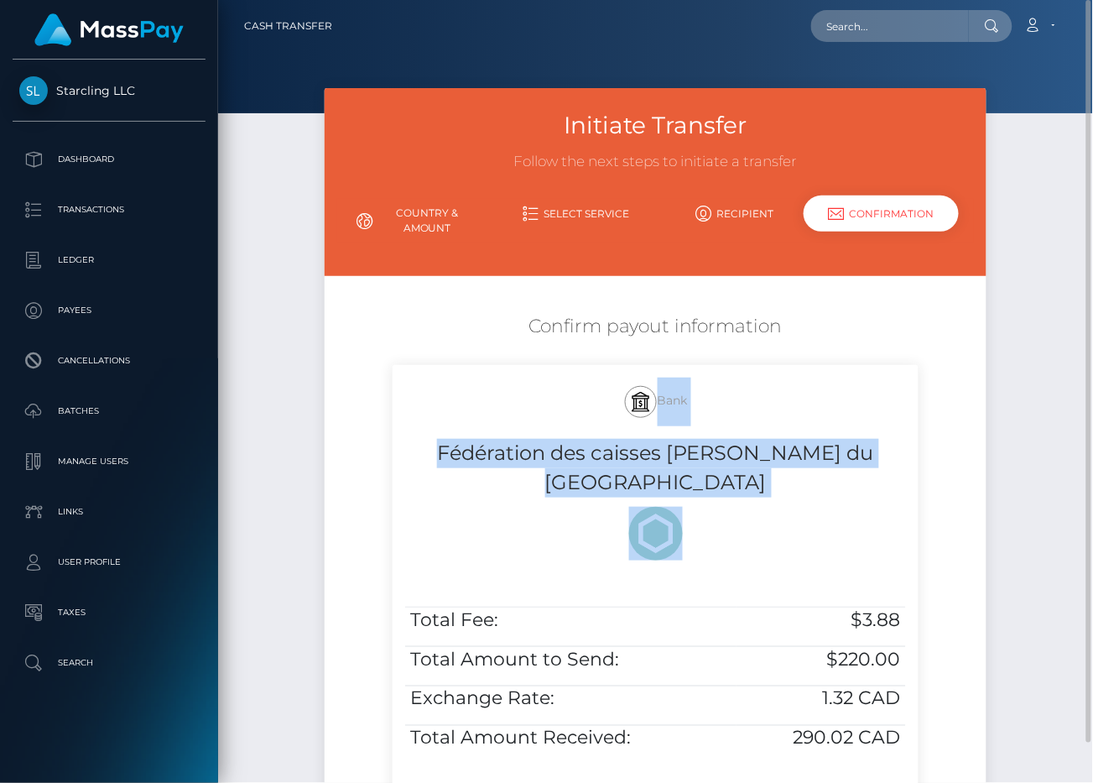
drag, startPoint x: 907, startPoint y: 711, endPoint x: 341, endPoint y: 449, distance: 624.1
click at [341, 449] on div "Confirm payout information Bank Fédération des caisses Desjardins du Quebec Tot…" at bounding box center [656, 583] width 662 height 557
copy div "Bank Fédération des caisses Desjardins du Quebec"
click at [625, 613] on td "Total Fee:" at bounding box center [570, 627] width 331 height 39
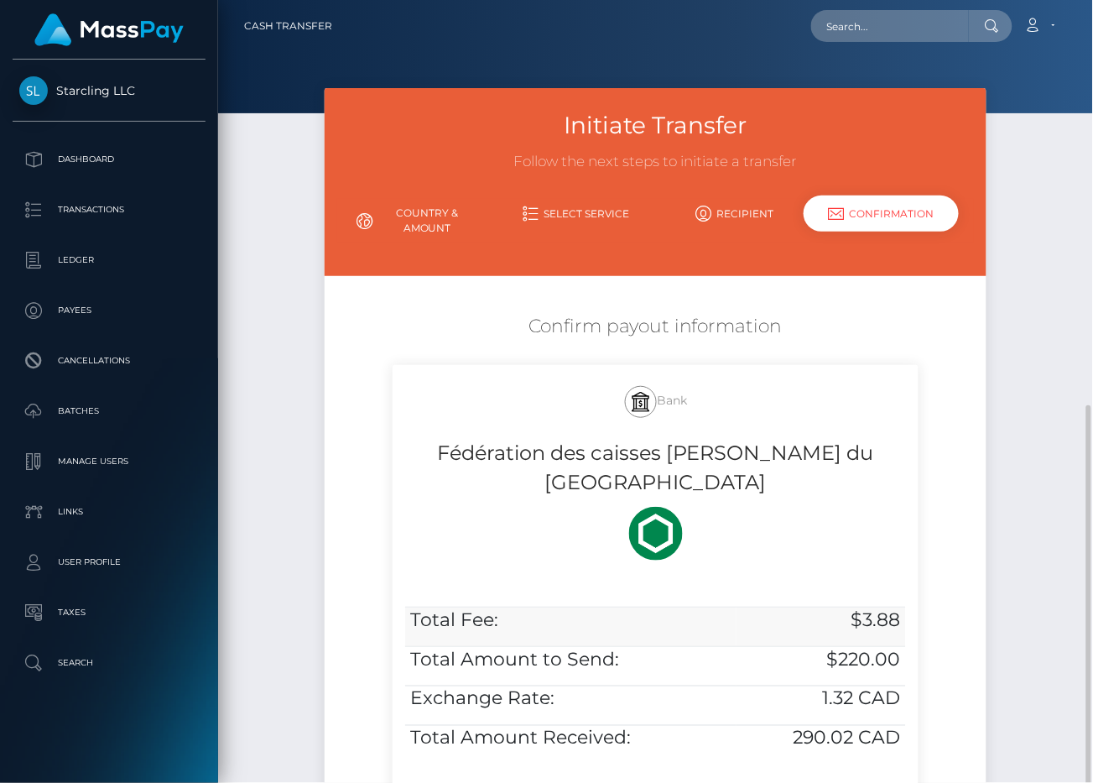
scroll to position [228, 0]
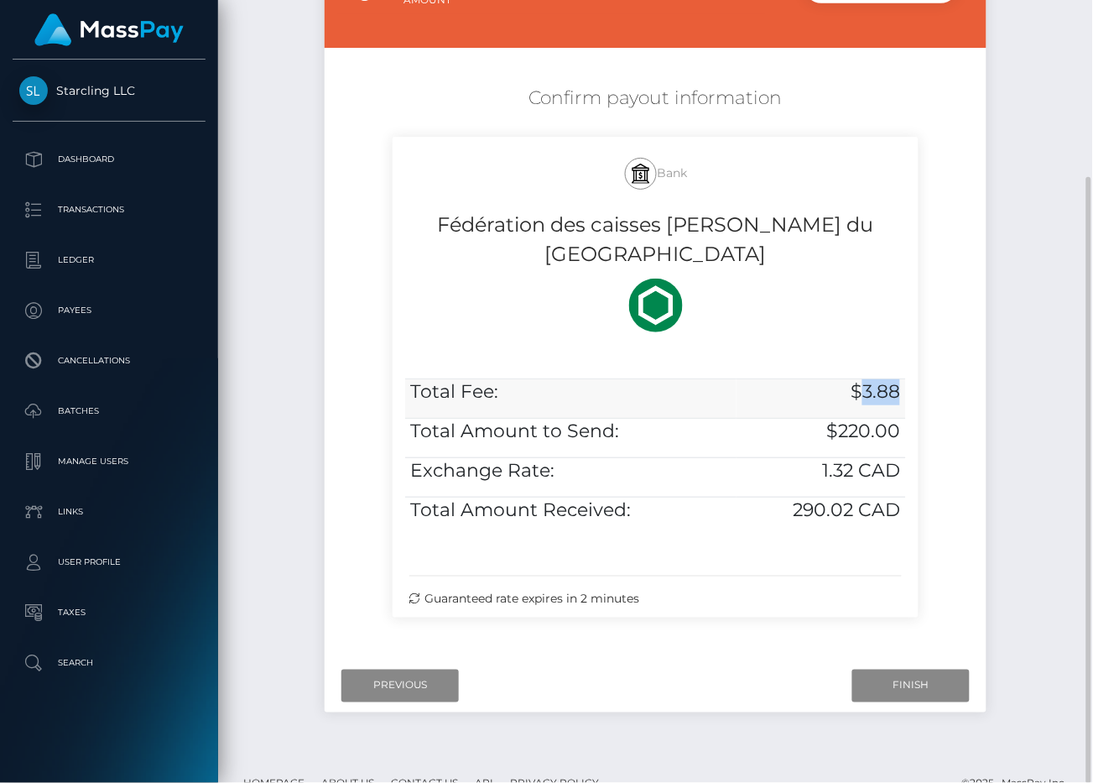
drag, startPoint x: 865, startPoint y: 363, endPoint x: 900, endPoint y: 364, distance: 35.3
click at [900, 379] on h5 "$3.88" at bounding box center [822, 392] width 159 height 26
copy h5 "3.88"
click at [886, 379] on h5 "$3.88" at bounding box center [822, 392] width 159 height 26
click at [932, 670] on input "Finish" at bounding box center [911, 686] width 117 height 32
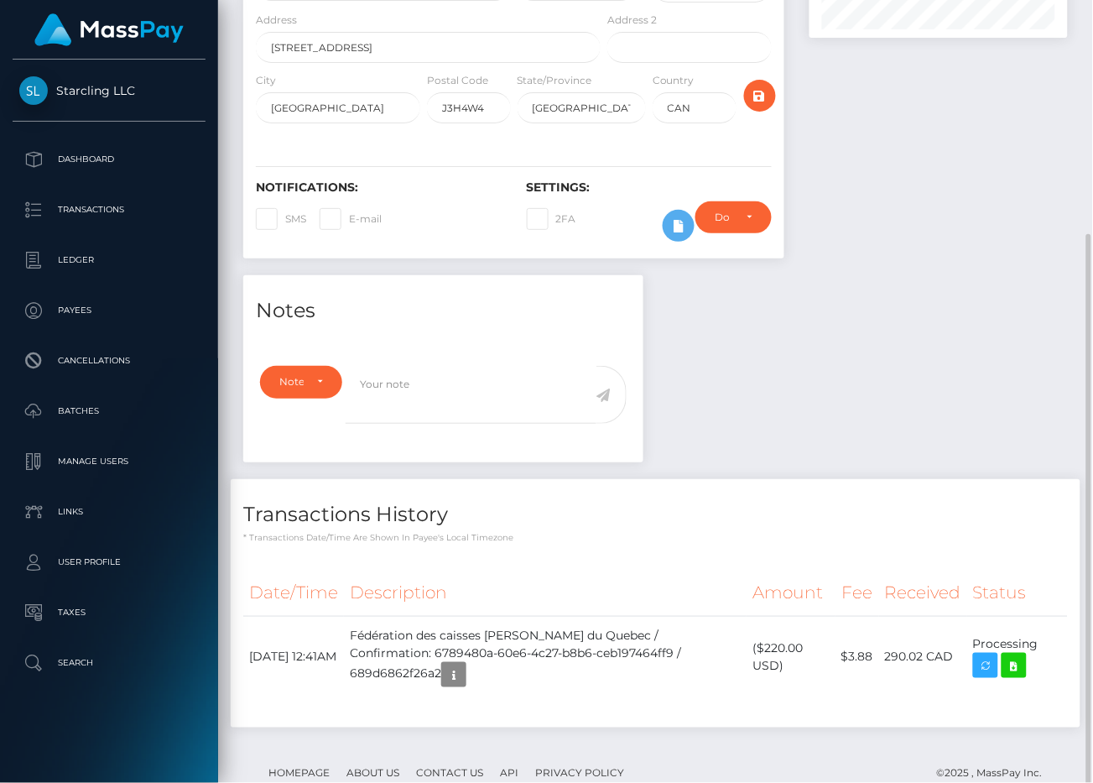
scroll to position [279, 0]
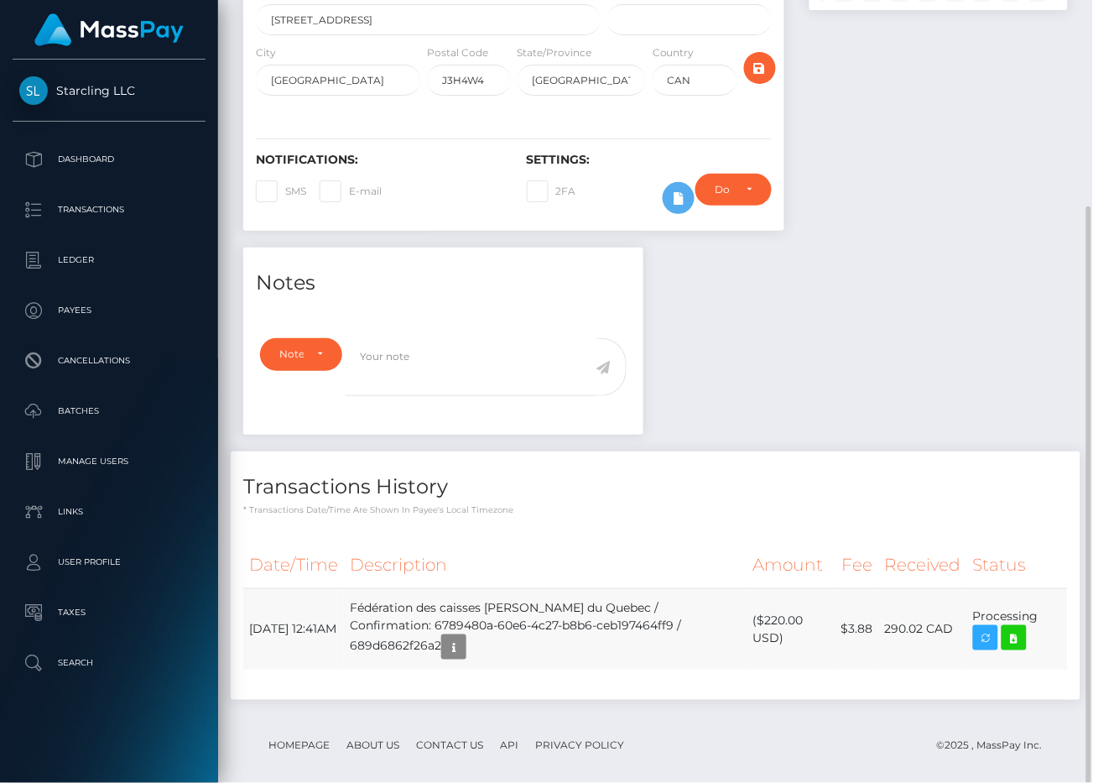
drag, startPoint x: 521, startPoint y: 618, endPoint x: 316, endPoint y: 618, distance: 204.8
click at [520, 618] on td "Fédération des caisses [PERSON_NAME] du Quebec / Confirmation: 6789480a-60e6-4c…" at bounding box center [545, 628] width 403 height 81
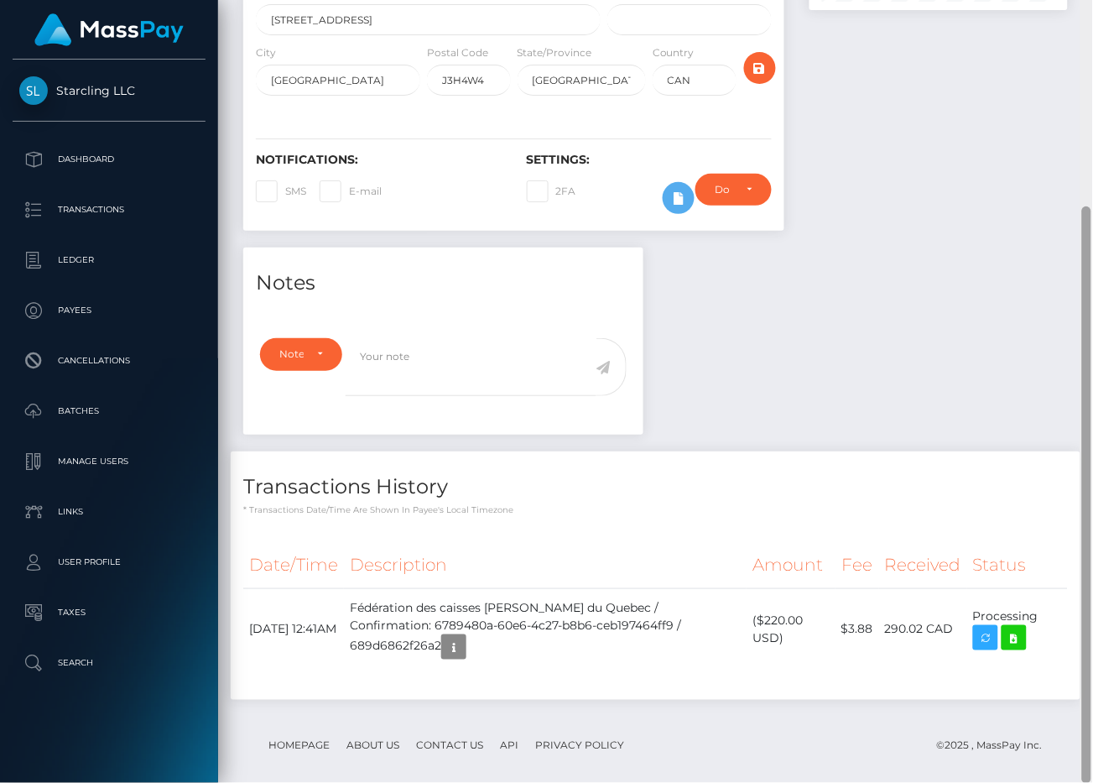
drag, startPoint x: 248, startPoint y: 613, endPoint x: 1082, endPoint y: 610, distance: 833.3
click at [1082, 610] on div "Customer Profile Loading... Loading..." at bounding box center [655, 391] width 875 height 783
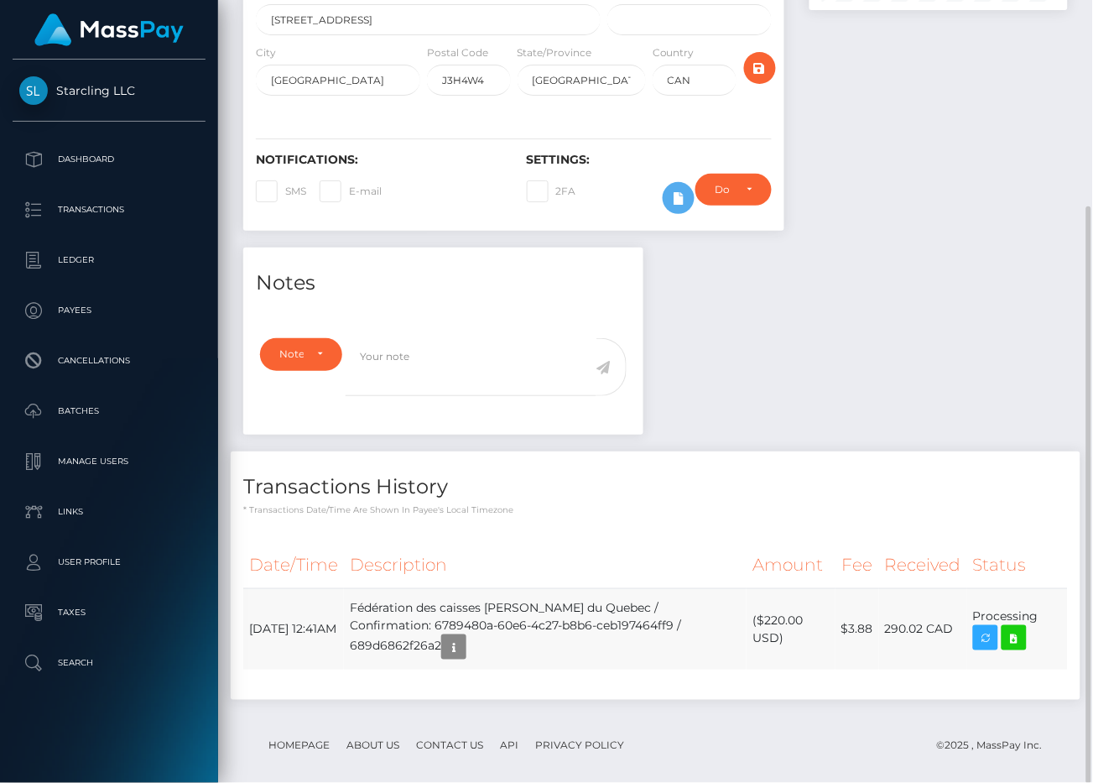
drag, startPoint x: 1041, startPoint y: 605, endPoint x: 438, endPoint y: 608, distance: 603.4
click at [1038, 605] on td "Processing" at bounding box center [1018, 628] width 101 height 81
click at [256, 614] on td "[DATE] 12:41AM" at bounding box center [293, 628] width 101 height 81
drag, startPoint x: 251, startPoint y: 610, endPoint x: 1034, endPoint y: 609, distance: 783.0
click at [1034, 609] on tr "[DATE] 12:41AM Fédération des caisses [PERSON_NAME] du Quebec / Confirmation: 6…" at bounding box center [655, 628] width 825 height 81
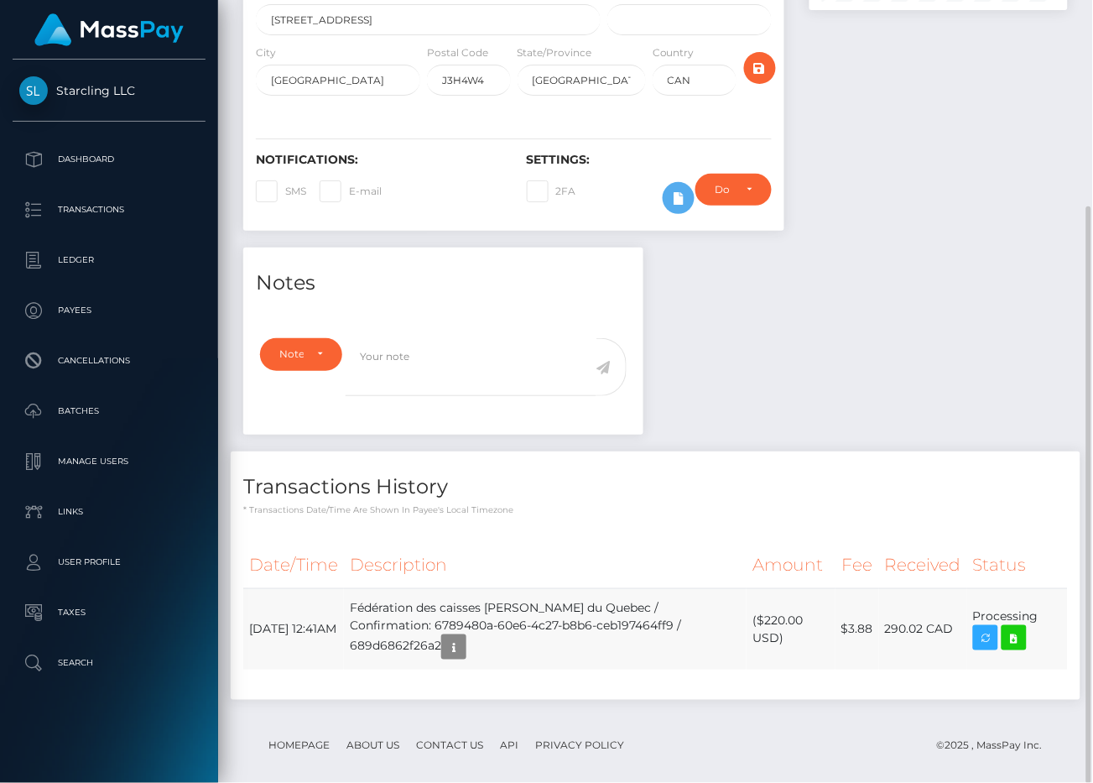
drag, startPoint x: 1038, startPoint y: 608, endPoint x: 250, endPoint y: 612, distance: 788.0
click at [250, 612] on tr "[DATE] 12:41AM Fédération des caisses [PERSON_NAME] du Quebec / Confirmation: 6…" at bounding box center [655, 628] width 825 height 81
copy tr "[DATE] 12:41AM Fédération des caisses [PERSON_NAME] du Quebec / Confirmation: 6…"
click at [1019, 628] on icon at bounding box center [1015, 638] width 20 height 21
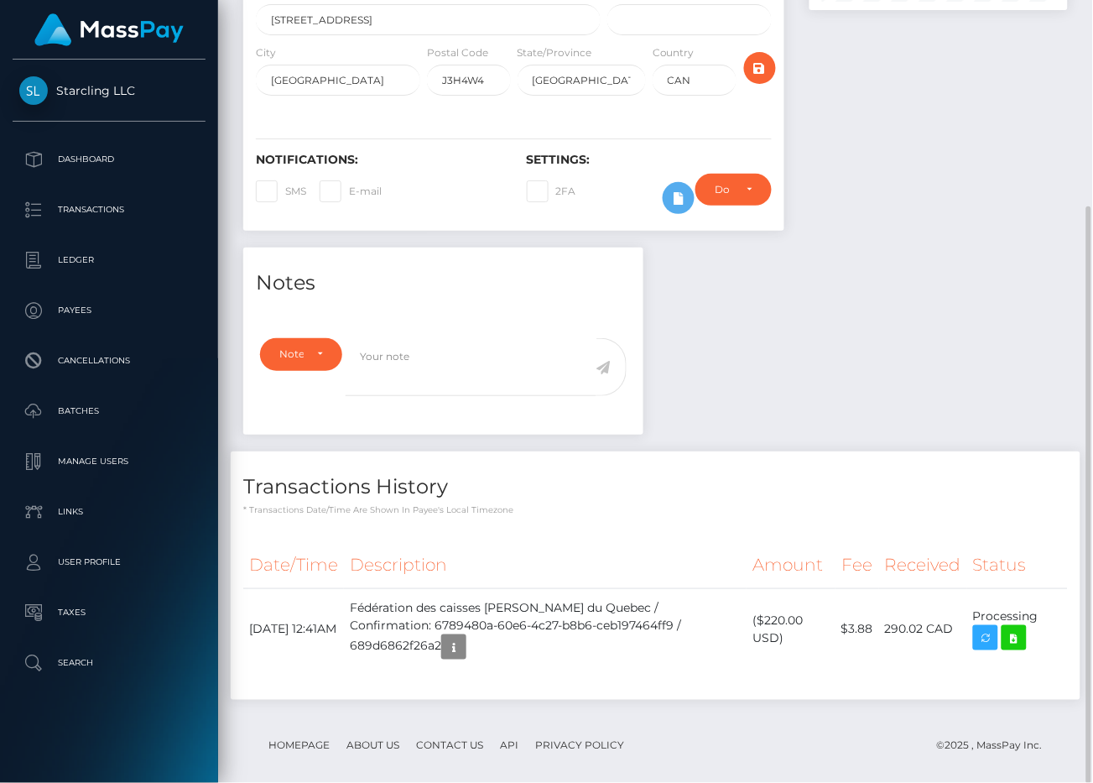
drag, startPoint x: 248, startPoint y: 507, endPoint x: 740, endPoint y: 253, distance: 553.6
click at [740, 253] on div "Notes Note Type Compliance Clear Compliance General Note Type" at bounding box center [656, 482] width 850 height 469
